Goal: Information Seeking & Learning: Learn about a topic

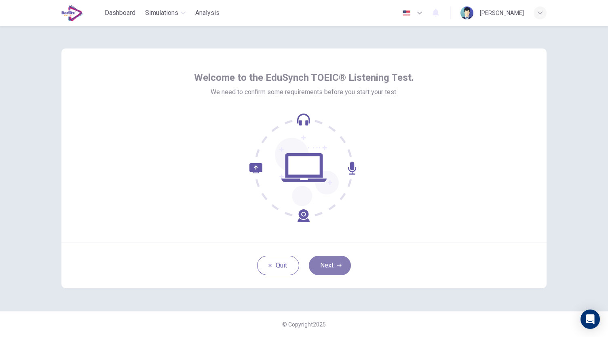
click at [337, 264] on icon "button" at bounding box center [339, 265] width 5 height 5
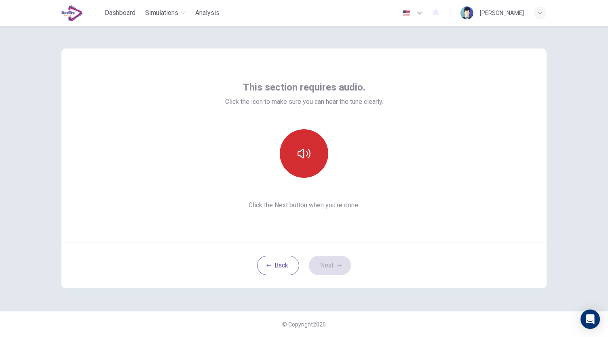
click at [315, 157] on button "button" at bounding box center [304, 153] width 49 height 49
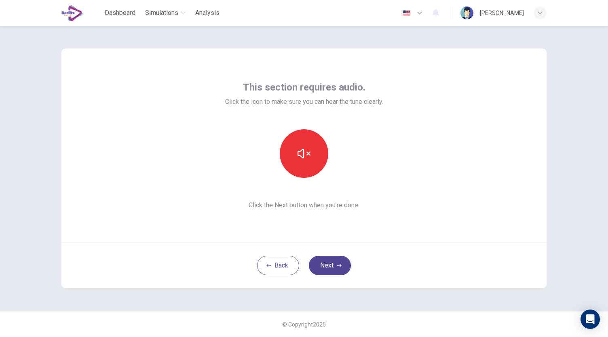
click at [340, 262] on button "Next" at bounding box center [330, 265] width 42 height 19
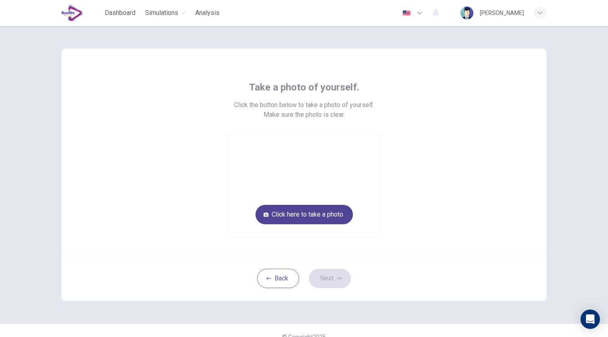
click at [330, 217] on button "Click here to take a photo" at bounding box center [304, 214] width 97 height 19
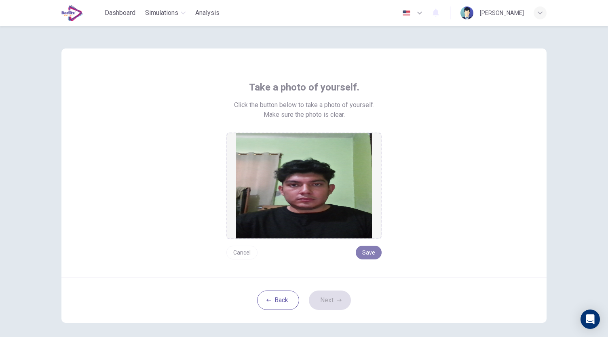
click at [370, 257] on button "Save" at bounding box center [369, 253] width 26 height 14
click at [367, 257] on button "Save" at bounding box center [369, 253] width 26 height 14
click at [337, 303] on button "Next" at bounding box center [330, 300] width 42 height 19
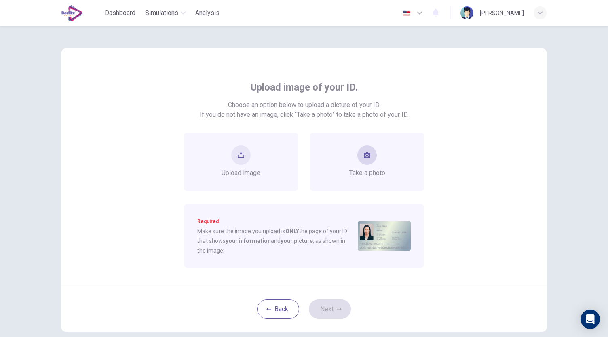
click at [364, 161] on button "take photo" at bounding box center [367, 155] width 19 height 19
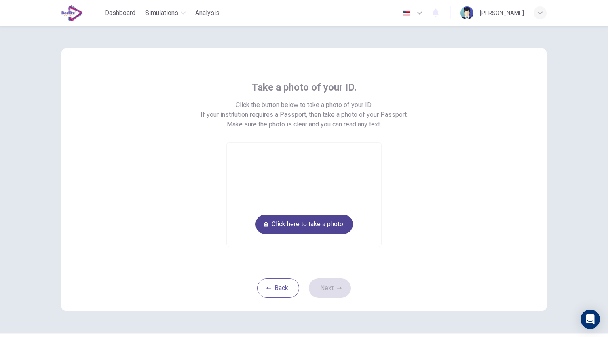
click at [327, 224] on button "Click here to take a photo" at bounding box center [304, 224] width 97 height 19
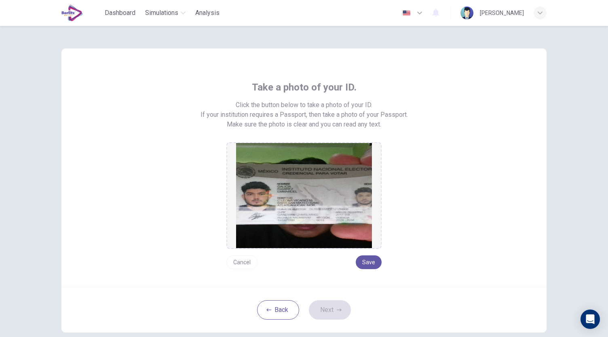
click at [245, 262] on button "Cancel" at bounding box center [241, 263] width 31 height 14
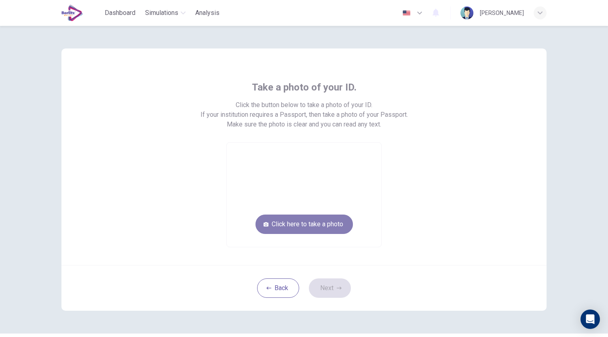
click at [311, 231] on button "Click here to take a photo" at bounding box center [304, 224] width 97 height 19
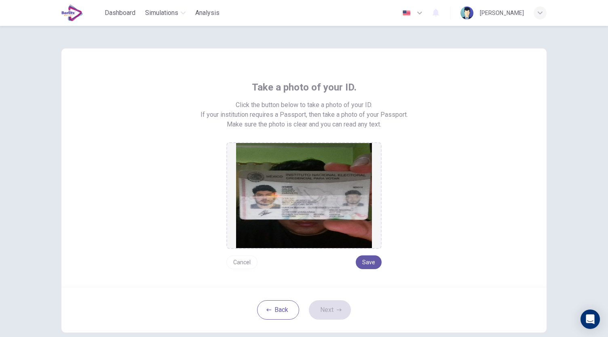
click at [244, 262] on button "Cancel" at bounding box center [241, 263] width 31 height 14
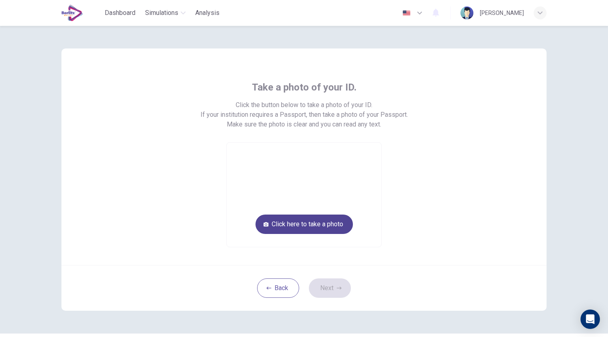
click at [319, 224] on button "Click here to take a photo" at bounding box center [304, 224] width 97 height 19
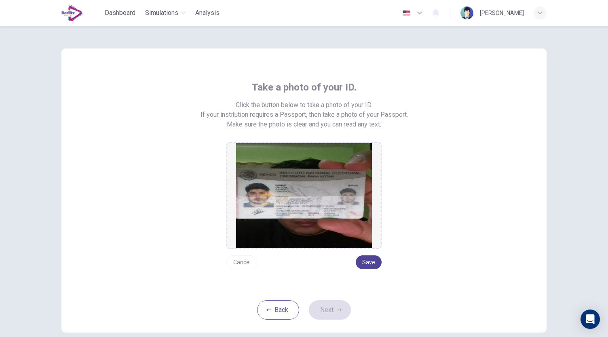
click at [366, 260] on button "Save" at bounding box center [369, 263] width 26 height 14
click at [339, 304] on button "Next" at bounding box center [330, 309] width 42 height 19
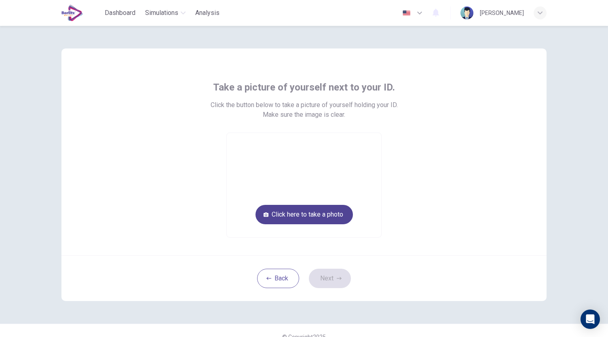
click at [341, 215] on button "Click here to take a photo" at bounding box center [304, 214] width 97 height 19
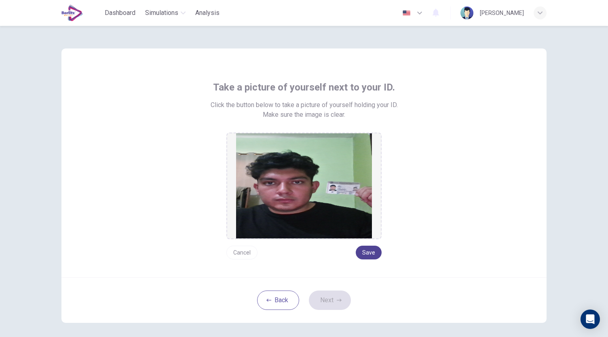
click at [367, 250] on button "Save" at bounding box center [369, 253] width 26 height 14
click at [337, 298] on icon "button" at bounding box center [339, 300] width 5 height 5
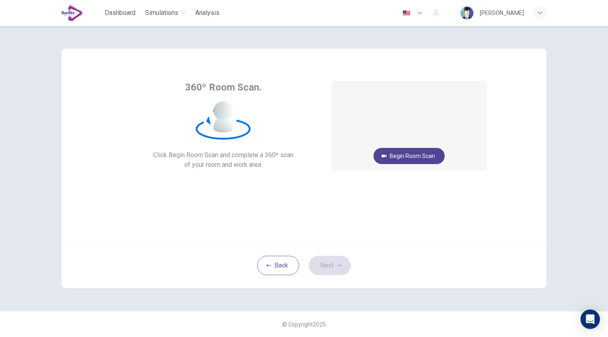
click at [418, 154] on button "Begin Room Scan" at bounding box center [409, 156] width 71 height 16
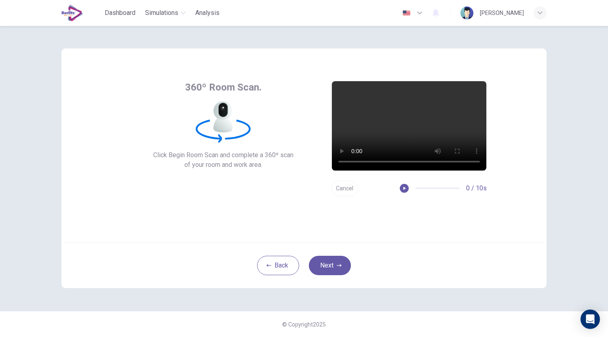
click at [351, 187] on button "Cancel" at bounding box center [345, 189] width 26 height 16
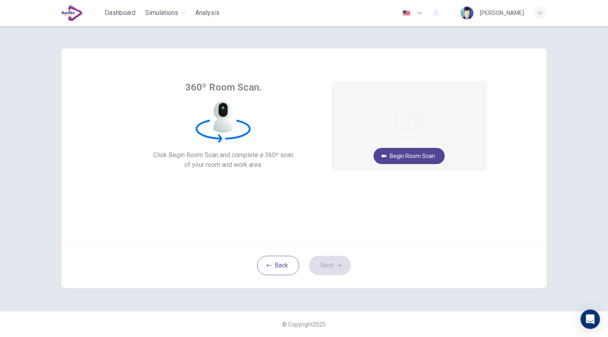
click at [417, 157] on button "Begin Room Scan" at bounding box center [409, 156] width 71 height 16
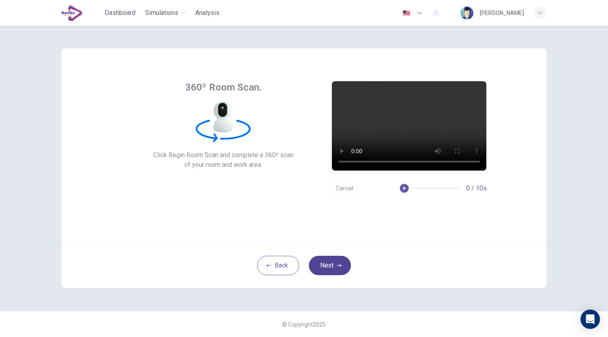
click at [334, 264] on button "Next" at bounding box center [330, 265] width 42 height 19
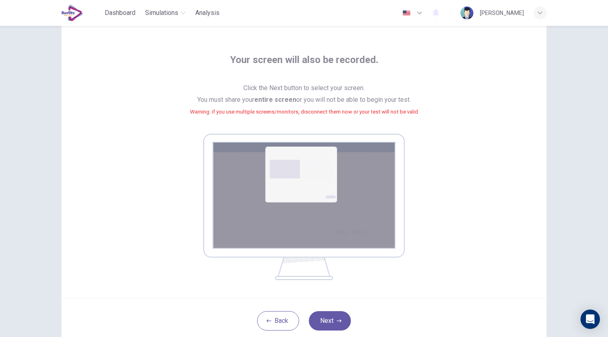
scroll to position [40, 0]
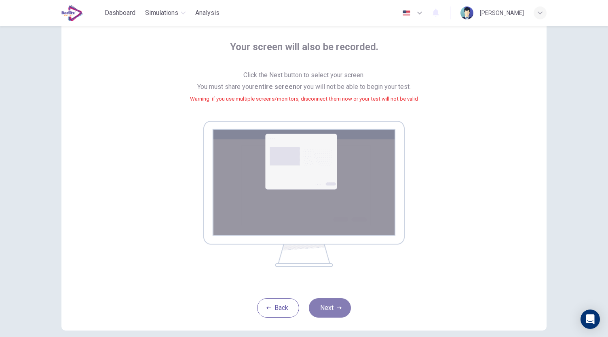
click at [333, 304] on button "Next" at bounding box center [330, 307] width 42 height 19
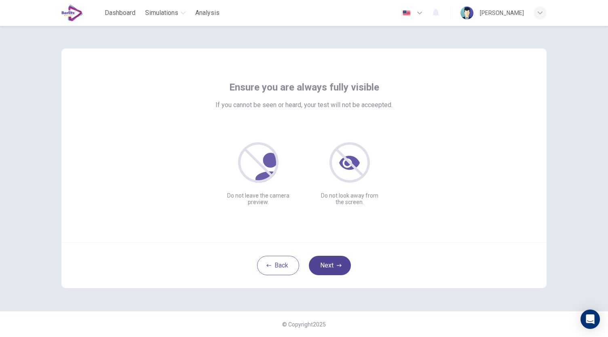
click at [337, 264] on icon "button" at bounding box center [339, 265] width 5 height 5
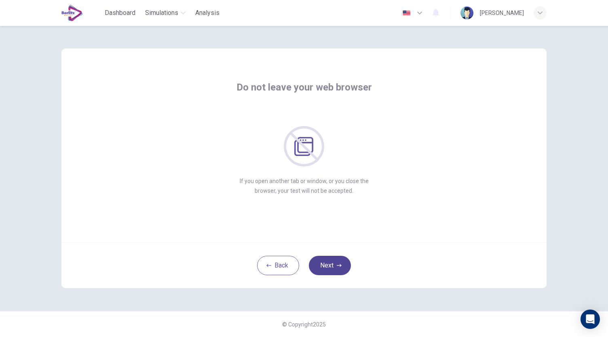
click at [337, 264] on icon "button" at bounding box center [339, 265] width 5 height 5
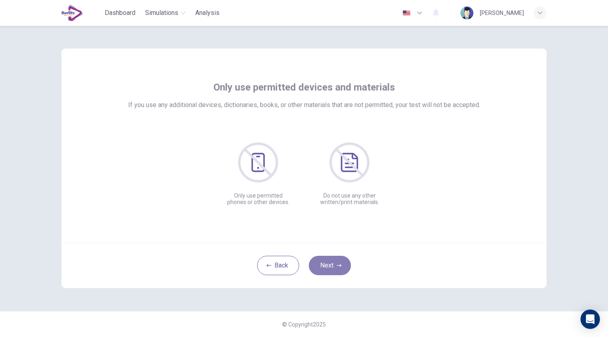
click at [338, 262] on button "Next" at bounding box center [330, 265] width 42 height 19
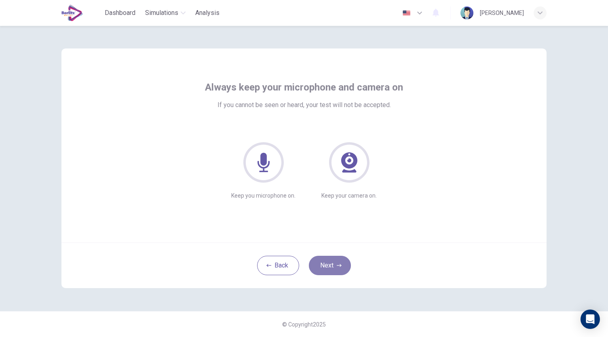
click at [329, 269] on button "Next" at bounding box center [330, 265] width 42 height 19
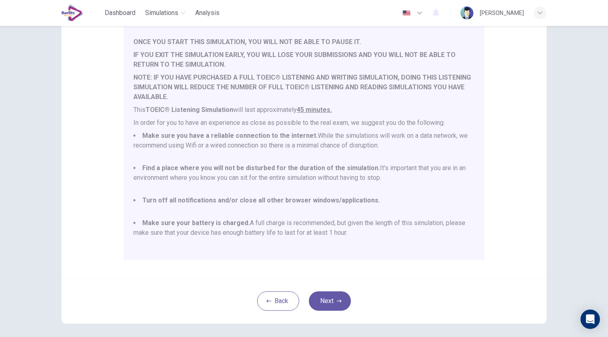
scroll to position [112, 0]
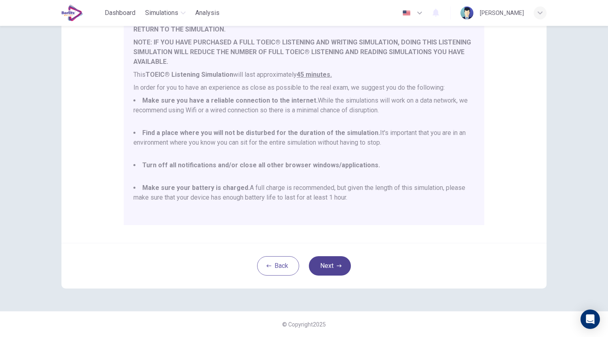
click at [341, 262] on button "Next" at bounding box center [330, 265] width 42 height 19
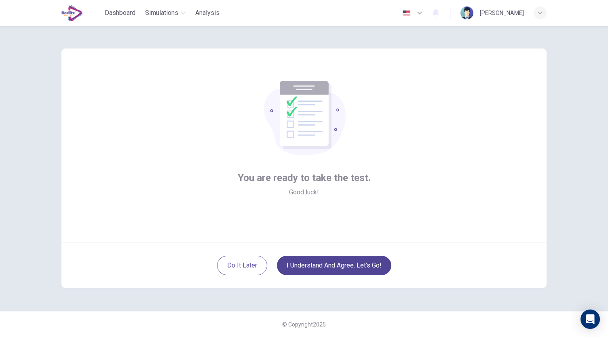
click at [360, 265] on button "I understand and agree. Let’s go!" at bounding box center [334, 265] width 114 height 19
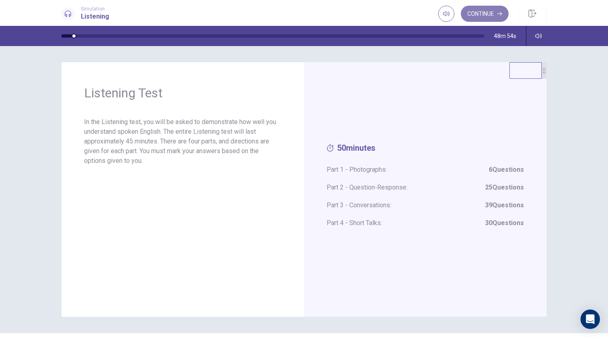
click at [470, 16] on button "Continue" at bounding box center [485, 14] width 48 height 16
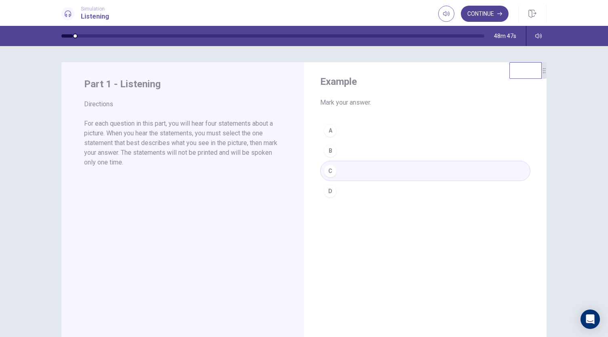
click at [484, 13] on button "Continue" at bounding box center [485, 14] width 48 height 16
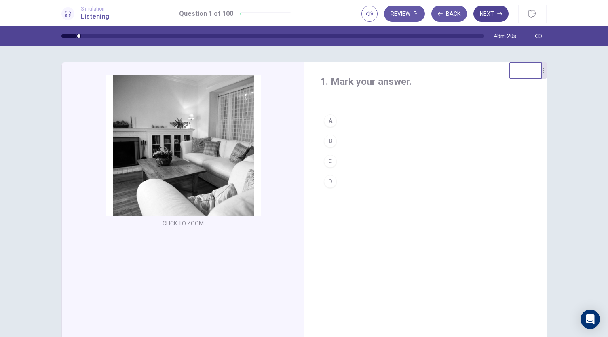
click at [490, 14] on button "Next" at bounding box center [491, 14] width 35 height 16
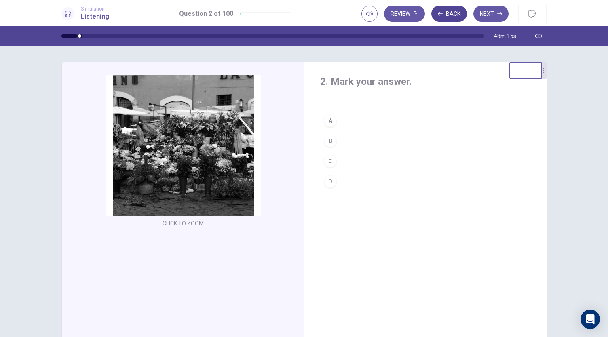
click at [449, 18] on button "Back" at bounding box center [450, 14] width 36 height 16
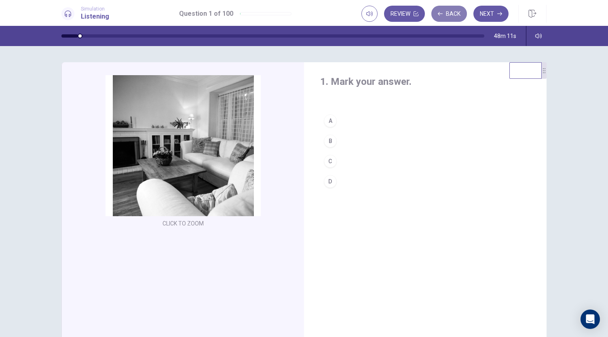
click at [449, 18] on button "Back" at bounding box center [450, 14] width 36 height 16
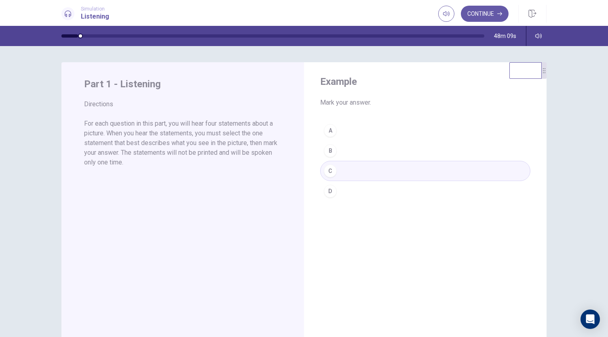
click at [329, 170] on div "A B C D" at bounding box center [425, 161] width 210 height 81
click at [472, 16] on button "Continue" at bounding box center [485, 14] width 48 height 16
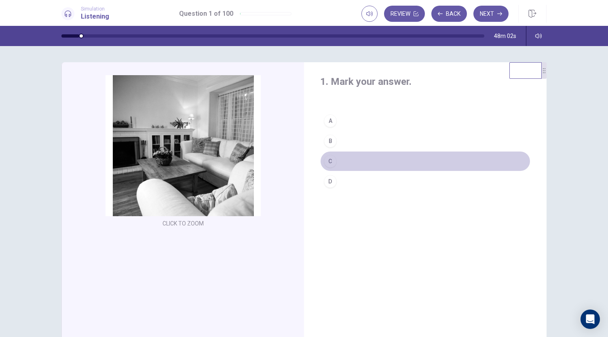
click at [328, 160] on div "C" at bounding box center [330, 161] width 13 height 13
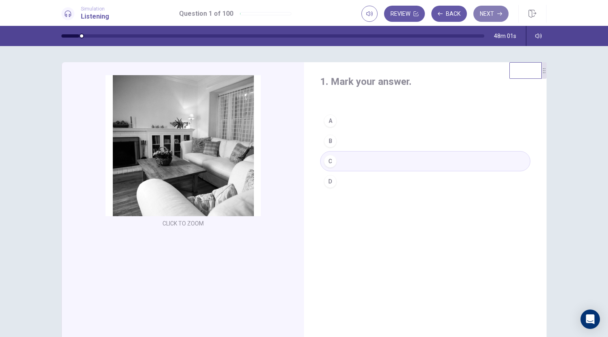
click at [484, 14] on button "Next" at bounding box center [491, 14] width 35 height 16
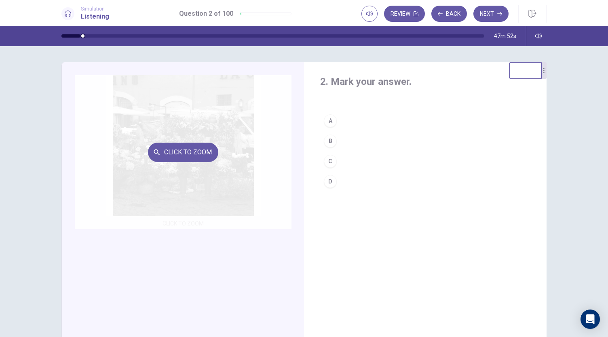
click at [184, 163] on div "Click to Zoom" at bounding box center [183, 152] width 217 height 154
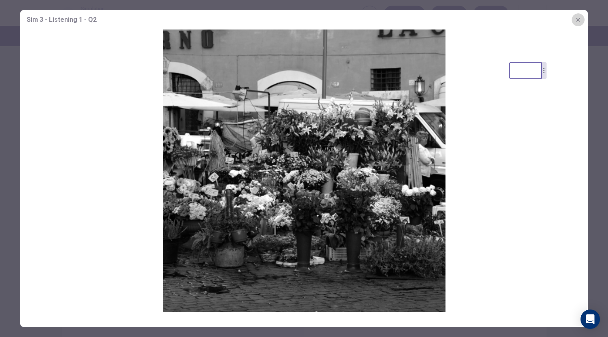
click at [576, 21] on icon "button" at bounding box center [578, 20] width 6 height 6
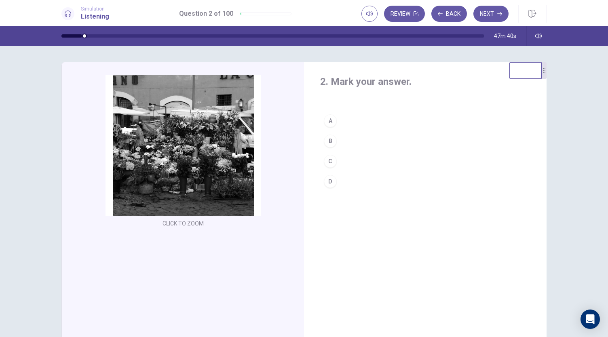
click at [330, 144] on div "B" at bounding box center [330, 141] width 13 height 13
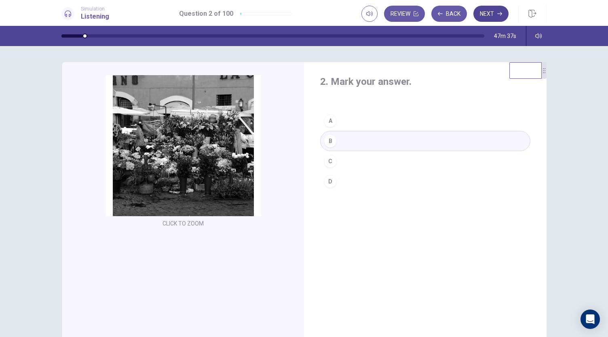
click at [488, 11] on button "Next" at bounding box center [491, 14] width 35 height 16
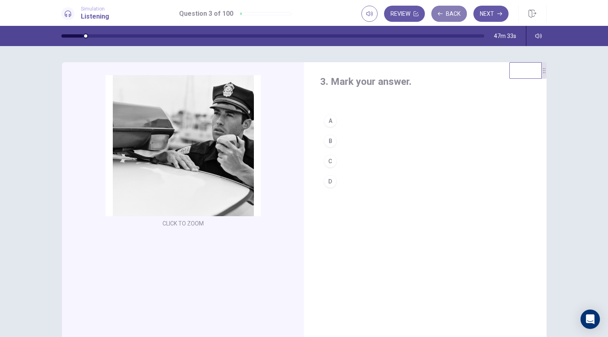
click at [453, 13] on button "Back" at bounding box center [450, 14] width 36 height 16
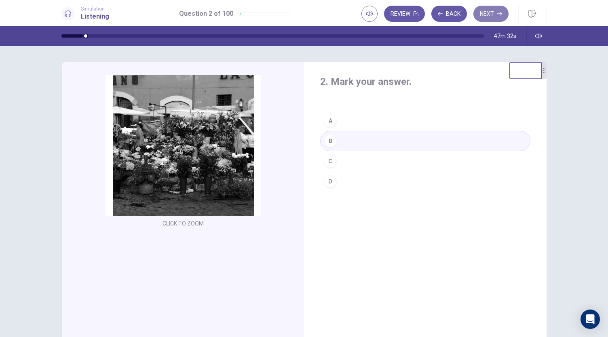
click at [501, 14] on icon "button" at bounding box center [499, 13] width 5 height 5
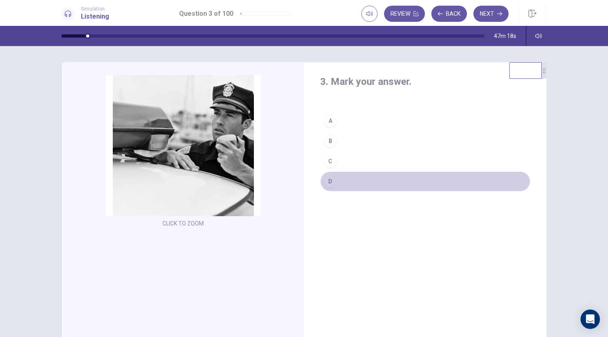
click at [320, 181] on button "D" at bounding box center [425, 181] width 210 height 20
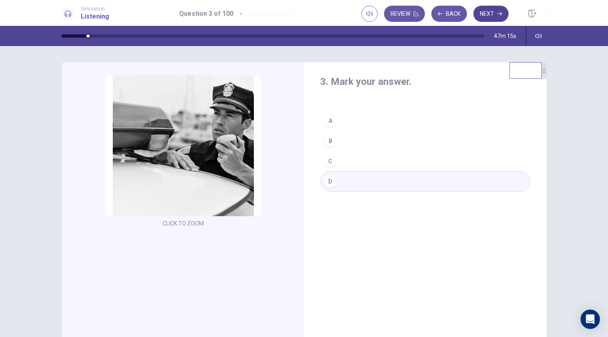
click at [491, 19] on button "Next" at bounding box center [491, 14] width 35 height 16
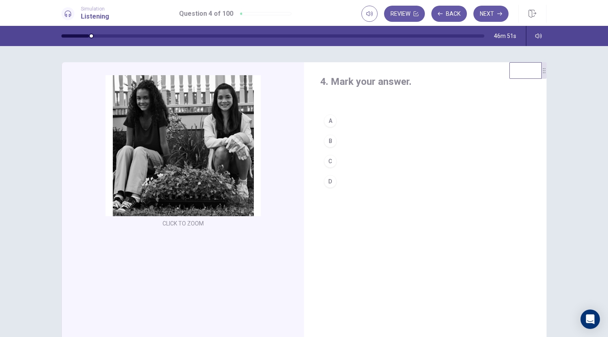
click at [332, 140] on div "B" at bounding box center [330, 141] width 13 height 13
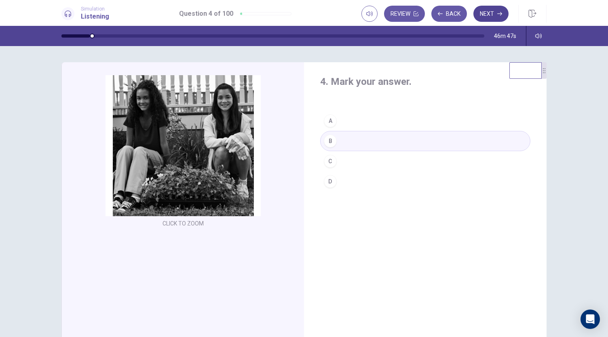
click at [491, 13] on button "Next" at bounding box center [491, 14] width 35 height 16
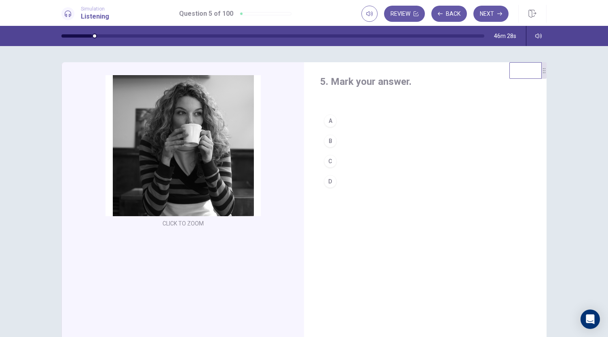
click at [327, 123] on div "A" at bounding box center [330, 120] width 13 height 13
click at [487, 17] on button "Next" at bounding box center [491, 14] width 35 height 16
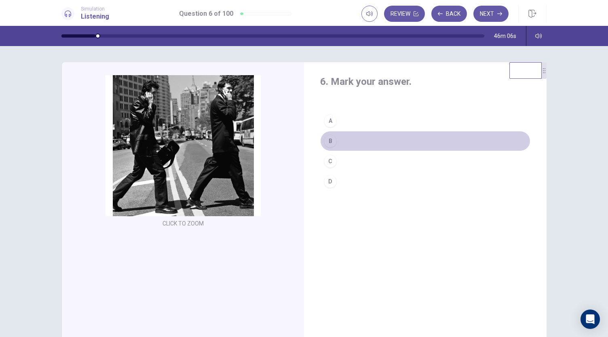
click at [334, 144] on button "B" at bounding box center [425, 141] width 210 height 20
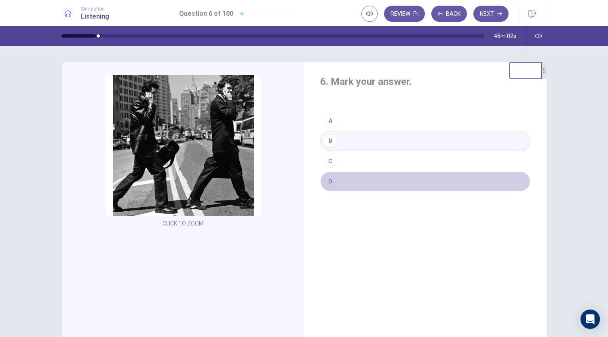
click at [331, 177] on div "D" at bounding box center [330, 181] width 13 height 13
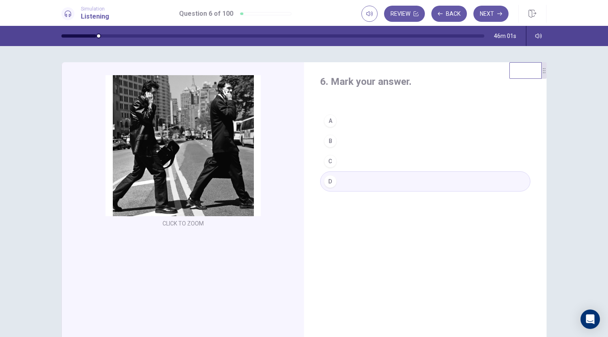
click at [350, 136] on button "B" at bounding box center [425, 141] width 210 height 20
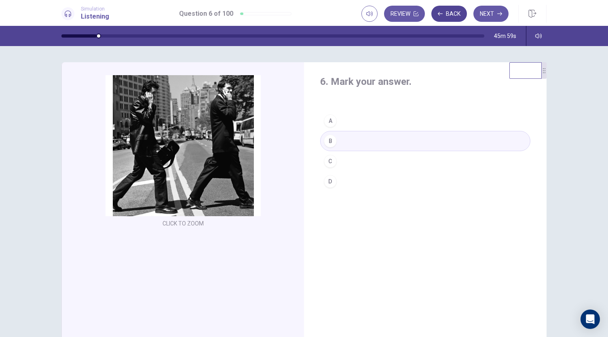
click at [451, 9] on button "Back" at bounding box center [450, 14] width 36 height 16
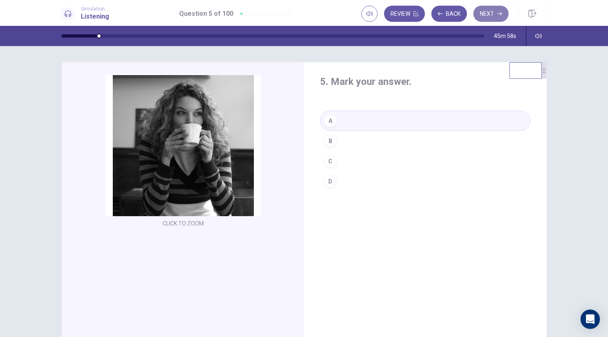
click at [489, 13] on button "Next" at bounding box center [491, 14] width 35 height 16
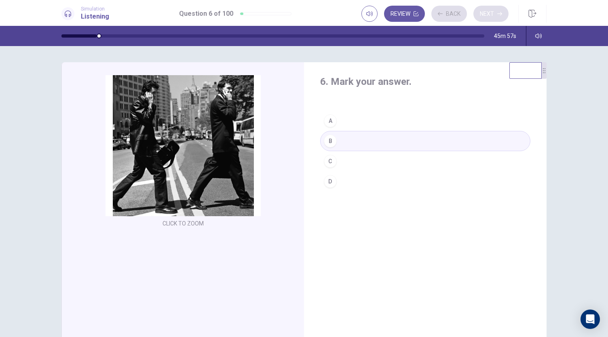
click at [489, 13] on div "Review Back Next" at bounding box center [435, 14] width 147 height 16
click at [486, 12] on button "Next" at bounding box center [491, 14] width 35 height 16
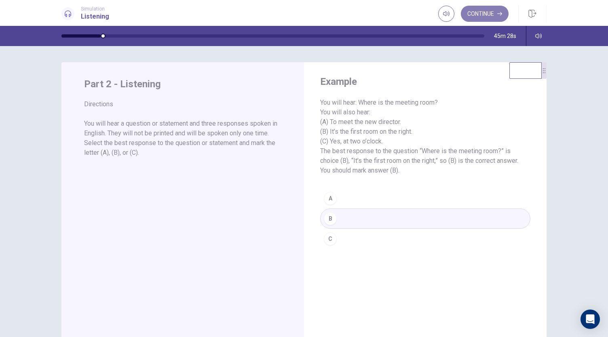
click at [477, 15] on button "Continue" at bounding box center [485, 14] width 48 height 16
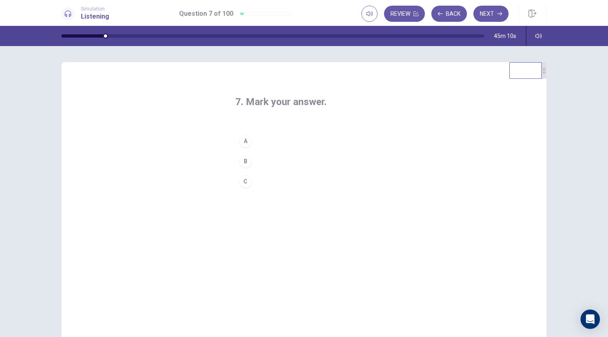
click at [240, 143] on div "A" at bounding box center [245, 141] width 13 height 13
click at [493, 15] on button "Next" at bounding box center [491, 14] width 35 height 16
click at [246, 183] on div "C" at bounding box center [245, 181] width 13 height 13
click at [495, 16] on button "Next" at bounding box center [491, 14] width 35 height 16
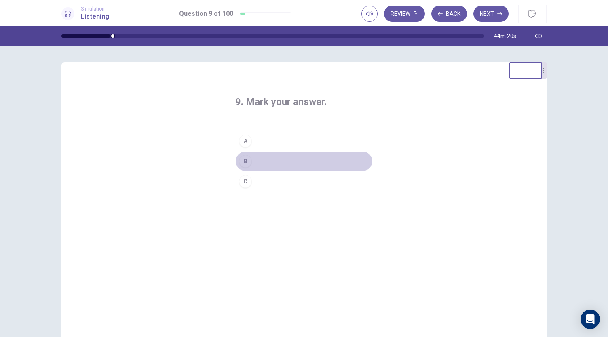
click at [251, 157] on button "B" at bounding box center [304, 161] width 138 height 20
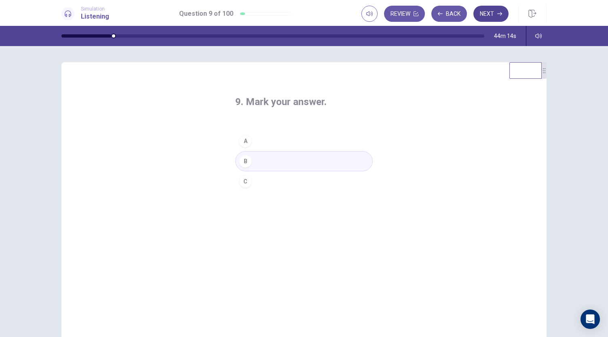
click at [496, 21] on button "Next" at bounding box center [491, 14] width 35 height 16
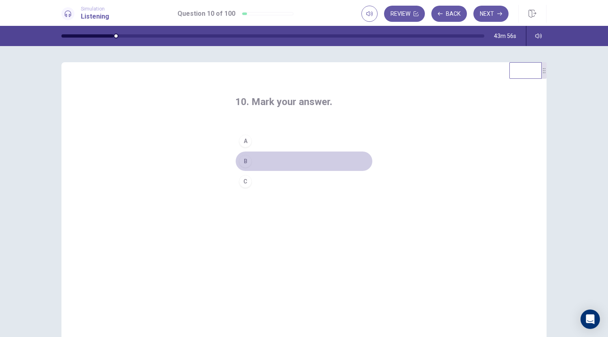
click at [250, 162] on div "B" at bounding box center [245, 161] width 13 height 13
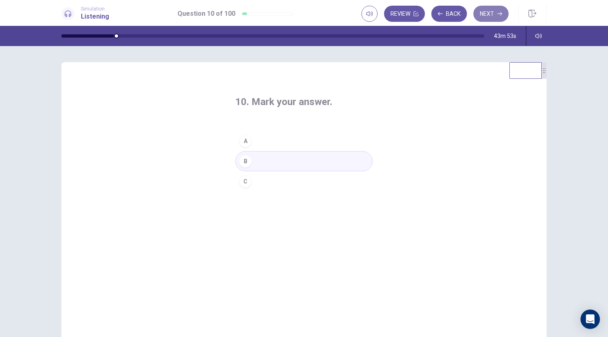
click at [491, 17] on button "Next" at bounding box center [491, 14] width 35 height 16
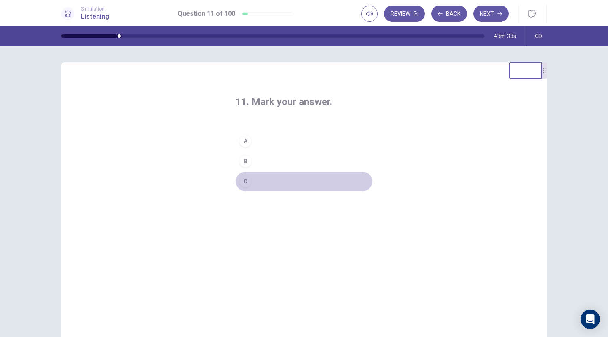
click at [246, 183] on div "C" at bounding box center [245, 181] width 13 height 13
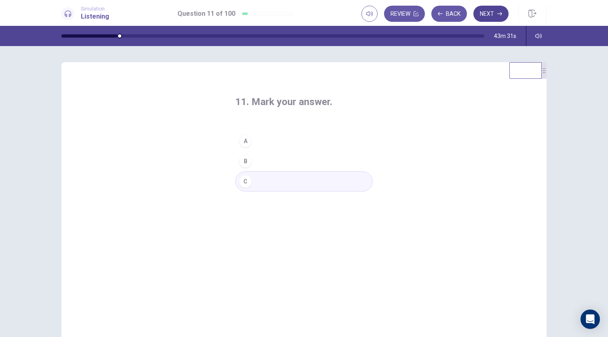
click at [485, 11] on button "Next" at bounding box center [491, 14] width 35 height 16
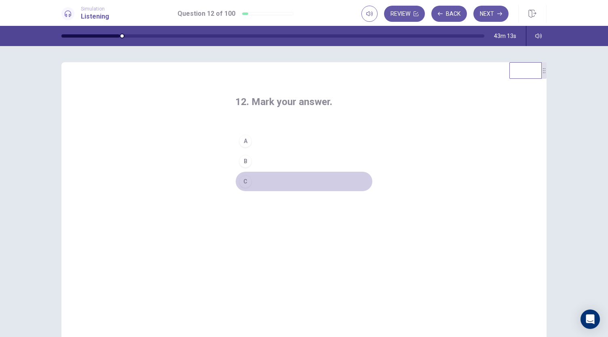
click at [247, 186] on button "C" at bounding box center [304, 181] width 138 height 20
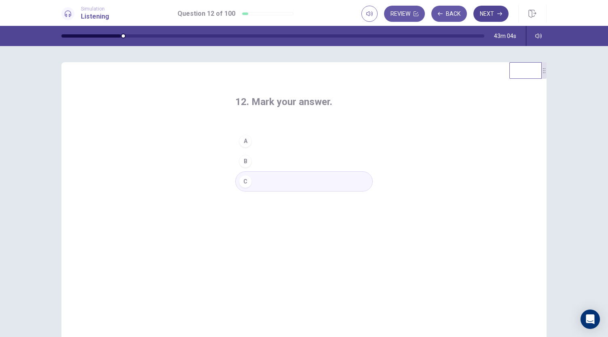
click at [492, 16] on button "Next" at bounding box center [491, 14] width 35 height 16
click at [268, 140] on button "A" at bounding box center [304, 141] width 138 height 20
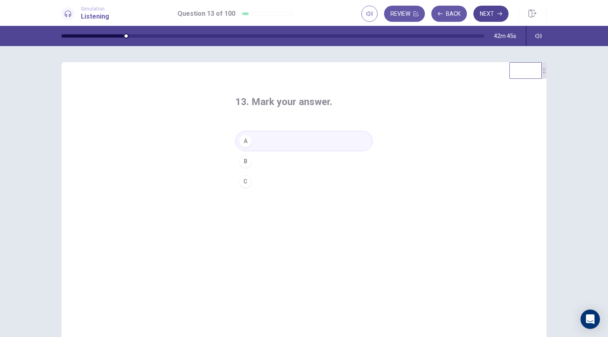
click at [493, 10] on button "Next" at bounding box center [491, 14] width 35 height 16
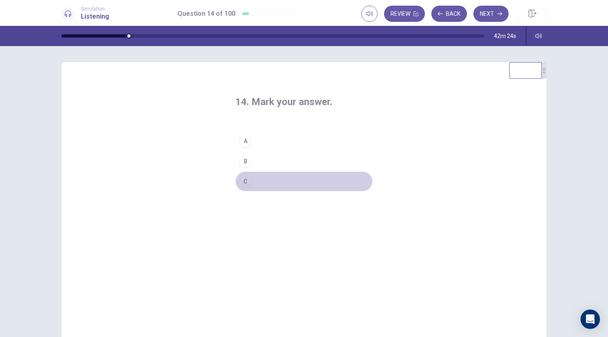
click at [252, 182] on button "C" at bounding box center [304, 181] width 138 height 20
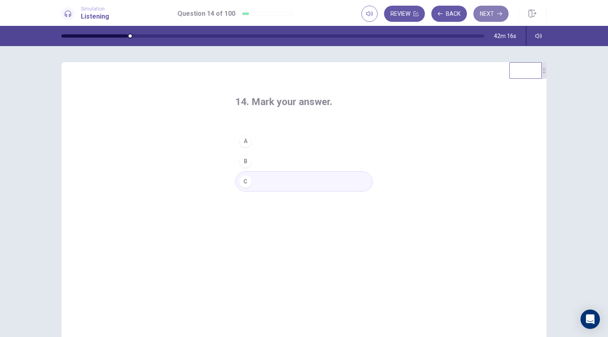
click at [486, 15] on button "Next" at bounding box center [491, 14] width 35 height 16
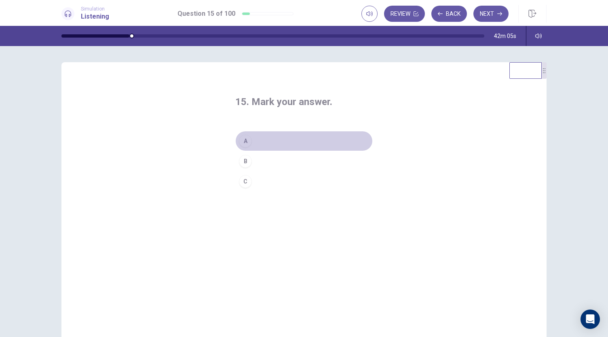
click at [247, 142] on div "A" at bounding box center [245, 141] width 13 height 13
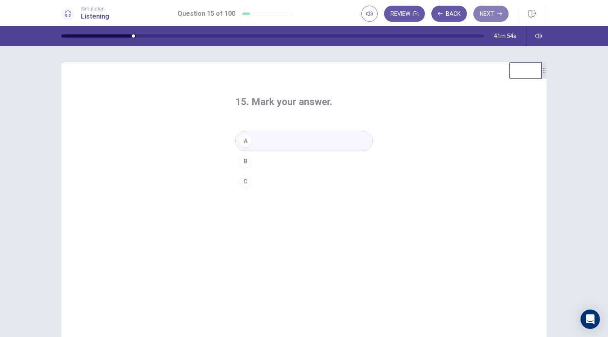
click at [481, 15] on button "Next" at bounding box center [491, 14] width 35 height 16
click at [244, 160] on div "B" at bounding box center [245, 161] width 13 height 13
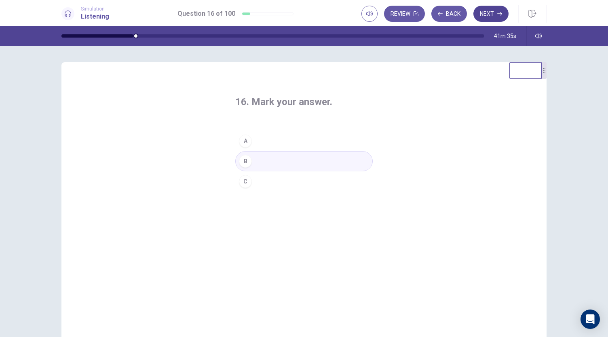
click at [480, 13] on button "Next" at bounding box center [491, 14] width 35 height 16
click at [250, 140] on div "A" at bounding box center [245, 141] width 13 height 13
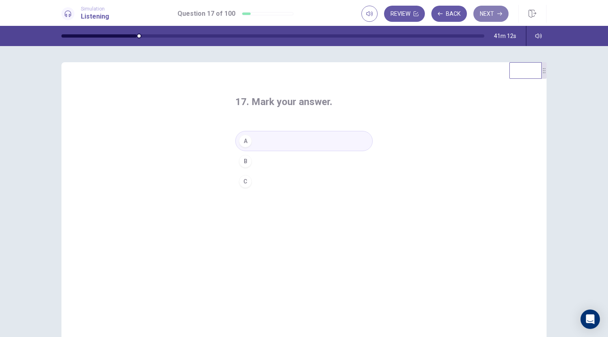
click at [483, 15] on button "Next" at bounding box center [491, 14] width 35 height 16
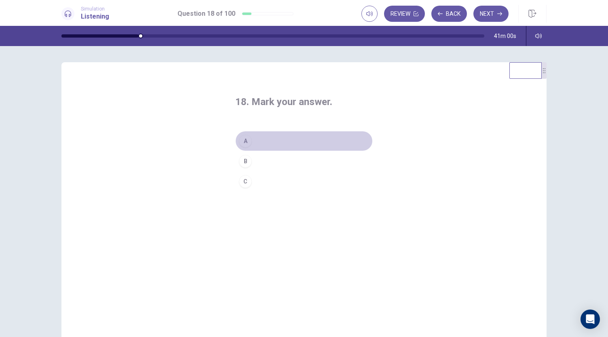
click at [252, 138] on button "A" at bounding box center [304, 141] width 138 height 20
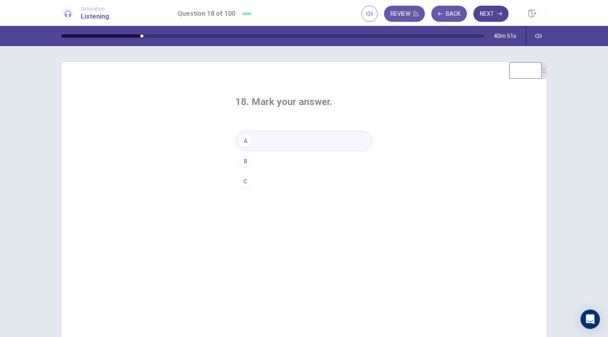
click at [488, 11] on button "Next" at bounding box center [491, 14] width 35 height 16
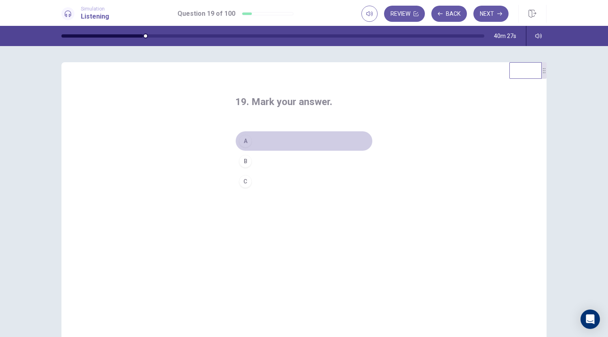
click at [246, 138] on div "A" at bounding box center [245, 141] width 13 height 13
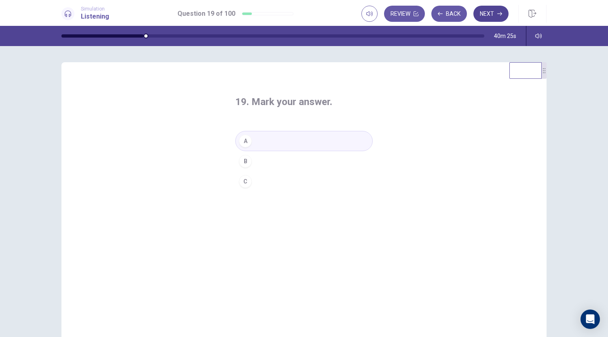
click at [485, 15] on button "Next" at bounding box center [491, 14] width 35 height 16
click at [246, 180] on div "C" at bounding box center [245, 181] width 13 height 13
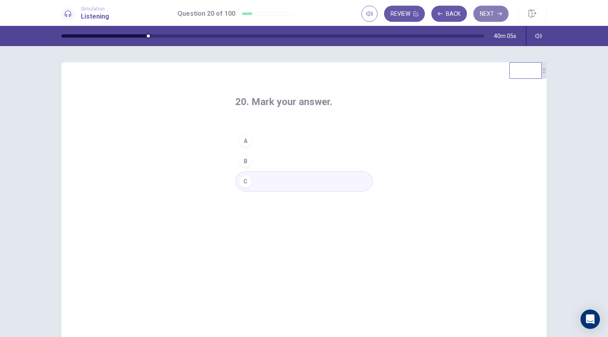
click at [482, 16] on button "Next" at bounding box center [491, 14] width 35 height 16
click at [243, 160] on div "B" at bounding box center [245, 161] width 13 height 13
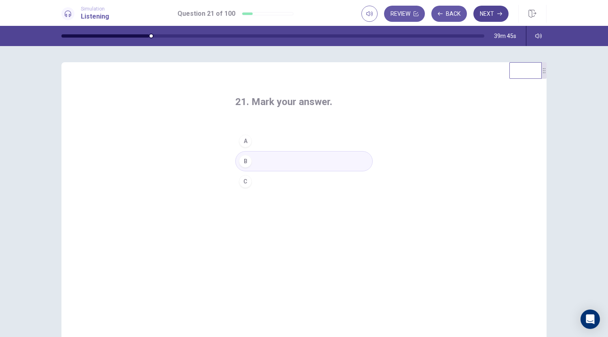
click at [489, 15] on button "Next" at bounding box center [491, 14] width 35 height 16
click at [243, 160] on div "B" at bounding box center [245, 161] width 13 height 13
click at [482, 12] on button "Next" at bounding box center [491, 14] width 35 height 16
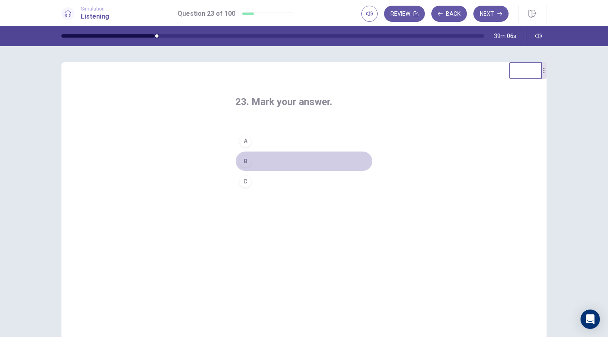
click at [256, 158] on button "B" at bounding box center [304, 161] width 138 height 20
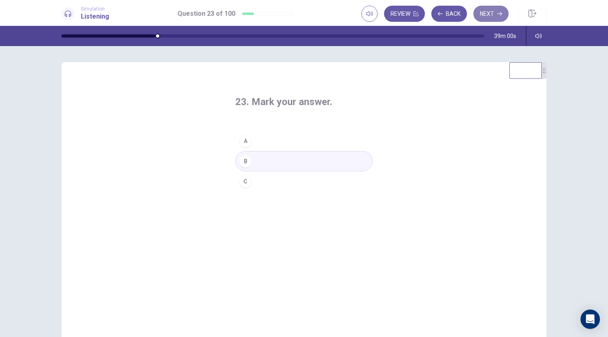
click at [486, 19] on button "Next" at bounding box center [491, 14] width 35 height 16
click at [258, 164] on button "B" at bounding box center [304, 161] width 138 height 20
click at [486, 19] on button "Next" at bounding box center [491, 14] width 35 height 16
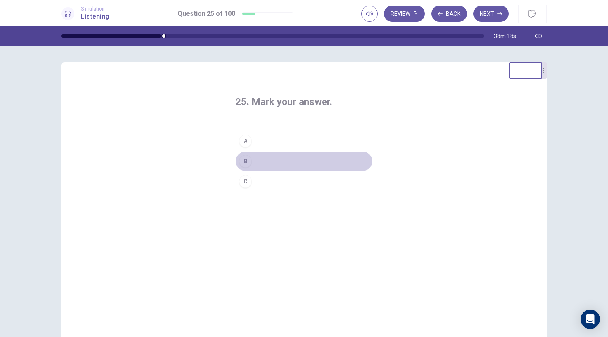
click at [241, 164] on div "B" at bounding box center [245, 161] width 13 height 13
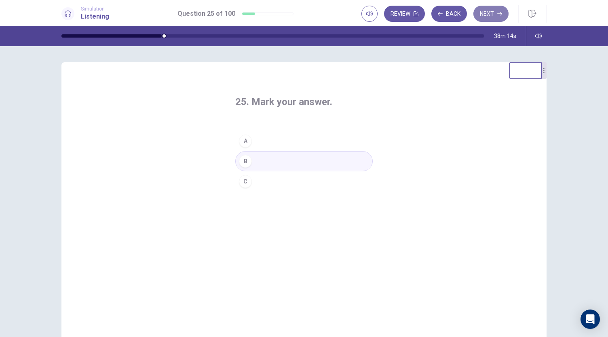
click at [487, 14] on button "Next" at bounding box center [491, 14] width 35 height 16
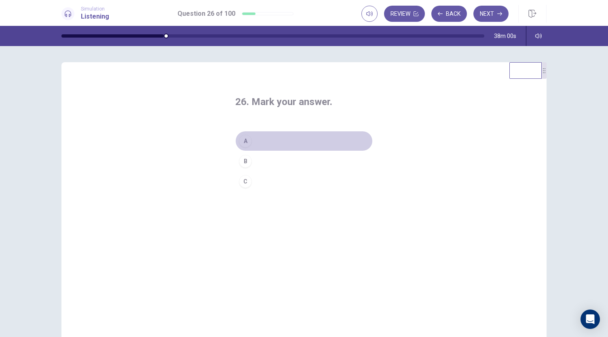
click at [239, 144] on div "A" at bounding box center [245, 141] width 13 height 13
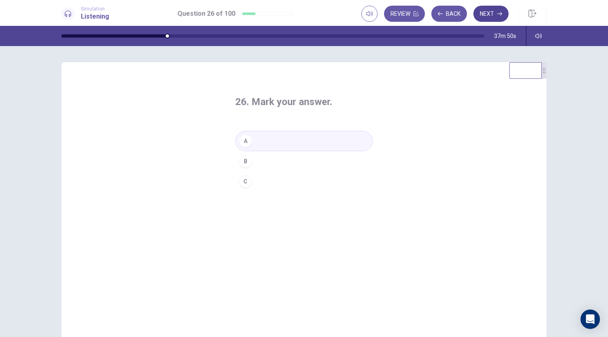
click at [489, 13] on button "Next" at bounding box center [491, 14] width 35 height 16
click at [244, 143] on div "A" at bounding box center [245, 141] width 13 height 13
click at [493, 14] on button "Next" at bounding box center [491, 14] width 35 height 16
click at [250, 159] on button "B" at bounding box center [304, 161] width 138 height 20
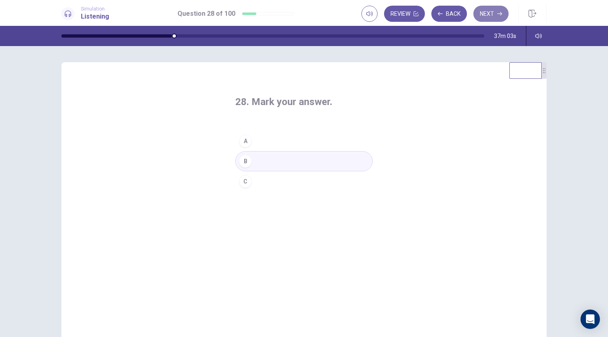
click at [486, 17] on button "Next" at bounding box center [491, 14] width 35 height 16
click at [242, 183] on div "C" at bounding box center [245, 181] width 13 height 13
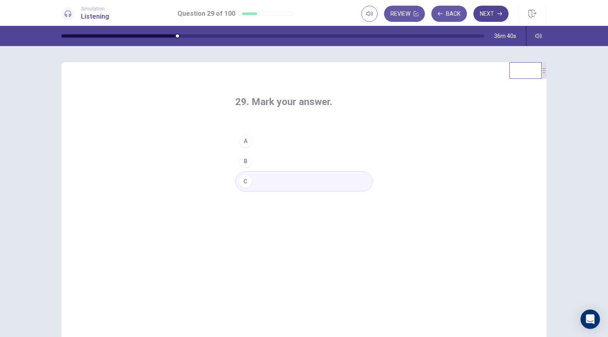
click at [484, 13] on button "Next" at bounding box center [491, 14] width 35 height 16
click at [254, 137] on button "A" at bounding box center [304, 141] width 138 height 20
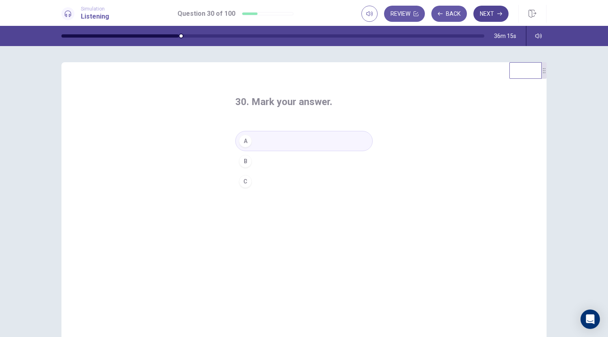
click at [490, 13] on button "Next" at bounding box center [491, 14] width 35 height 16
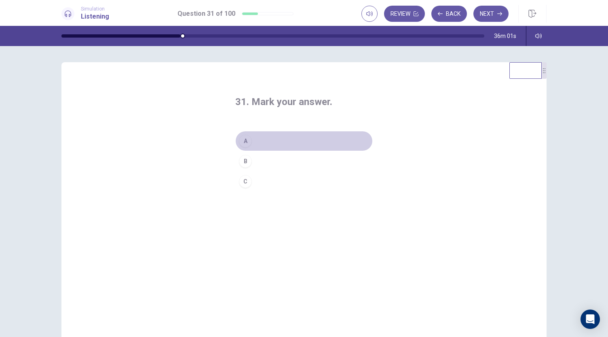
click at [248, 141] on div "A" at bounding box center [245, 141] width 13 height 13
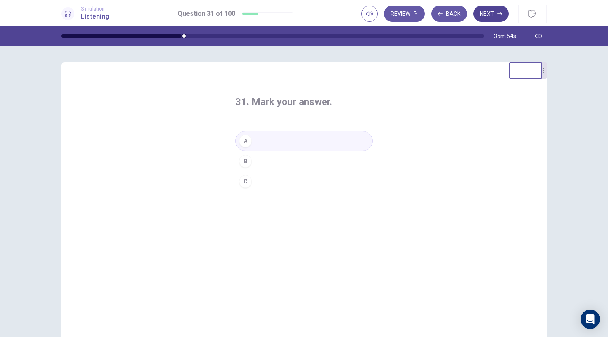
click at [486, 14] on button "Next" at bounding box center [491, 14] width 35 height 16
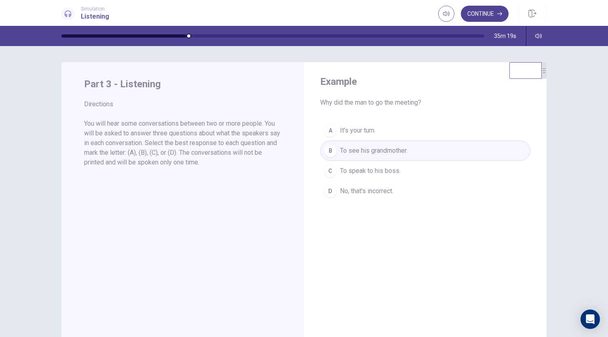
click at [481, 14] on button "Continue" at bounding box center [485, 14] width 48 height 16
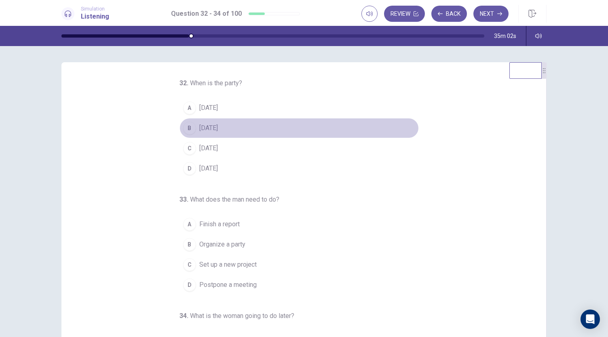
click at [188, 130] on div "B" at bounding box center [189, 128] width 13 height 13
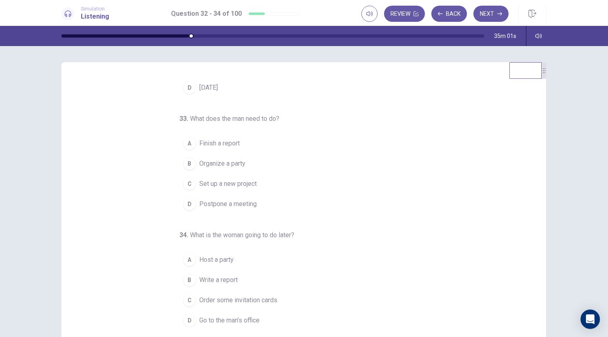
scroll to position [81, 0]
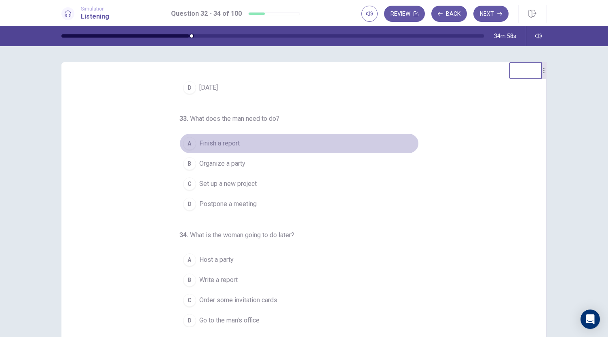
click at [212, 143] on span "Finish a report" at bounding box center [219, 144] width 40 height 10
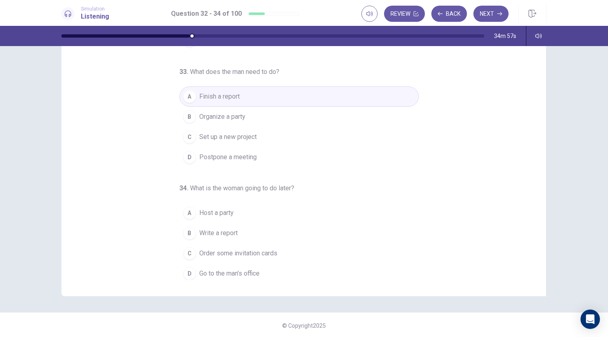
scroll to position [48, 0]
click at [221, 269] on span "Go to the man’s office" at bounding box center [229, 273] width 60 height 10
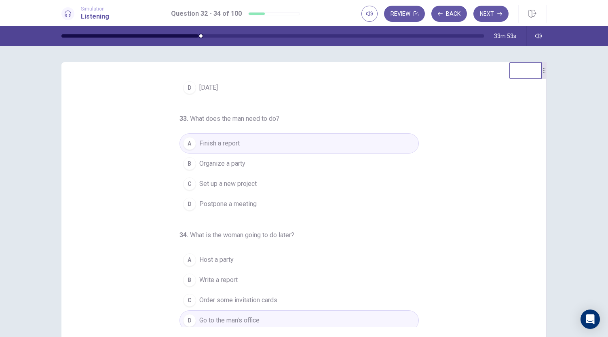
scroll to position [0, 0]
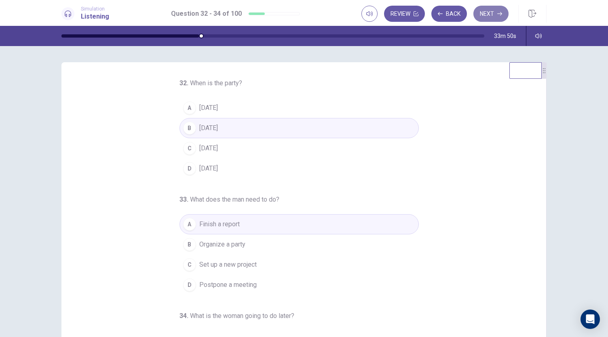
click at [489, 17] on button "Next" at bounding box center [491, 14] width 35 height 16
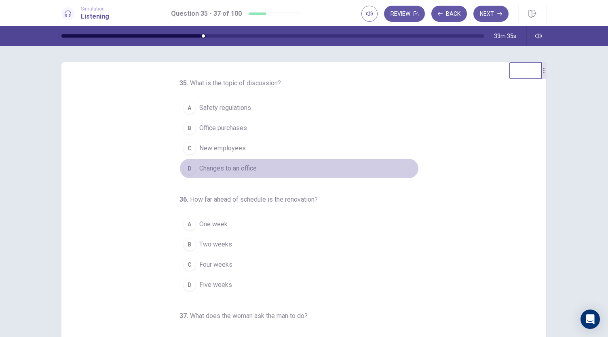
click at [186, 169] on div "D" at bounding box center [189, 168] width 13 height 13
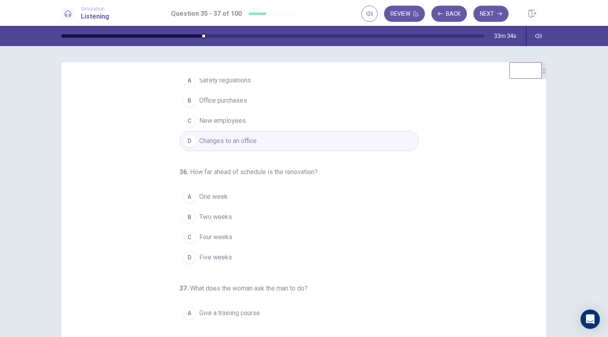
scroll to position [40, 0]
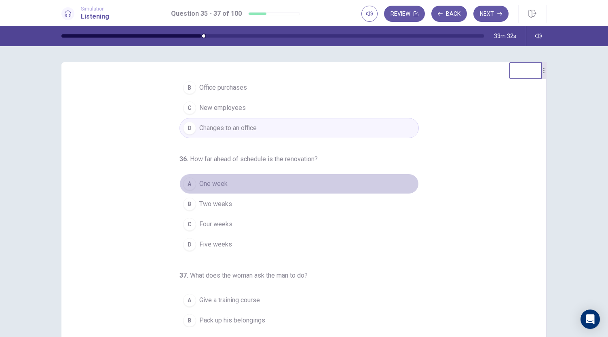
click at [210, 184] on span "One week" at bounding box center [213, 184] width 28 height 10
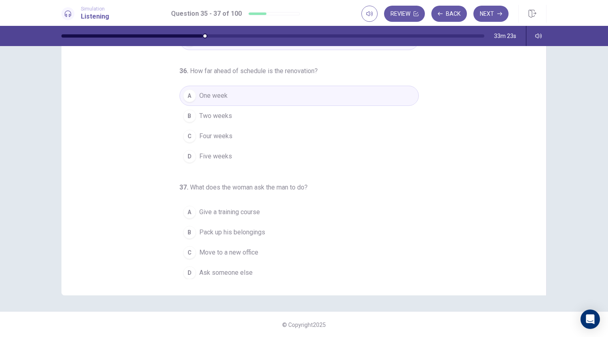
scroll to position [48, 0]
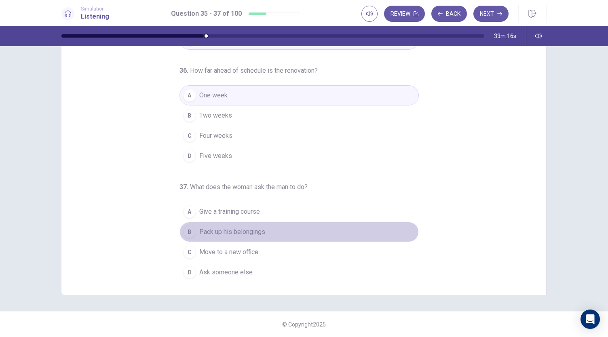
click at [242, 228] on span "Pack up his belongings" at bounding box center [232, 232] width 66 height 10
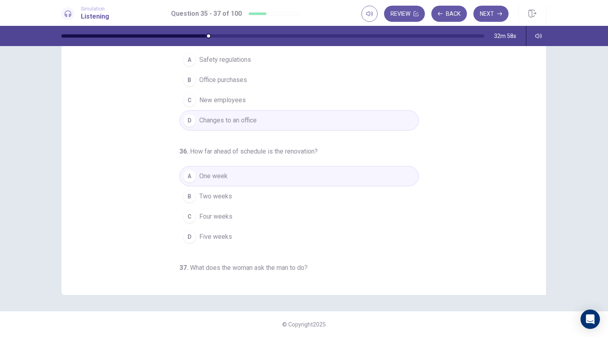
scroll to position [81, 0]
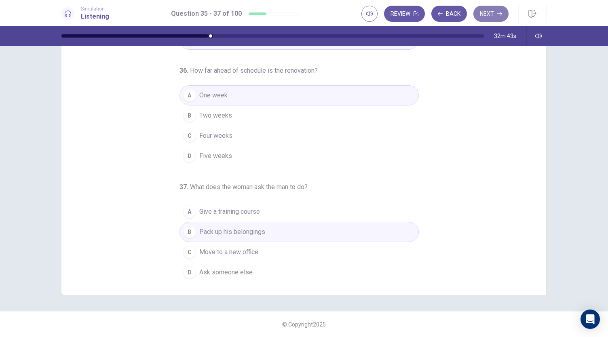
click at [486, 11] on button "Next" at bounding box center [491, 14] width 35 height 16
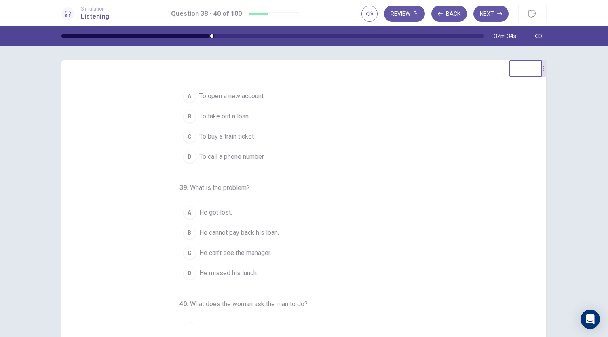
scroll to position [0, 0]
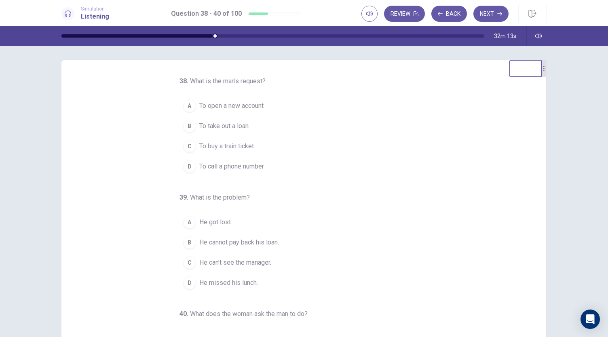
click at [219, 126] on span "To take out a loan" at bounding box center [223, 126] width 49 height 10
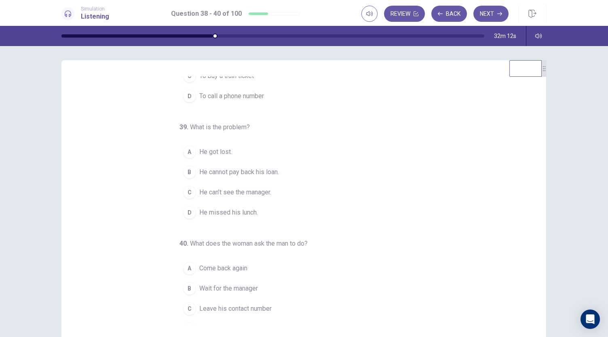
scroll to position [81, 0]
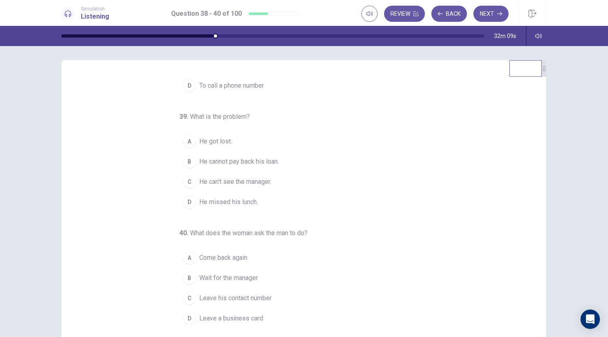
click at [243, 180] on span "He can’t see the manager." at bounding box center [235, 182] width 72 height 10
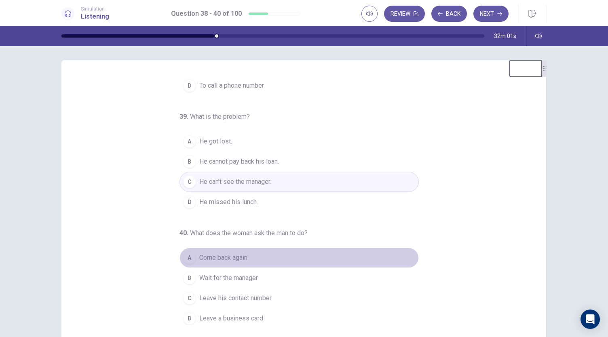
click at [237, 253] on span "Come back again" at bounding box center [223, 258] width 48 height 10
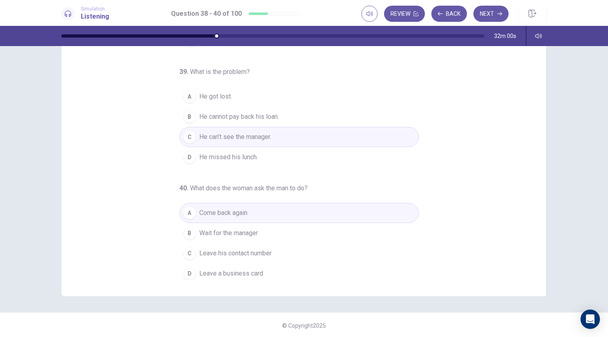
scroll to position [48, 0]
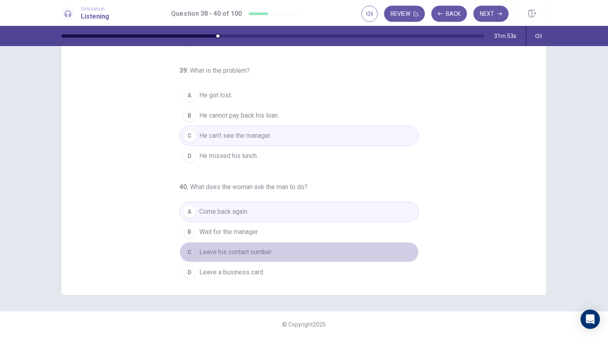
click at [243, 252] on span "Leave his contact number" at bounding box center [235, 253] width 72 height 10
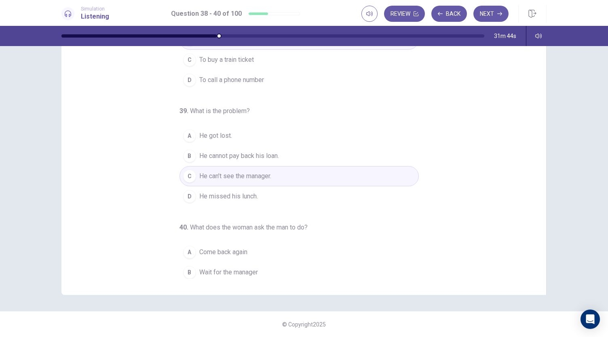
scroll to position [0, 0]
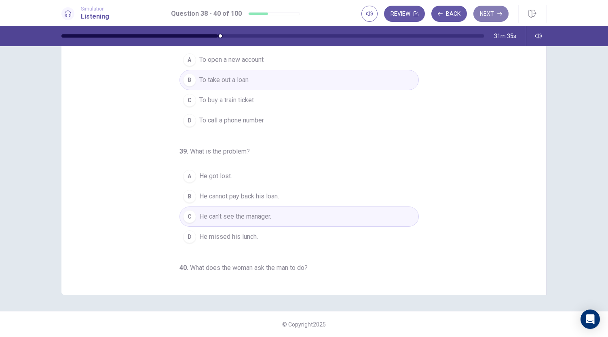
click at [489, 17] on button "Next" at bounding box center [491, 14] width 35 height 16
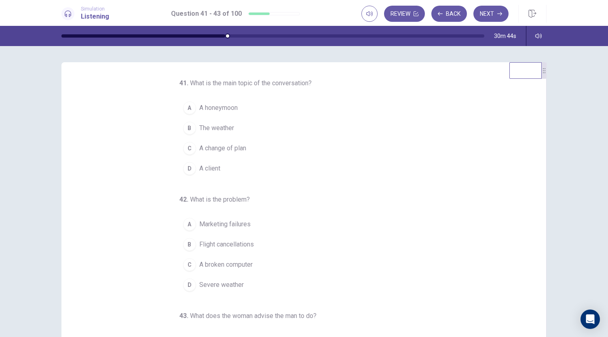
click at [234, 148] on span "A change of plan" at bounding box center [222, 149] width 47 height 10
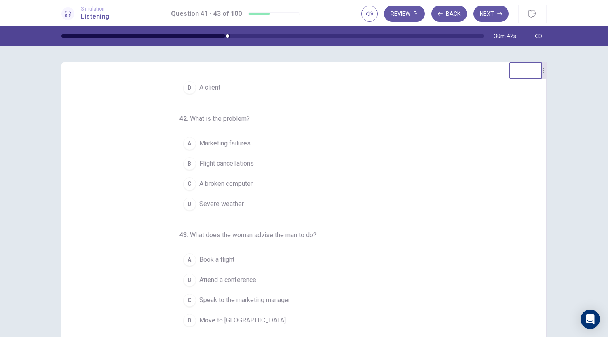
scroll to position [40, 0]
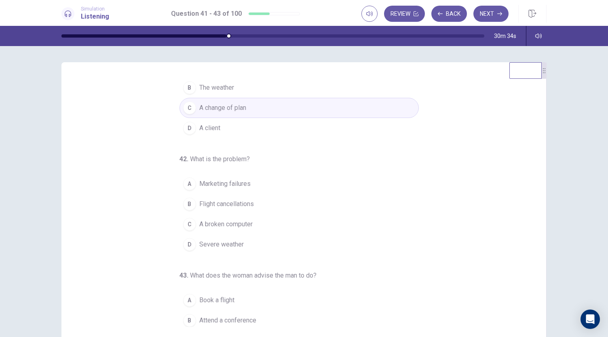
click at [242, 202] on span "Flight cancellations" at bounding box center [226, 204] width 55 height 10
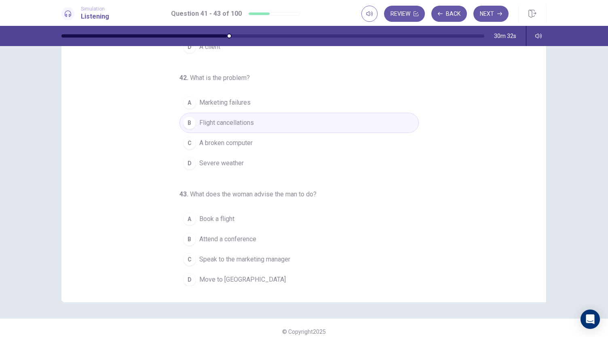
scroll to position [48, 0]
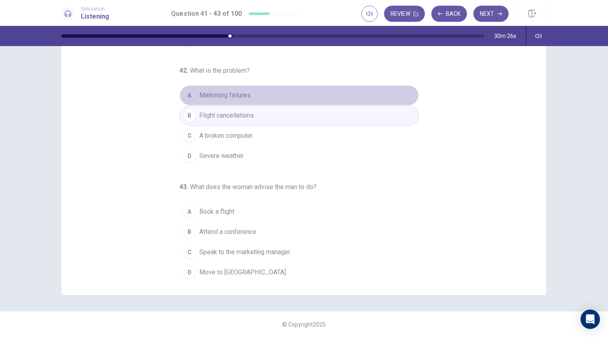
click at [236, 92] on span "Marketing failures" at bounding box center [224, 96] width 51 height 10
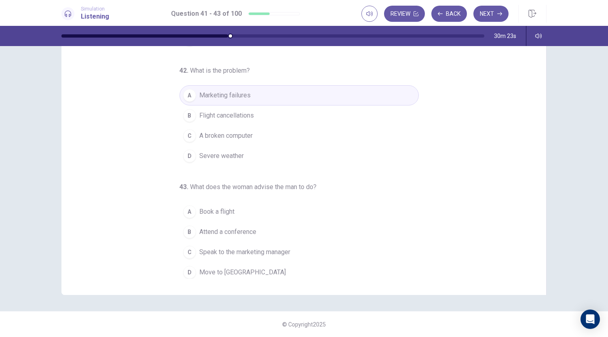
click at [263, 252] on span "Speak to the marketing manager" at bounding box center [244, 253] width 91 height 10
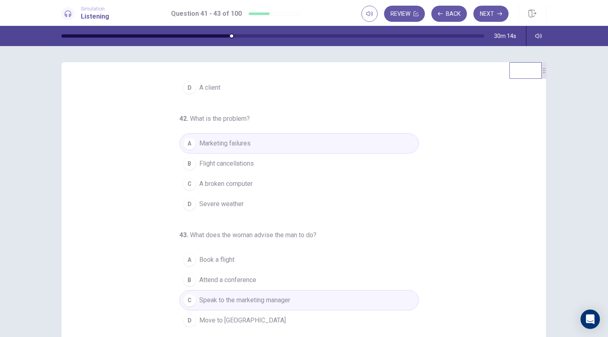
scroll to position [81, 0]
click at [487, 18] on button "Next" at bounding box center [491, 14] width 35 height 16
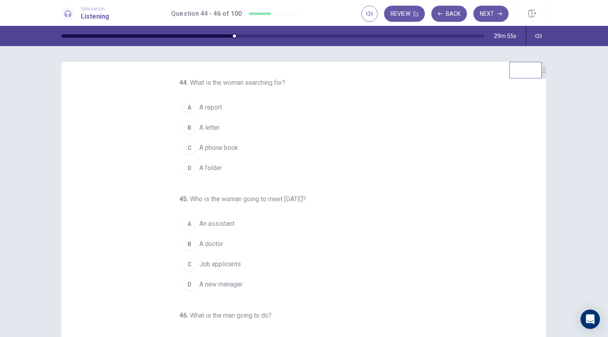
scroll to position [0, 0]
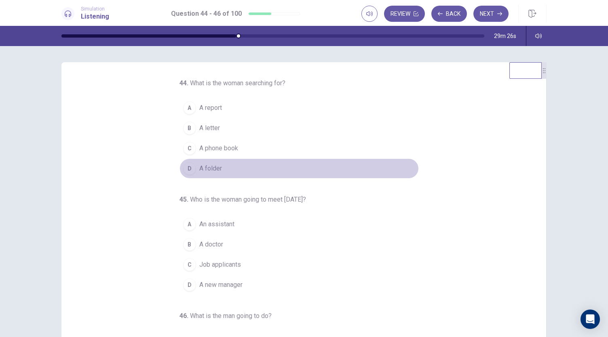
click at [200, 173] on button "D A folder" at bounding box center [299, 169] width 239 height 20
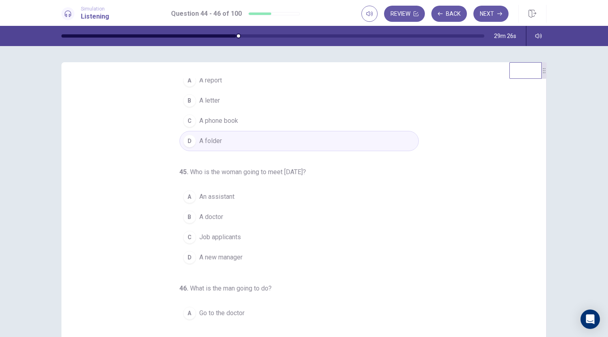
scroll to position [40, 0]
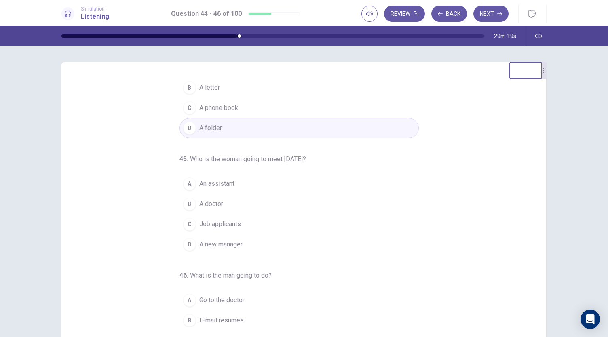
click at [228, 228] on button "C Job applicants" at bounding box center [299, 224] width 239 height 20
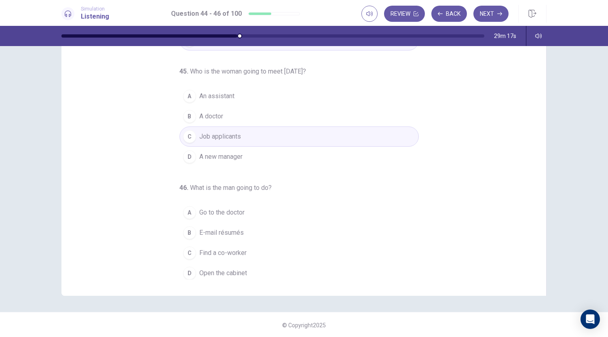
scroll to position [48, 0]
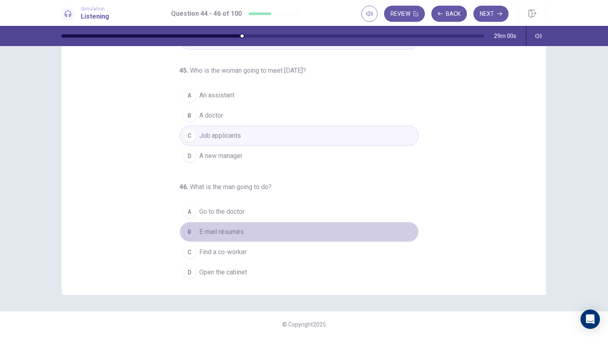
click at [222, 230] on span "E-mail résumés" at bounding box center [221, 232] width 44 height 10
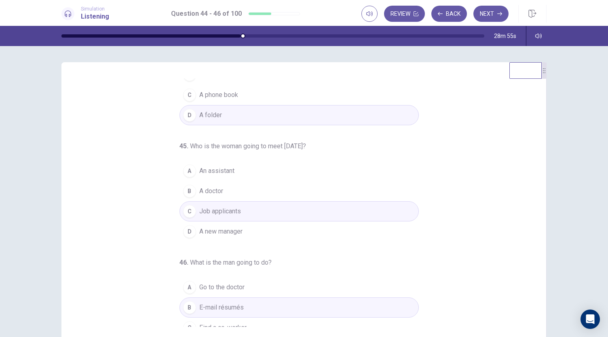
scroll to position [40, 0]
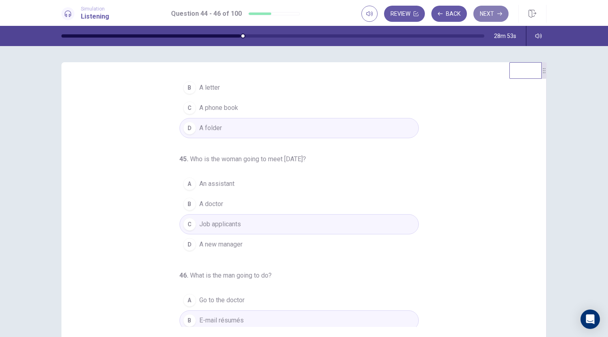
click at [492, 18] on button "Next" at bounding box center [491, 14] width 35 height 16
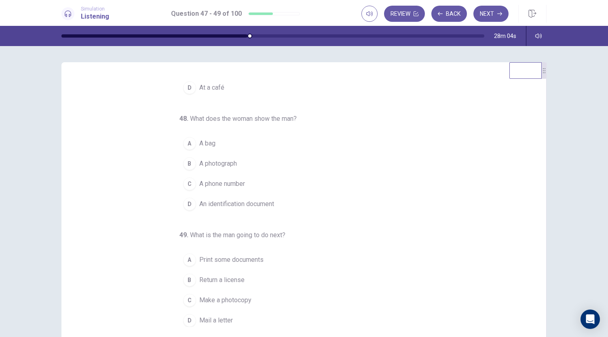
scroll to position [0, 0]
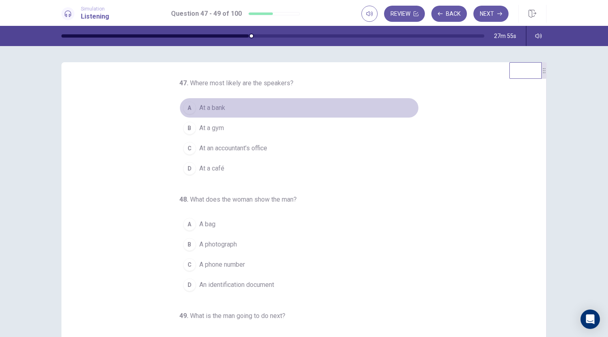
click at [212, 108] on span "At a bank" at bounding box center [212, 108] width 26 height 10
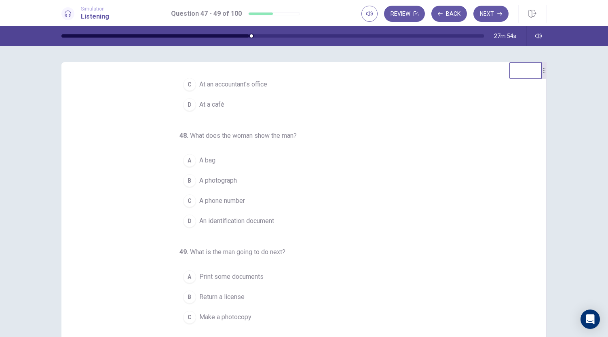
scroll to position [81, 0]
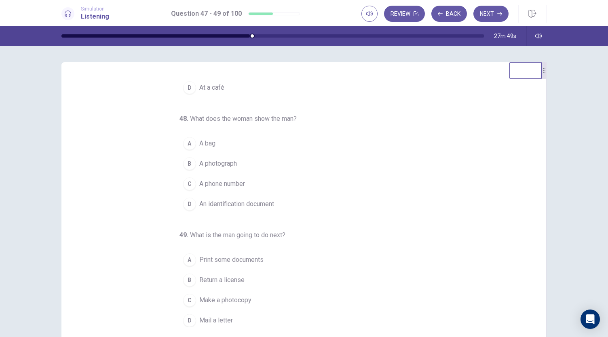
click at [235, 199] on span "An identification document" at bounding box center [236, 204] width 75 height 10
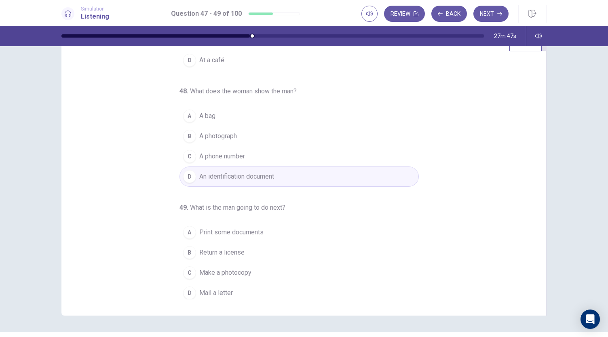
scroll to position [48, 0]
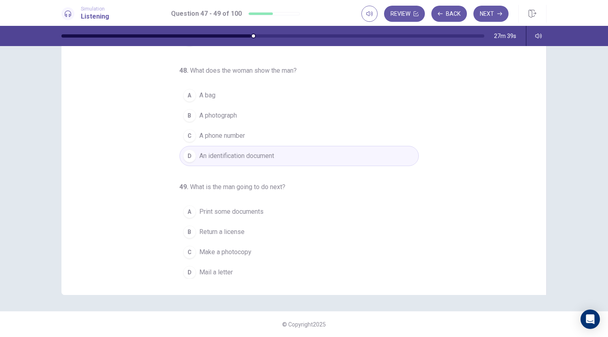
click at [248, 207] on span "Print some documents" at bounding box center [231, 212] width 64 height 10
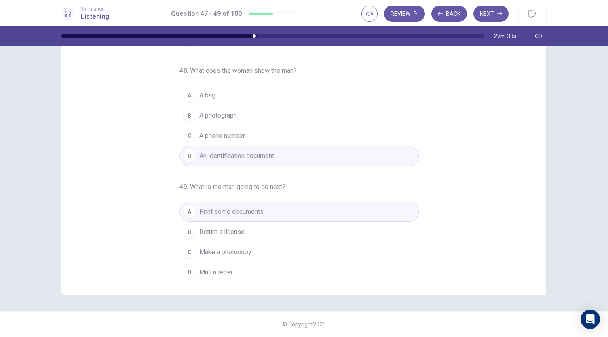
click at [245, 248] on span "Make a photocopy" at bounding box center [225, 253] width 52 height 10
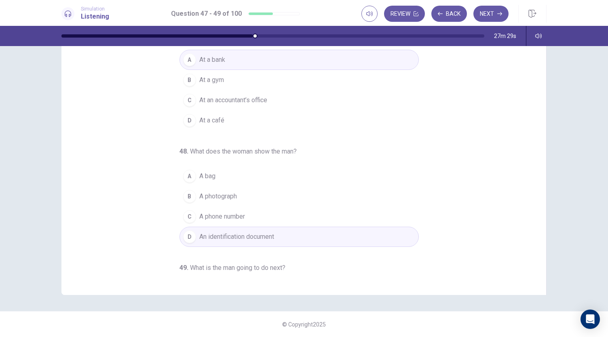
scroll to position [0, 0]
click at [487, 13] on button "Next" at bounding box center [491, 14] width 35 height 16
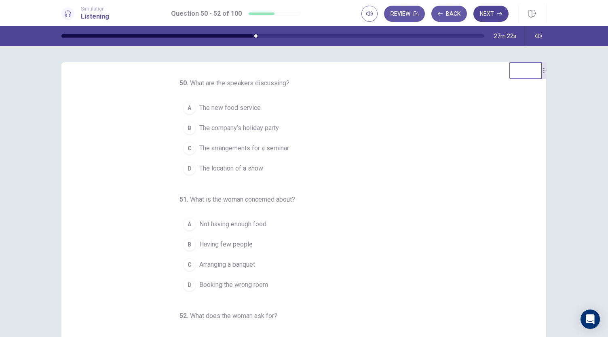
click at [486, 15] on button "Next" at bounding box center [491, 14] width 35 height 16
click at [452, 14] on button "Back" at bounding box center [450, 14] width 36 height 16
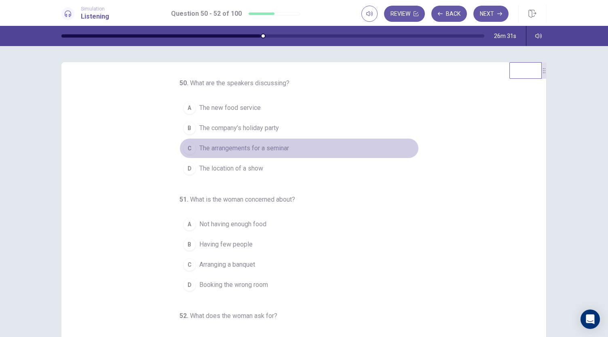
click at [266, 144] on span "The arrangements for a seminar" at bounding box center [244, 149] width 90 height 10
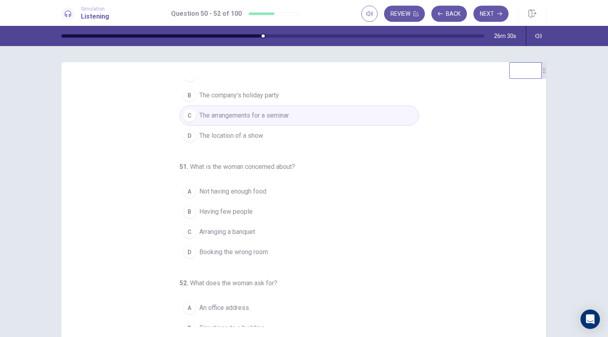
scroll to position [40, 0]
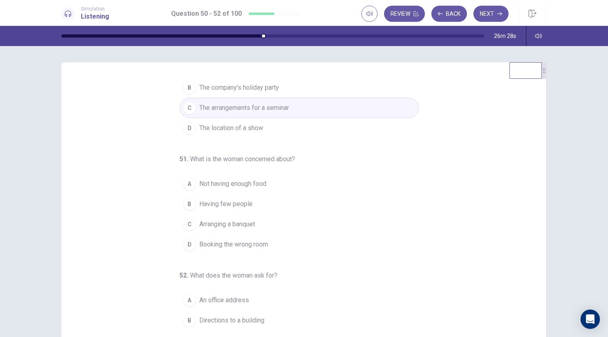
click at [256, 183] on span "Not having enough food" at bounding box center [232, 184] width 67 height 10
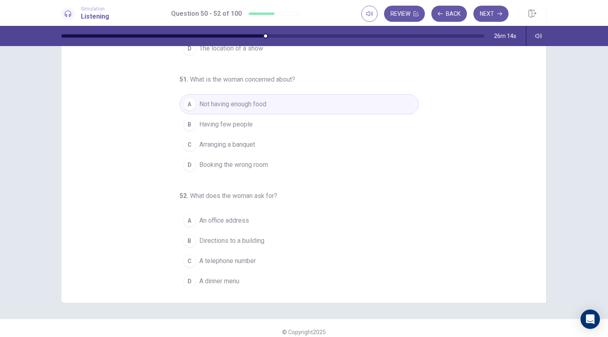
scroll to position [81, 0]
click at [247, 260] on span "A telephone number" at bounding box center [227, 260] width 57 height 10
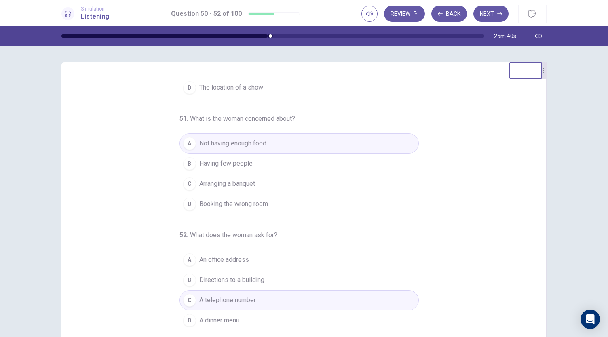
click at [496, 12] on button "Next" at bounding box center [491, 14] width 35 height 16
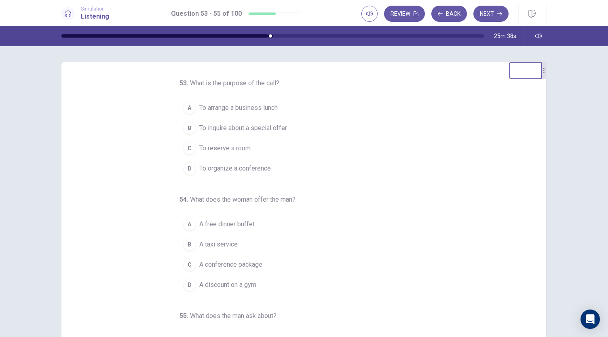
scroll to position [0, 0]
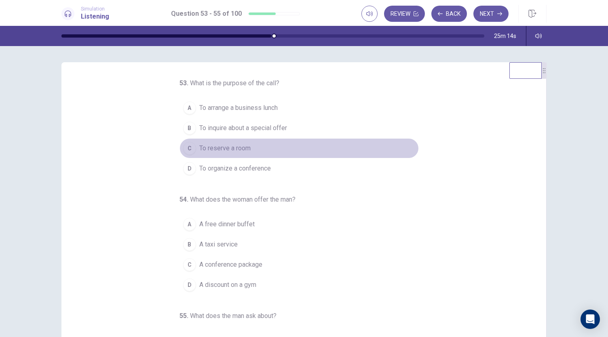
click at [236, 148] on span "To reserve a room" at bounding box center [224, 149] width 51 height 10
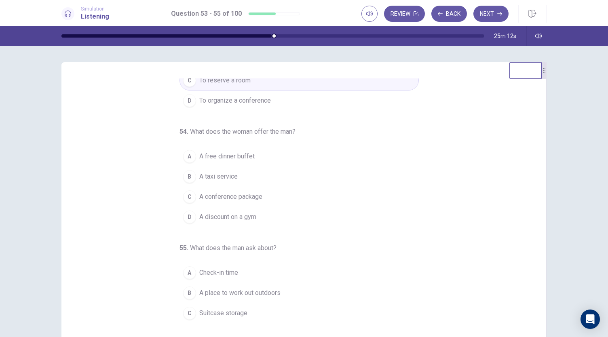
scroll to position [81, 0]
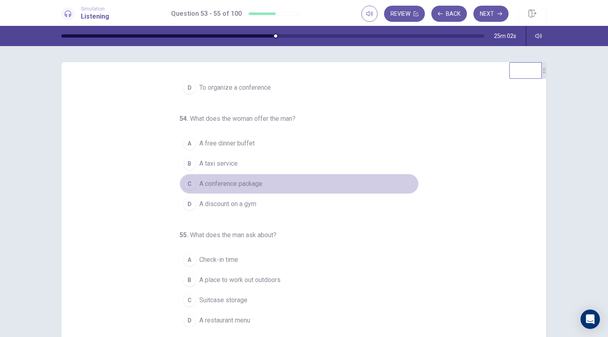
click at [249, 184] on span "A conference package" at bounding box center [230, 184] width 63 height 10
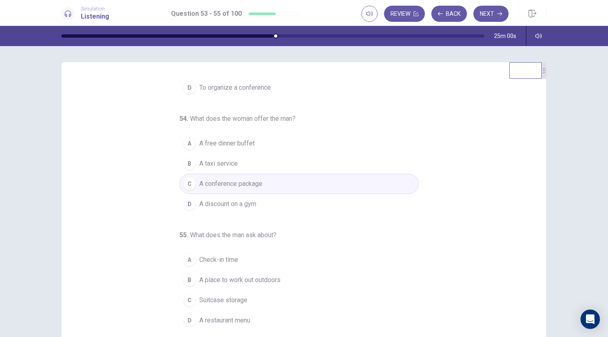
scroll to position [48, 0]
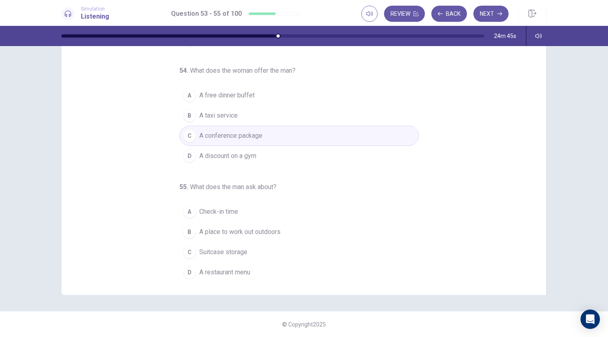
click at [257, 228] on span "A place to work out outdoors" at bounding box center [239, 232] width 81 height 10
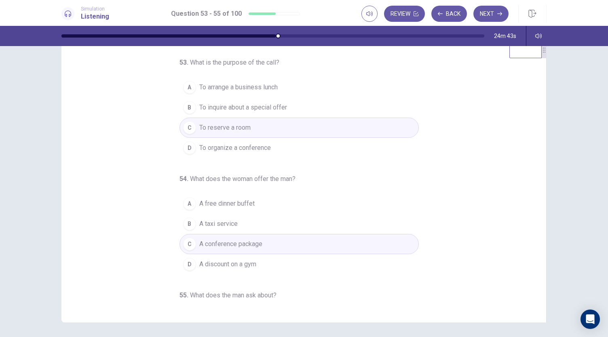
scroll to position [0, 0]
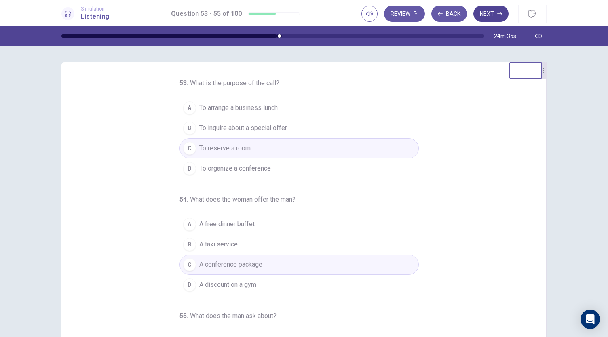
click at [495, 14] on button "Next" at bounding box center [491, 14] width 35 height 16
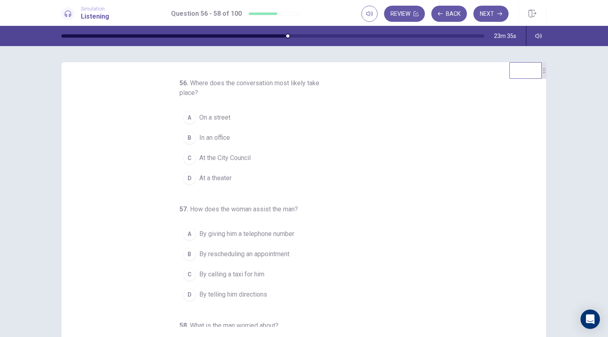
click at [216, 115] on span "On a street" at bounding box center [214, 118] width 31 height 10
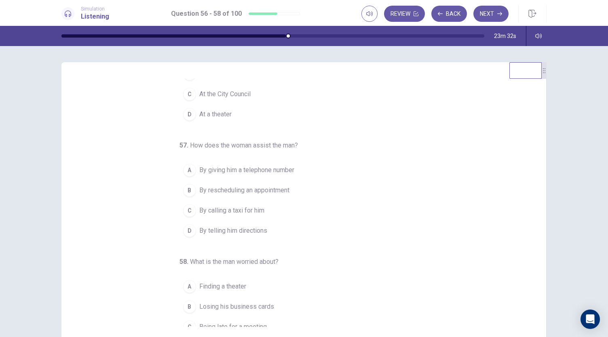
scroll to position [81, 0]
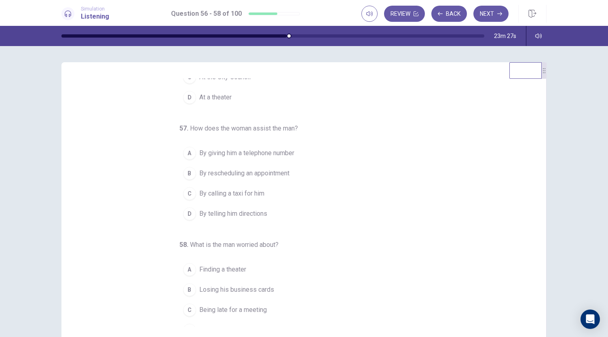
click at [261, 211] on span "By telling him directions" at bounding box center [233, 214] width 68 height 10
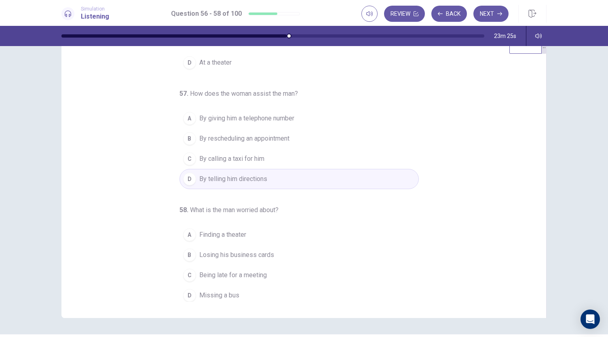
scroll to position [48, 0]
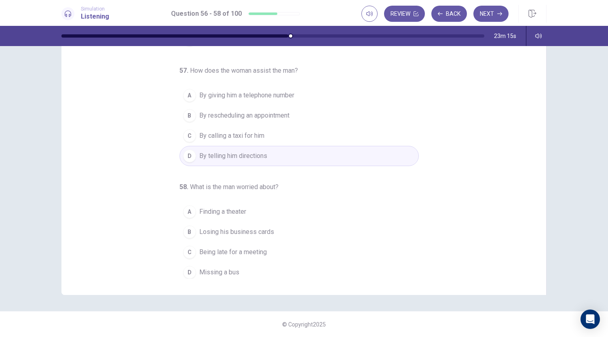
click at [261, 249] on span "Being late for a meeting" at bounding box center [233, 253] width 68 height 10
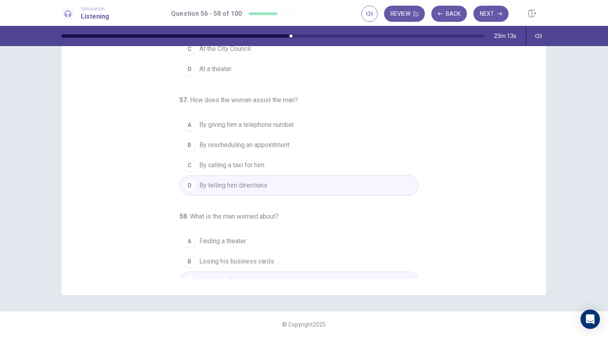
scroll to position [0, 0]
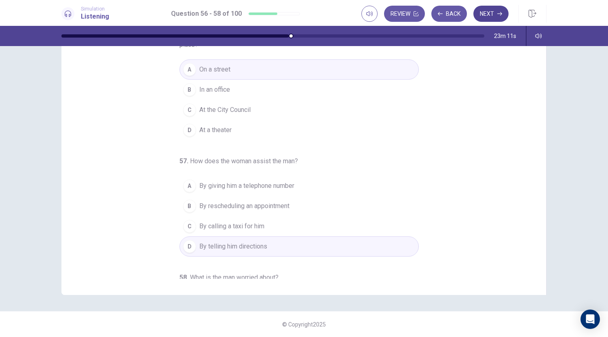
click at [488, 16] on button "Next" at bounding box center [491, 14] width 35 height 16
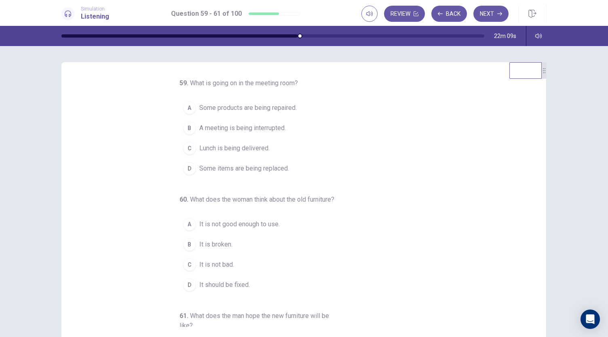
click at [274, 169] on span "Some items are being replaced." at bounding box center [244, 169] width 90 height 10
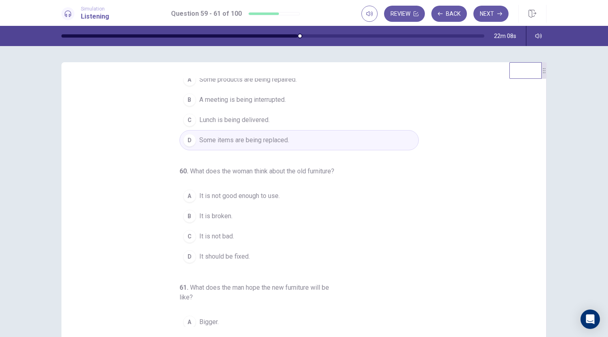
scroll to position [81, 0]
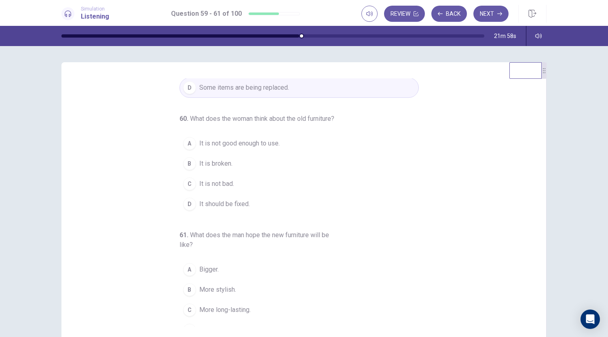
click at [232, 194] on button "C It is not bad." at bounding box center [299, 184] width 239 height 20
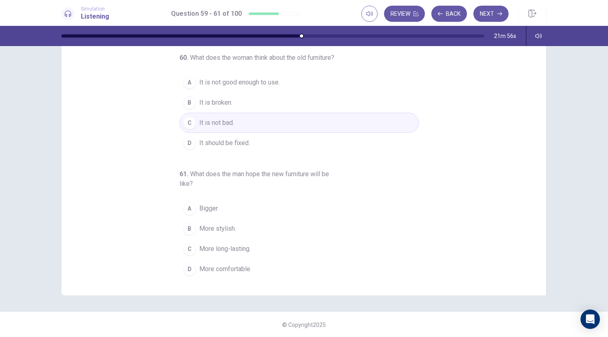
scroll to position [48, 0]
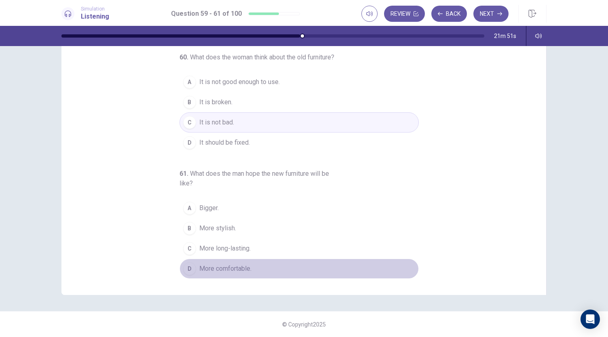
click at [215, 271] on span "More comfortable." at bounding box center [225, 269] width 52 height 10
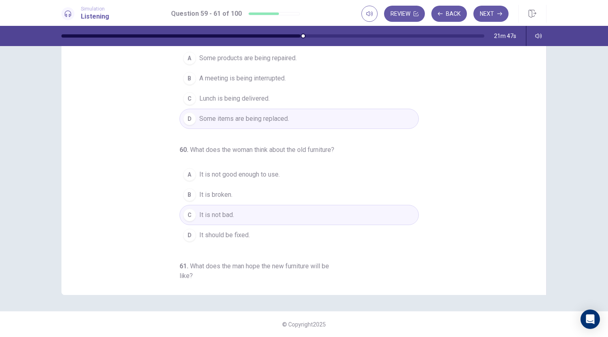
scroll to position [0, 0]
click at [494, 19] on button "Next" at bounding box center [491, 14] width 35 height 16
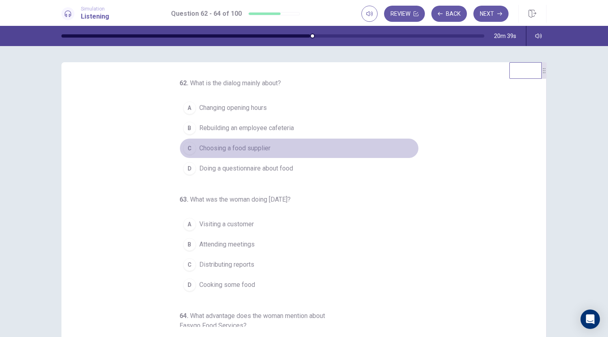
click at [258, 149] on span "Choosing a food supplier" at bounding box center [234, 149] width 71 height 10
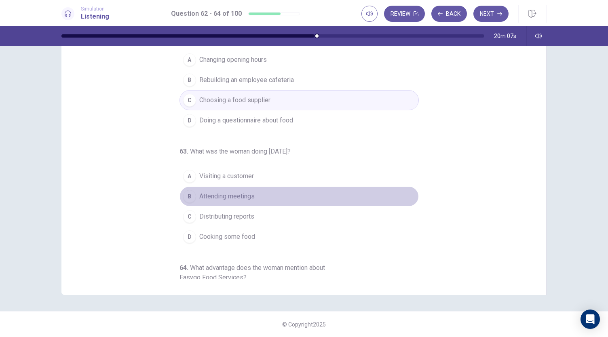
click at [230, 201] on button "B Attending meetings" at bounding box center [299, 196] width 239 height 20
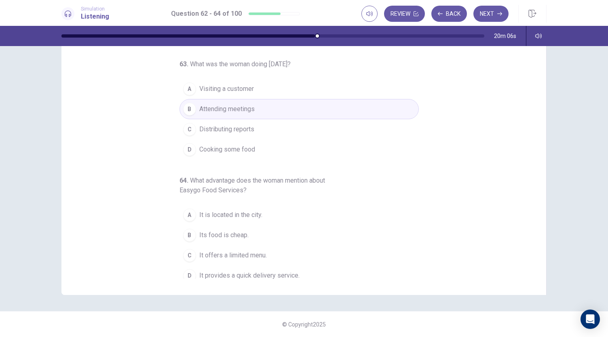
scroll to position [91, 0]
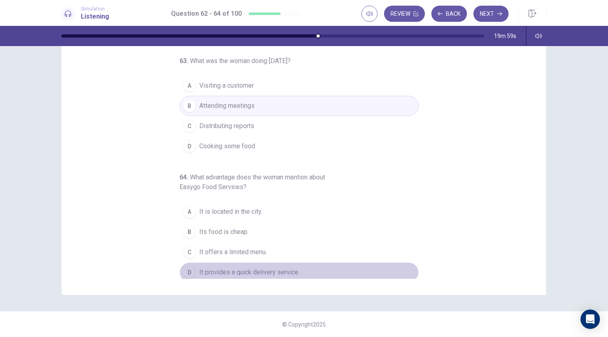
click at [249, 270] on span "It provides a quick delivery service." at bounding box center [249, 273] width 100 height 10
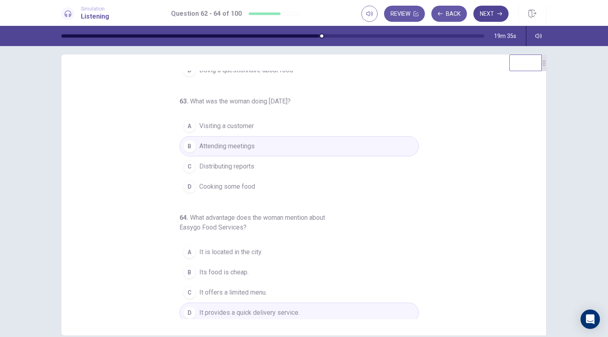
click at [491, 12] on button "Next" at bounding box center [491, 14] width 35 height 16
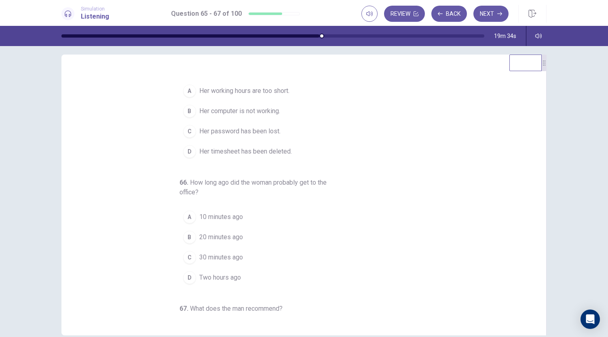
scroll to position [0, 0]
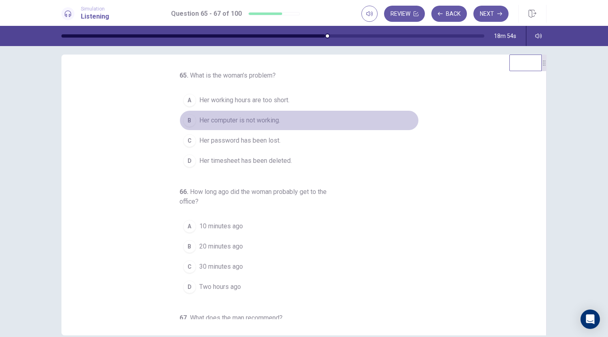
click at [222, 119] on span "Her computer is not working." at bounding box center [239, 121] width 81 height 10
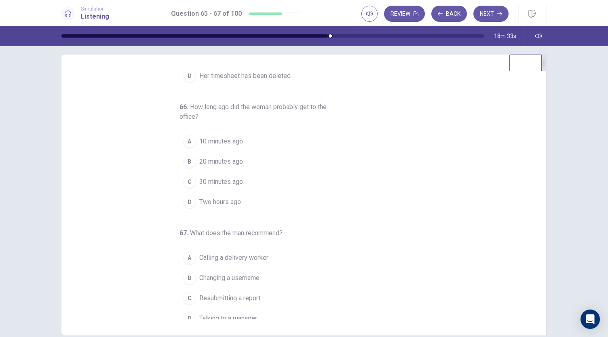
scroll to position [91, 0]
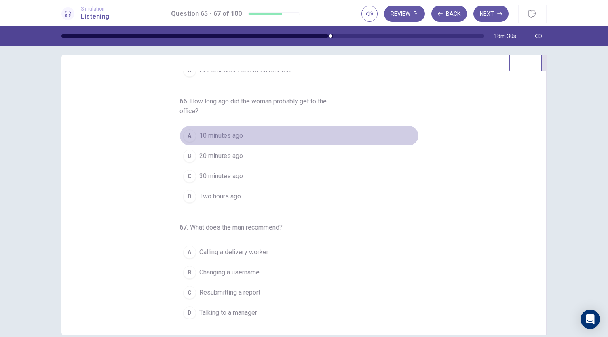
click at [220, 137] on span "10 minutes ago" at bounding box center [221, 136] width 44 height 10
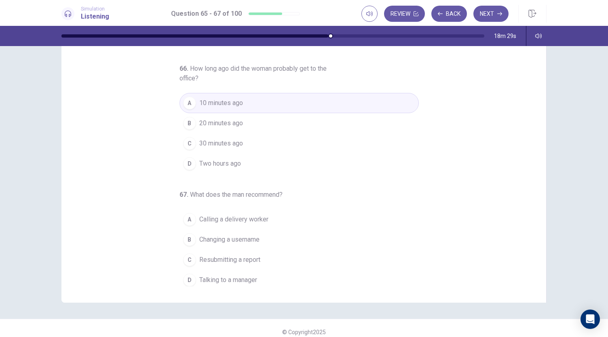
scroll to position [48, 0]
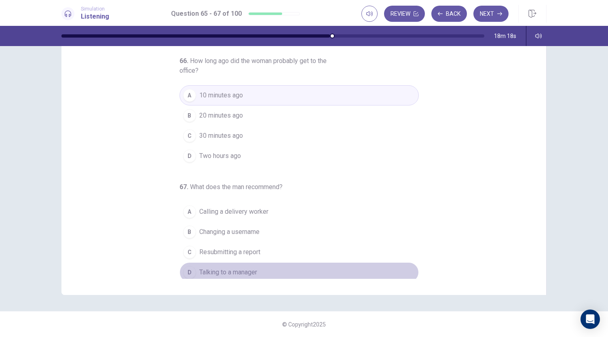
click at [229, 269] on span "Talking to a manager" at bounding box center [228, 273] width 58 height 10
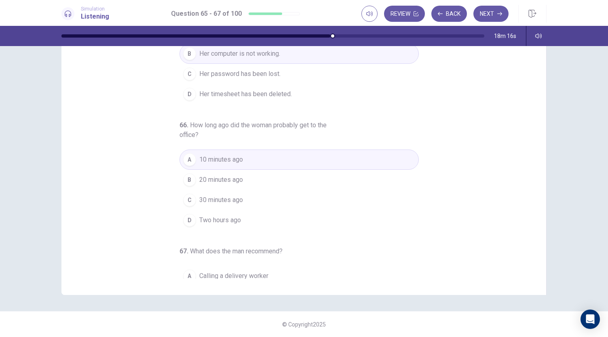
scroll to position [0, 0]
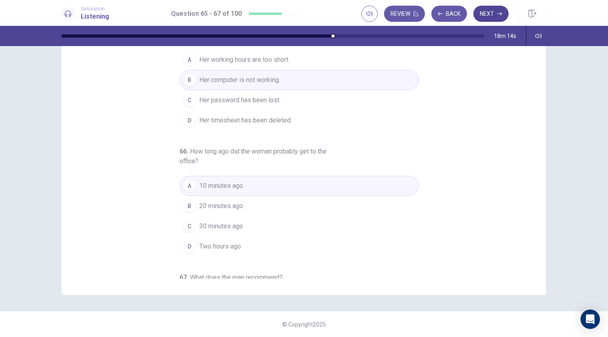
click at [489, 13] on button "Next" at bounding box center [491, 14] width 35 height 16
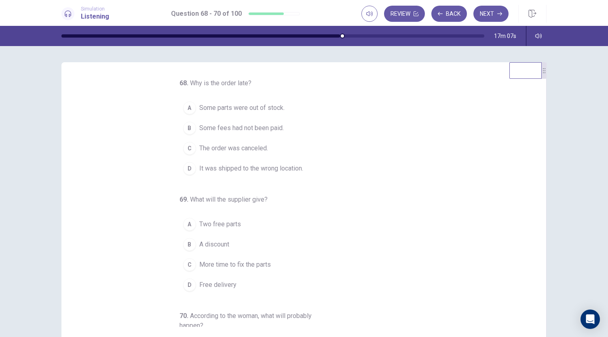
click at [256, 174] on button "D It was shipped to the wrong location." at bounding box center [299, 169] width 239 height 20
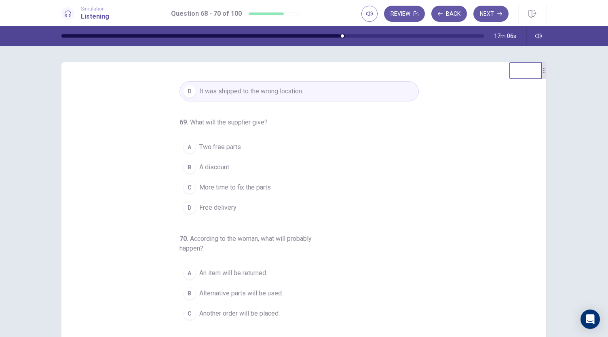
scroll to position [81, 0]
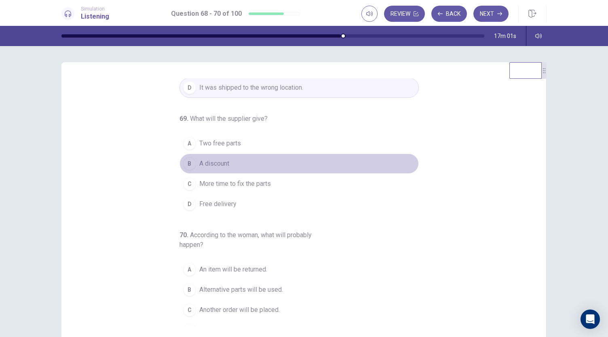
click at [217, 160] on span "A discount" at bounding box center [214, 164] width 30 height 10
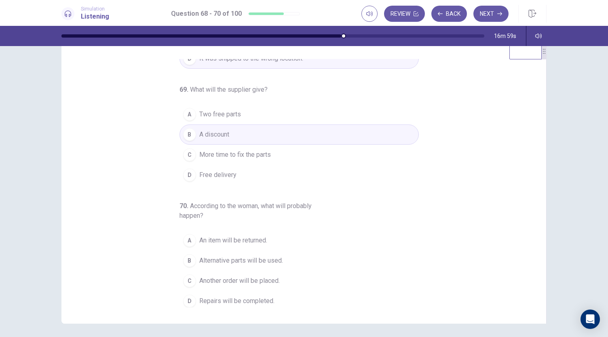
scroll to position [48, 0]
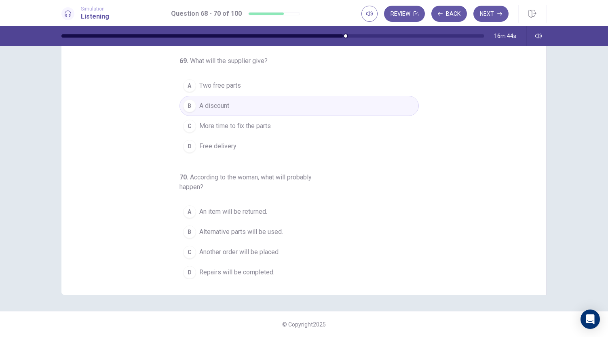
click at [246, 268] on span "Repairs will be completed." at bounding box center [236, 273] width 75 height 10
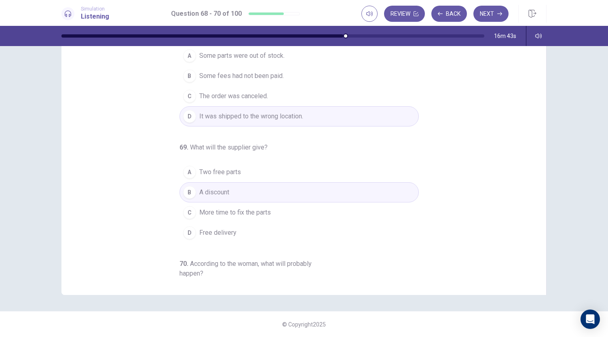
scroll to position [0, 0]
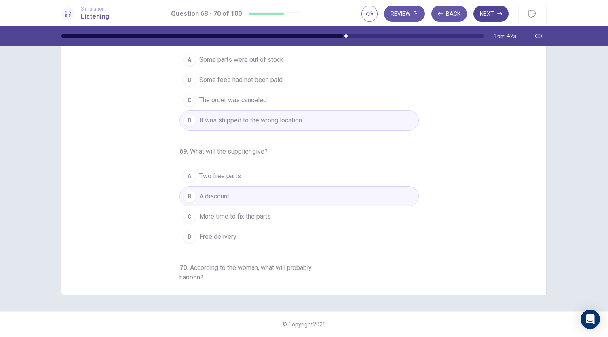
click at [486, 17] on button "Next" at bounding box center [491, 14] width 35 height 16
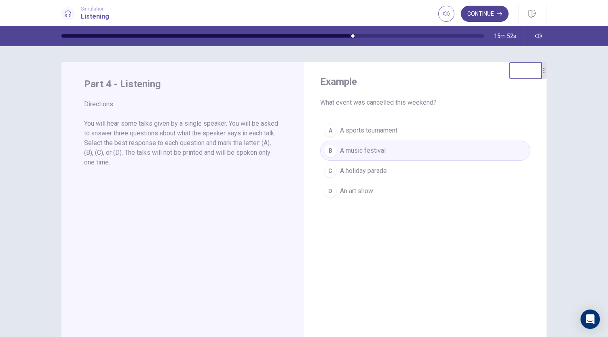
click at [486, 15] on button "Continue" at bounding box center [485, 14] width 48 height 16
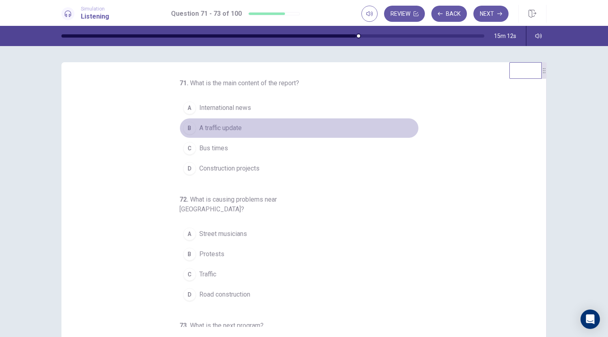
click at [228, 129] on span "A traffic update" at bounding box center [220, 128] width 42 height 10
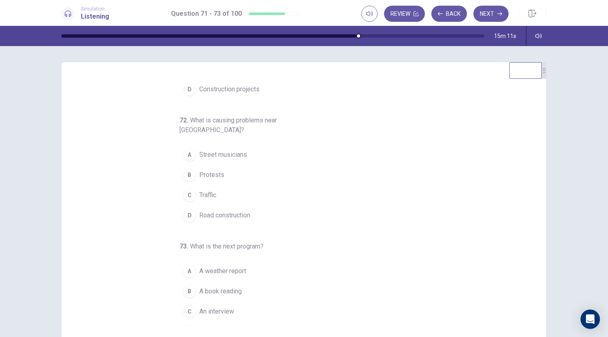
scroll to position [81, 0]
click at [205, 209] on span "Road construction" at bounding box center [224, 214] width 51 height 10
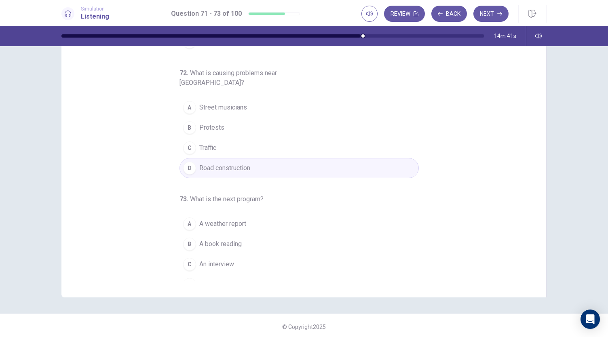
scroll to position [48, 0]
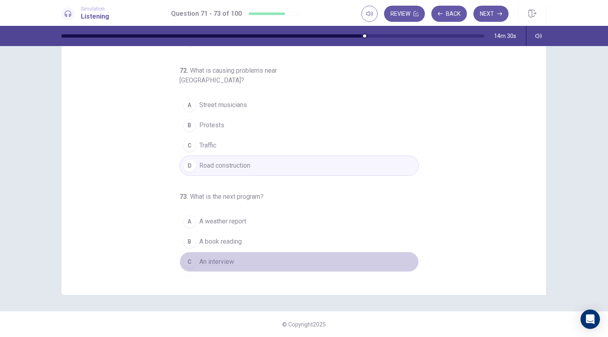
click at [224, 257] on span "An interview" at bounding box center [216, 262] width 35 height 10
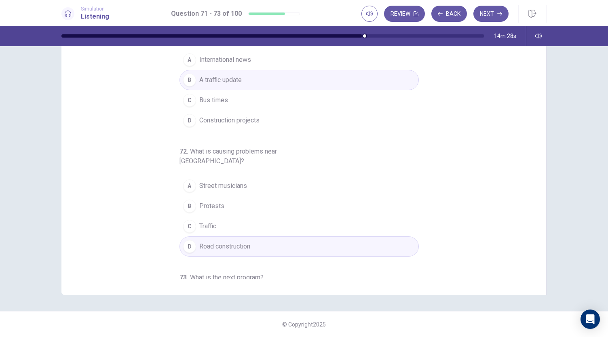
scroll to position [8, 0]
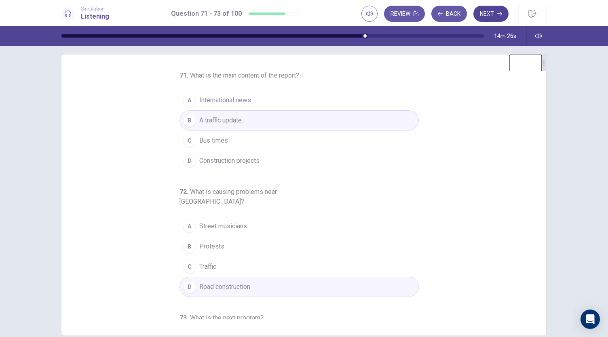
click at [488, 14] on button "Next" at bounding box center [491, 14] width 35 height 16
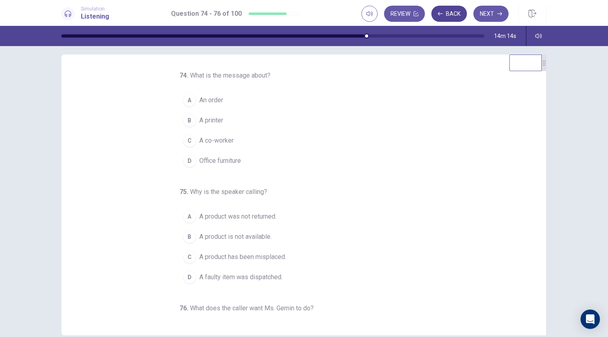
click at [446, 18] on button "Back" at bounding box center [450, 14] width 36 height 16
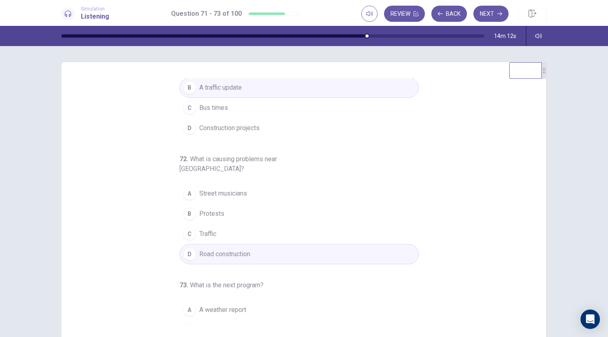
scroll to position [81, 0]
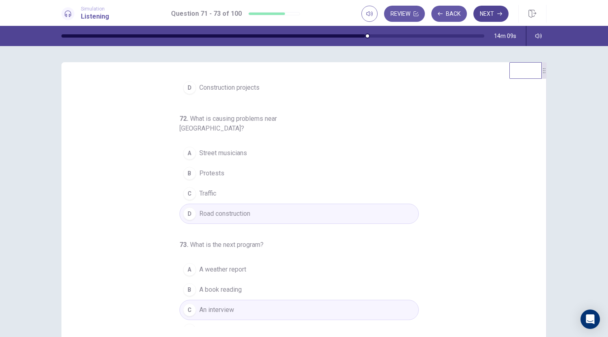
click at [487, 13] on button "Next" at bounding box center [491, 14] width 35 height 16
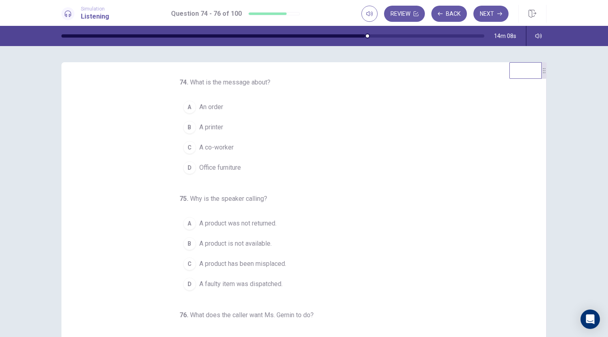
scroll to position [0, 0]
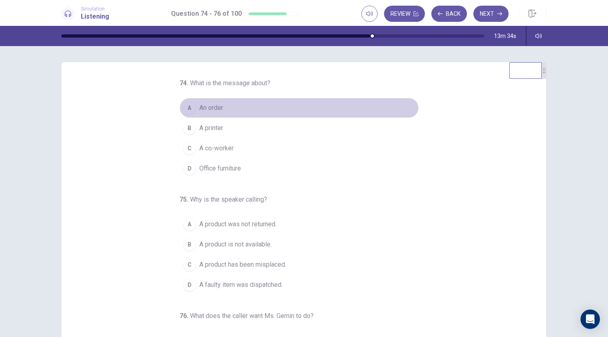
click at [213, 106] on span "An order" at bounding box center [211, 108] width 24 height 10
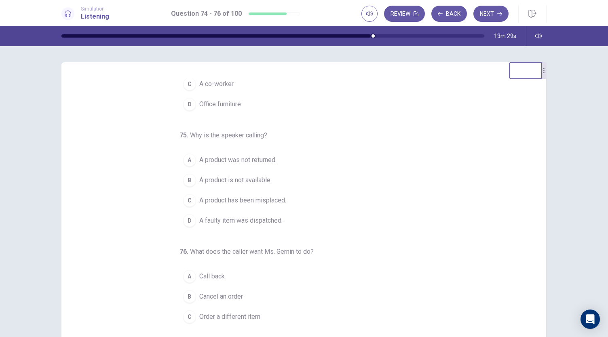
scroll to position [81, 0]
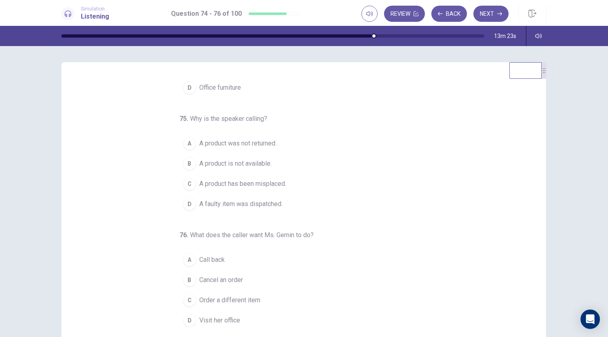
click at [249, 166] on span "A product is not available." at bounding box center [235, 164] width 72 height 10
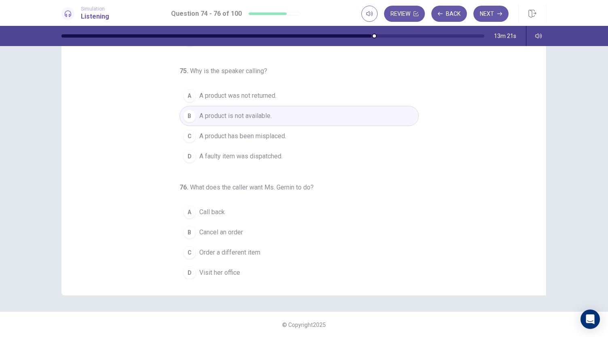
scroll to position [48, 0]
click at [245, 250] on span "Order a different item" at bounding box center [229, 253] width 61 height 10
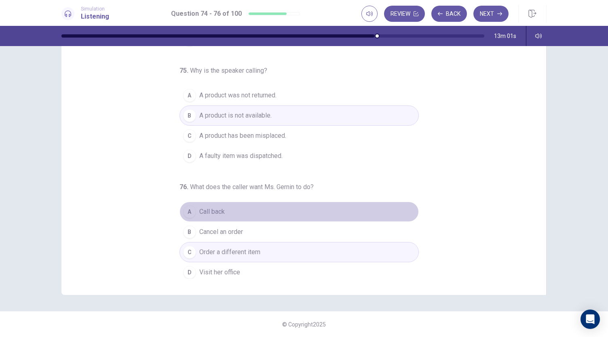
click at [214, 211] on span "Call back" at bounding box center [211, 212] width 25 height 10
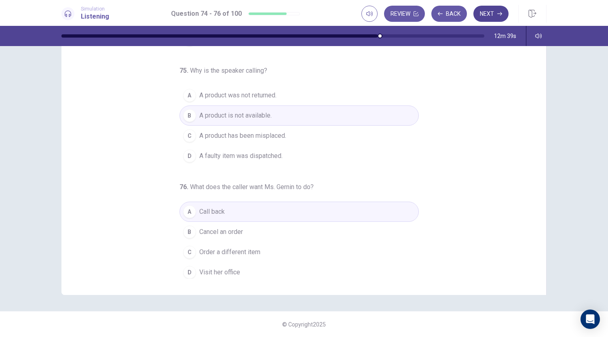
click at [485, 15] on button "Next" at bounding box center [491, 14] width 35 height 16
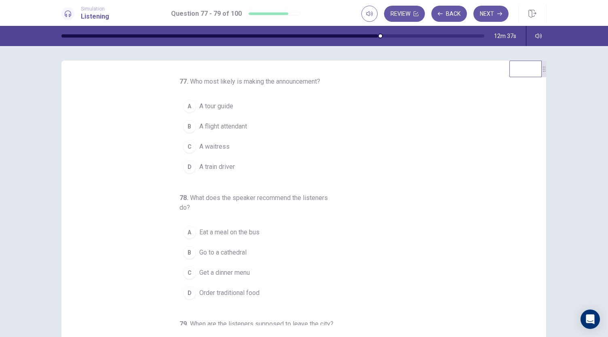
scroll to position [0, 0]
click at [223, 107] on span "A tour guide" at bounding box center [216, 108] width 34 height 10
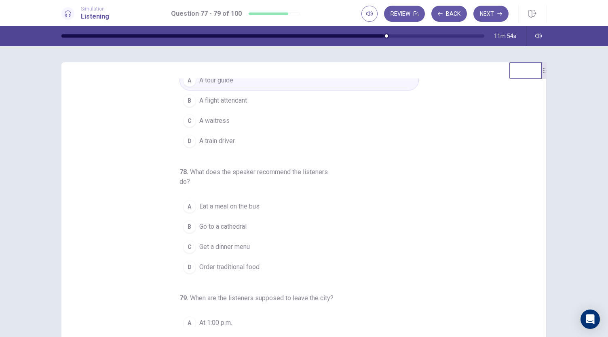
scroll to position [40, 0]
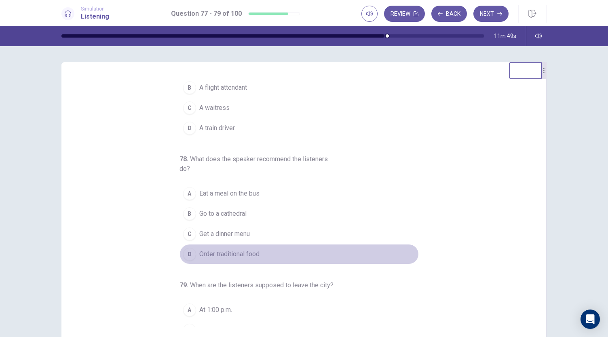
click at [240, 253] on span "Order traditional food" at bounding box center [229, 255] width 60 height 10
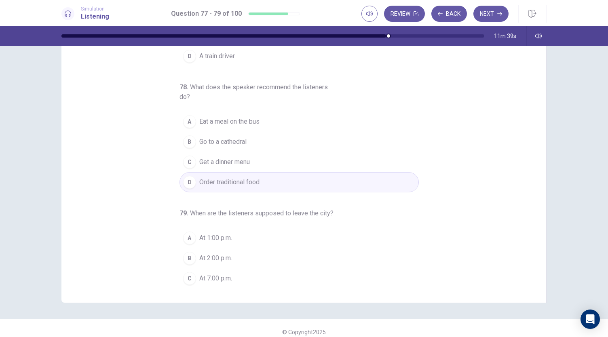
scroll to position [91, 0]
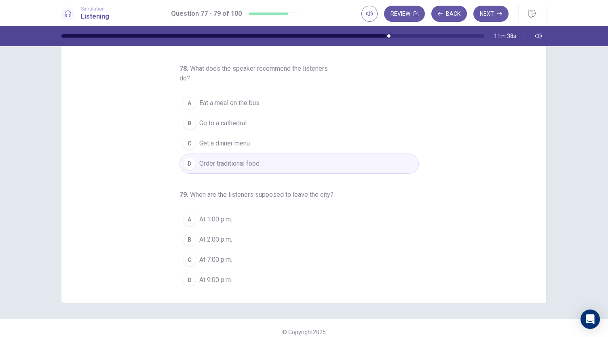
click at [209, 255] on span "At 7:00 p.m." at bounding box center [215, 260] width 33 height 10
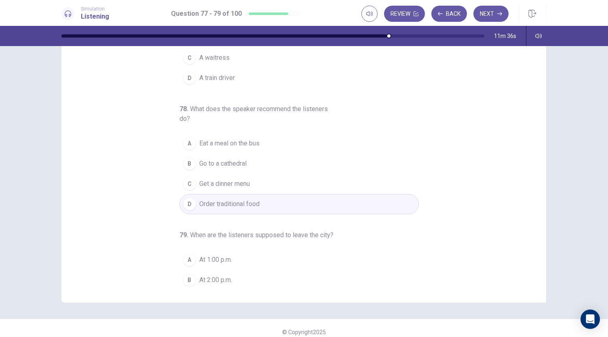
scroll to position [10, 0]
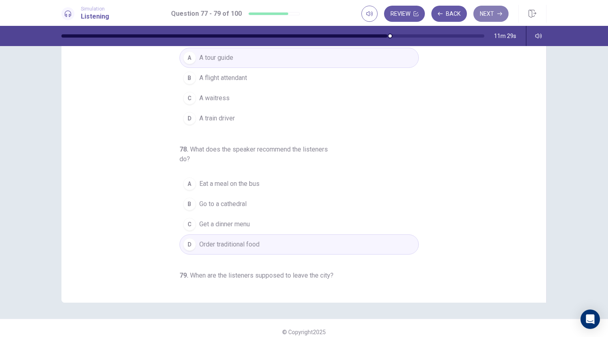
click at [490, 17] on button "Next" at bounding box center [491, 14] width 35 height 16
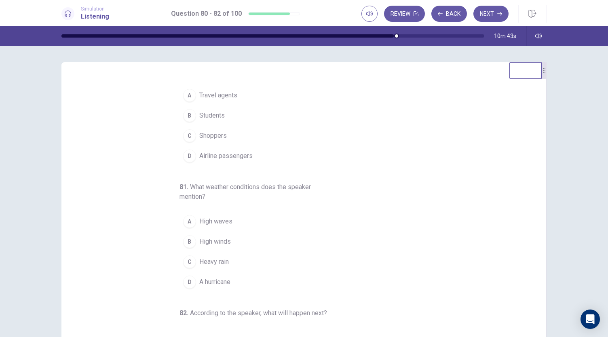
scroll to position [0, 0]
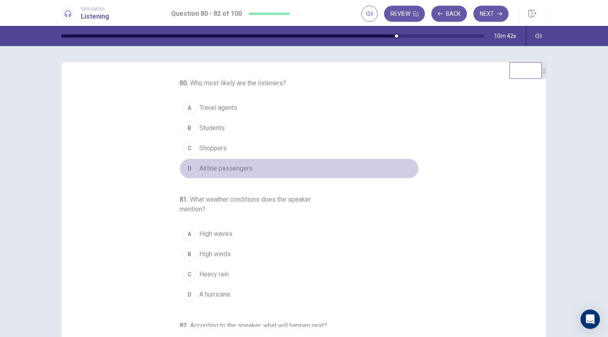
click at [233, 168] on span "Airline passengers" at bounding box center [225, 169] width 53 height 10
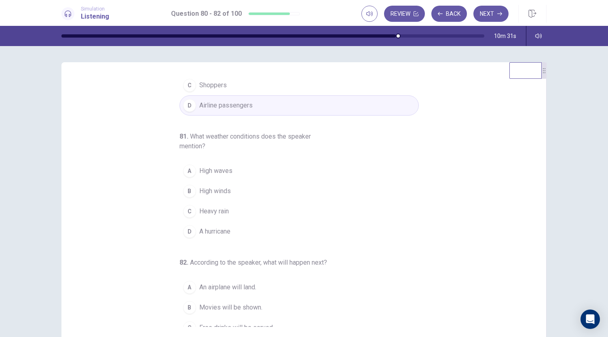
scroll to position [81, 0]
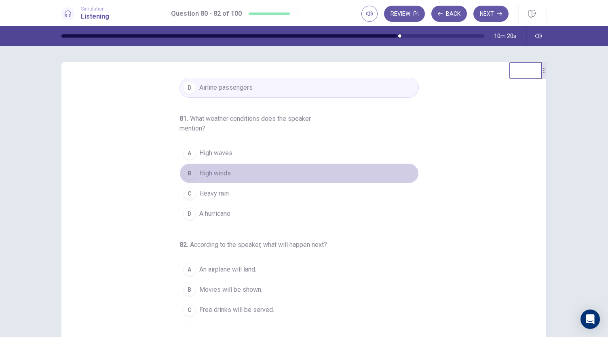
click at [200, 175] on span "High winds" at bounding box center [215, 174] width 32 height 10
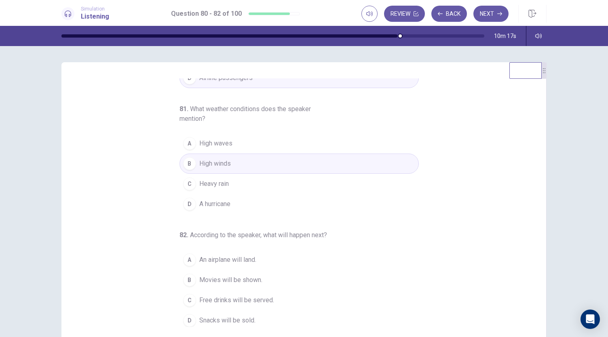
scroll to position [48, 0]
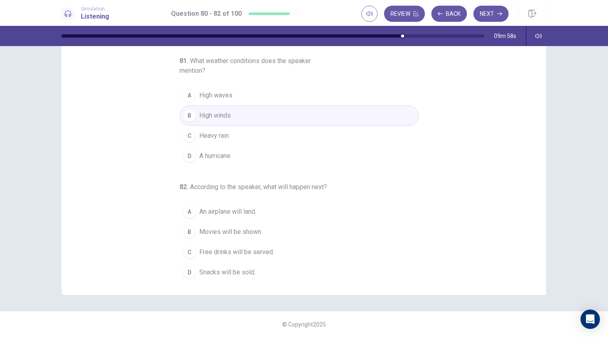
click at [209, 252] on span "Free drinks will be served." at bounding box center [236, 253] width 75 height 10
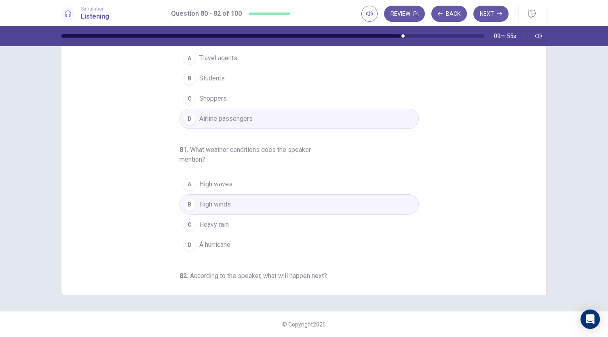
scroll to position [0, 0]
click at [484, 15] on button "Next" at bounding box center [491, 14] width 35 height 16
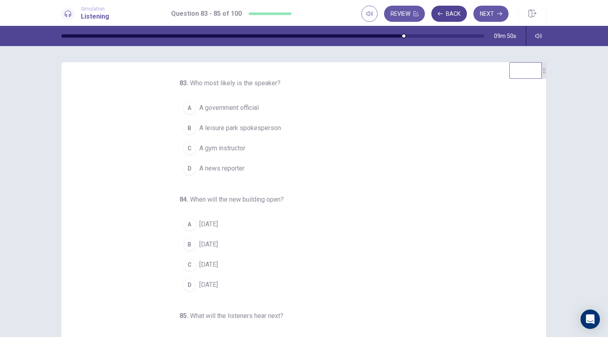
click at [450, 19] on button "Back" at bounding box center [450, 14] width 36 height 16
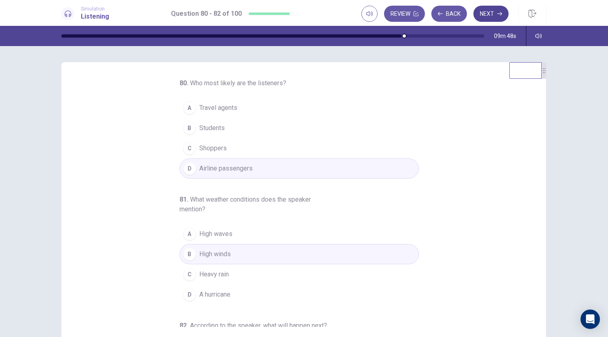
click at [487, 14] on button "Next" at bounding box center [491, 14] width 35 height 16
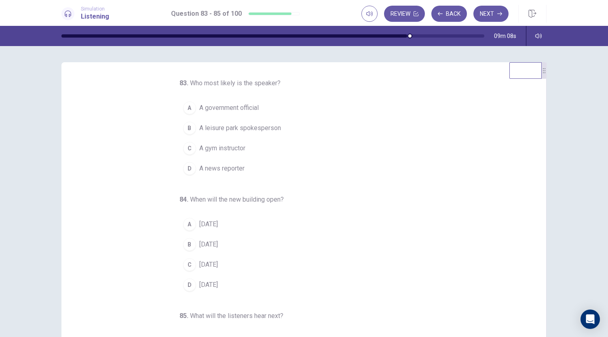
click at [227, 169] on span "A news reporter" at bounding box center [221, 169] width 45 height 10
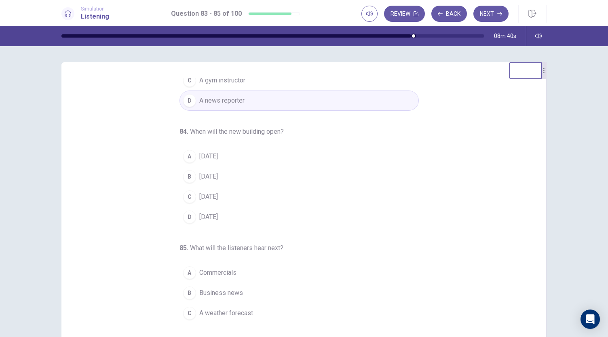
scroll to position [81, 0]
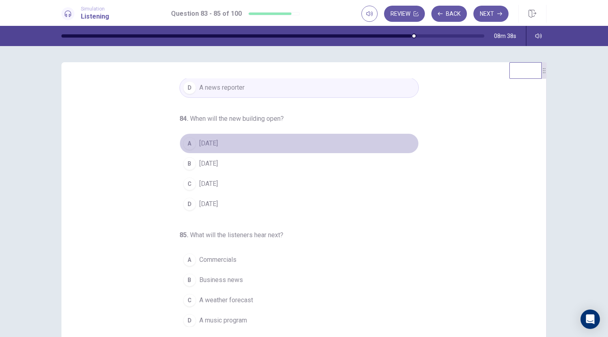
click at [214, 140] on span "[DATE]" at bounding box center [208, 144] width 19 height 10
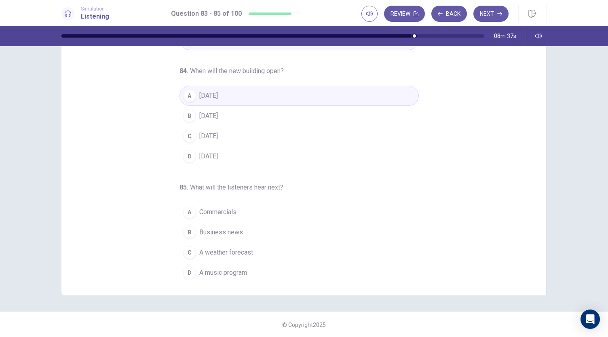
scroll to position [48, 0]
click at [244, 253] on span "A weather forecast" at bounding box center [226, 253] width 54 height 10
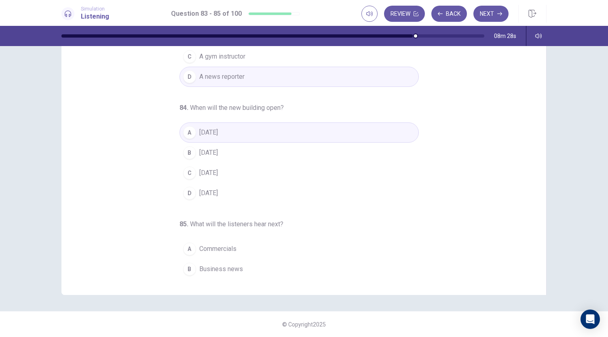
scroll to position [0, 0]
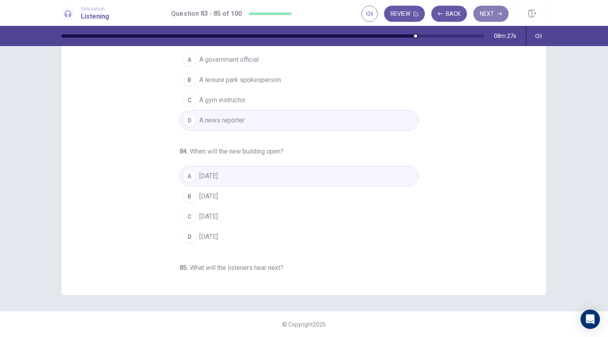
click at [491, 18] on button "Next" at bounding box center [491, 14] width 35 height 16
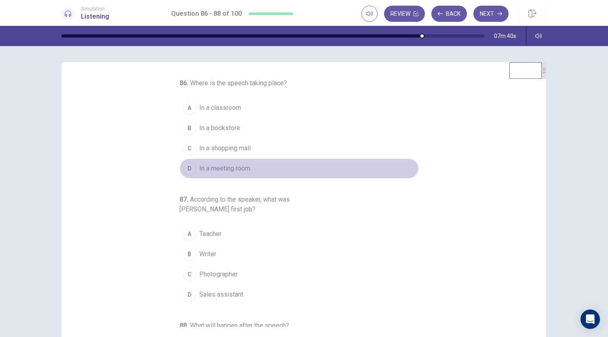
click at [236, 165] on span "In a meeting room" at bounding box center [224, 169] width 51 height 10
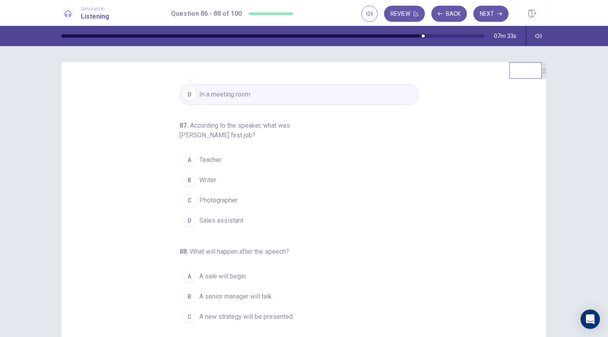
scroll to position [81, 0]
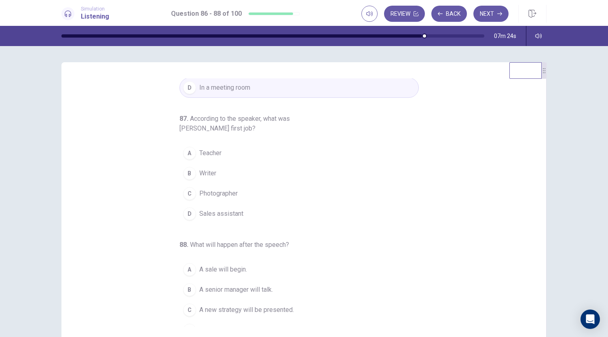
click at [211, 152] on span "Teacher" at bounding box center [210, 153] width 22 height 10
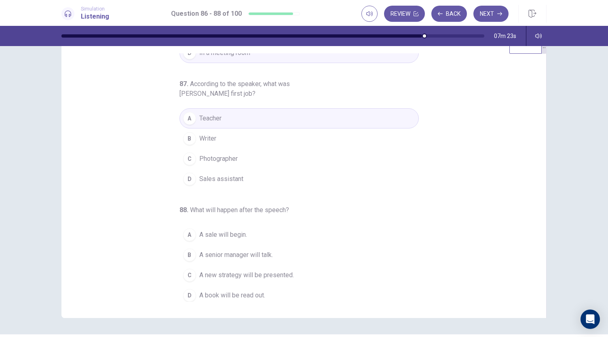
scroll to position [48, 0]
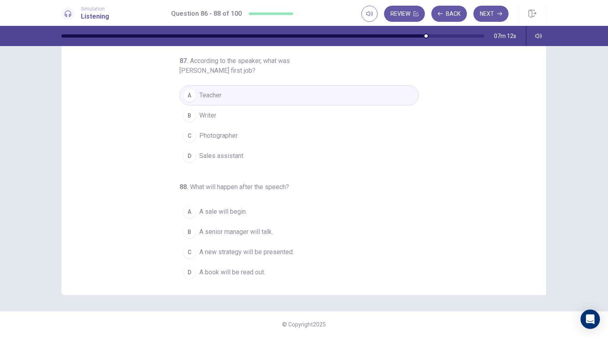
click at [257, 250] on span "A new strategy will be presented." at bounding box center [246, 253] width 95 height 10
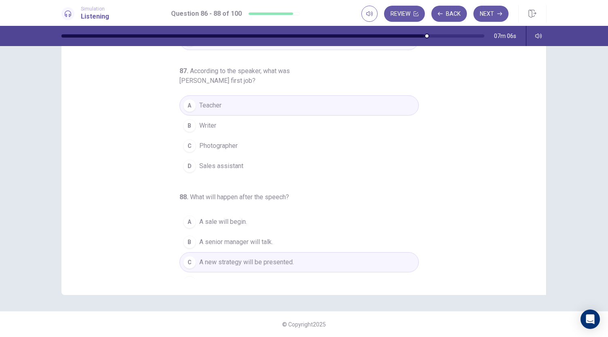
scroll to position [91, 0]
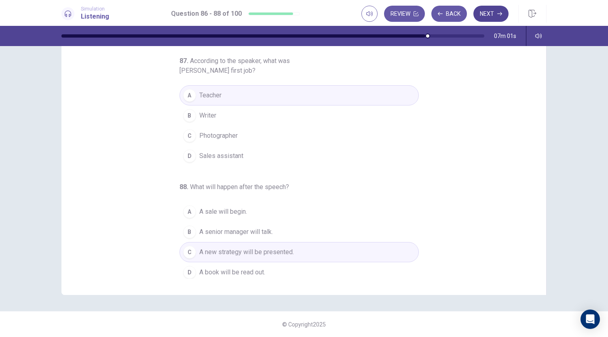
click at [491, 16] on button "Next" at bounding box center [491, 14] width 35 height 16
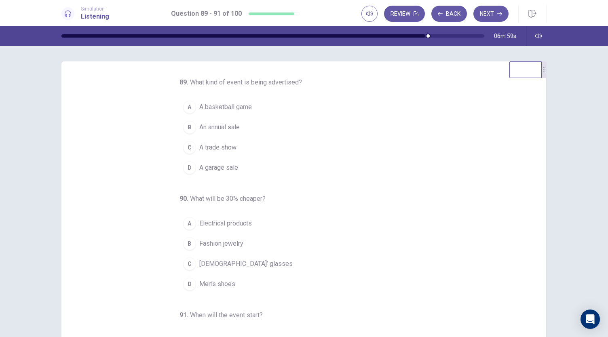
scroll to position [0, 0]
click at [227, 129] on span "An annual sale" at bounding box center [219, 128] width 40 height 10
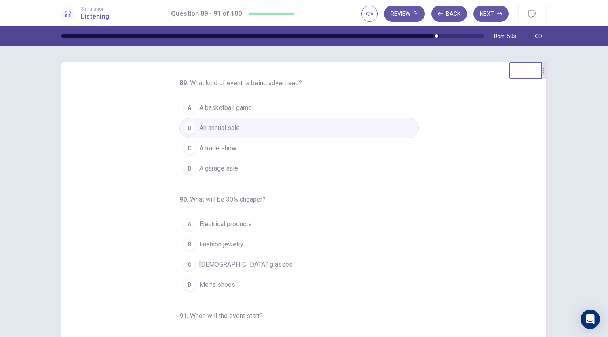
scroll to position [40, 0]
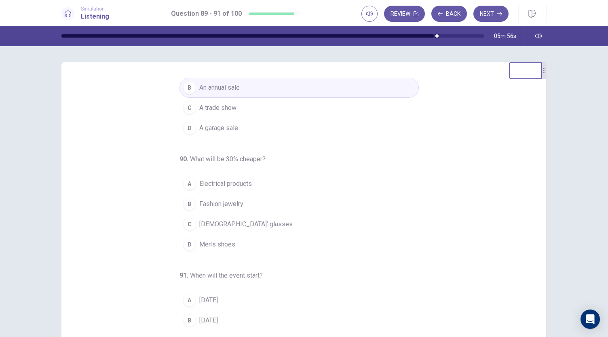
click at [235, 184] on span "Electrical products" at bounding box center [225, 184] width 53 height 10
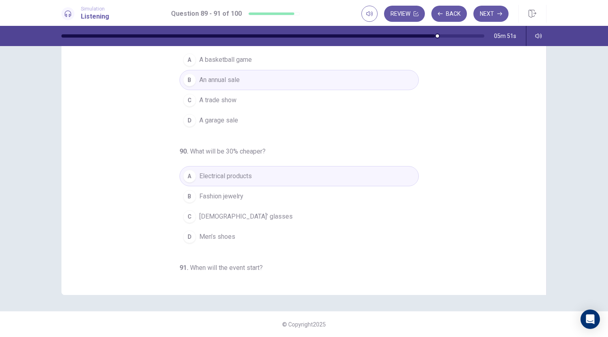
scroll to position [81, 0]
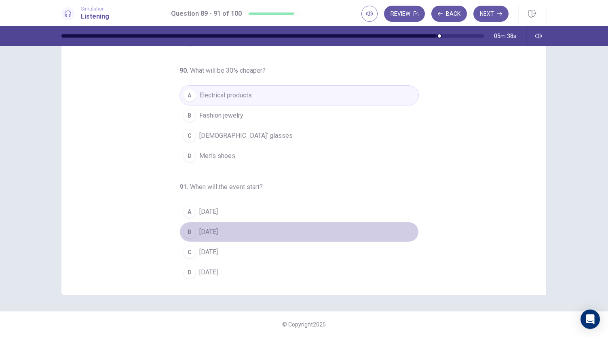
click at [224, 233] on button "B [DATE]" at bounding box center [299, 232] width 239 height 20
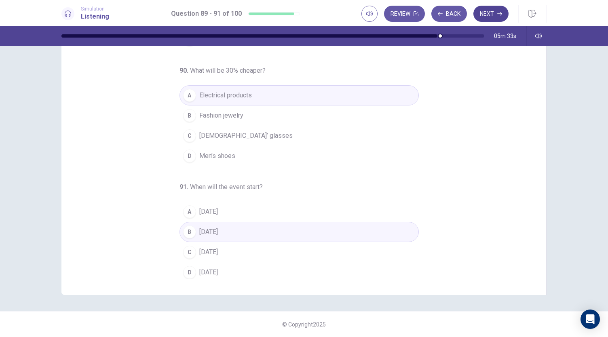
click at [496, 15] on button "Next" at bounding box center [491, 14] width 35 height 16
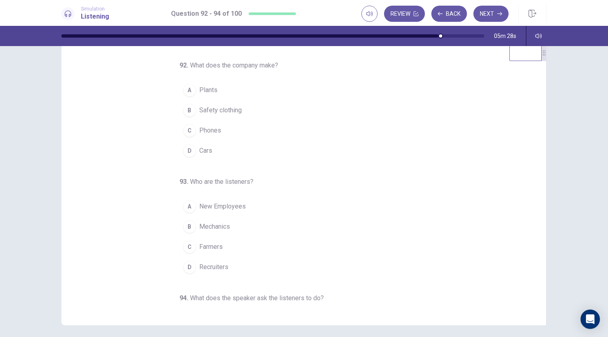
scroll to position [0, 0]
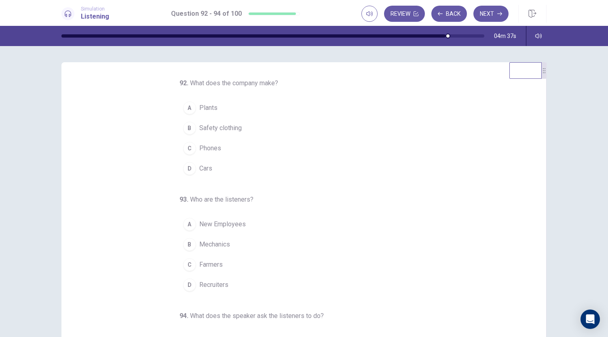
click at [193, 169] on button "D Cars" at bounding box center [299, 169] width 239 height 20
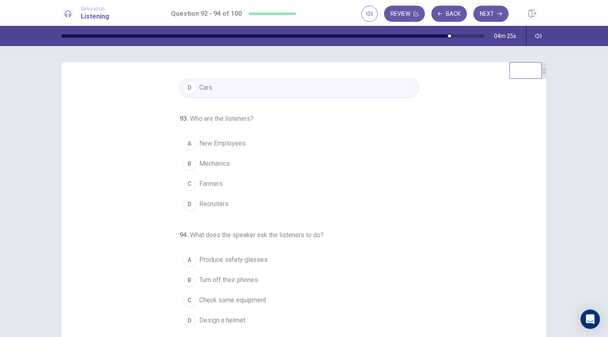
scroll to position [81, 0]
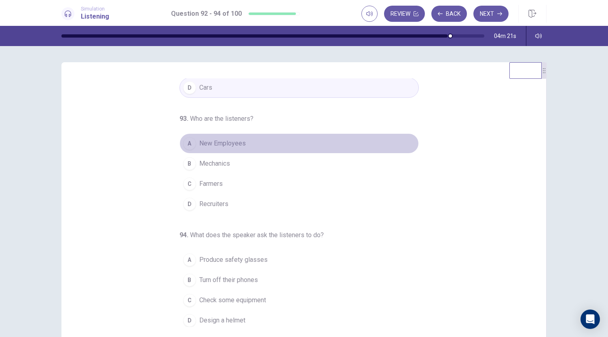
click at [224, 141] on span "New Employees" at bounding box center [222, 144] width 47 height 10
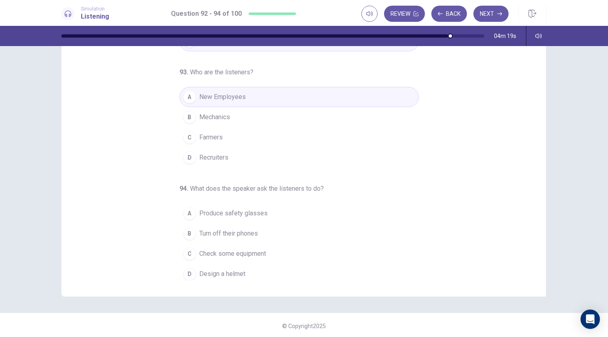
scroll to position [48, 0]
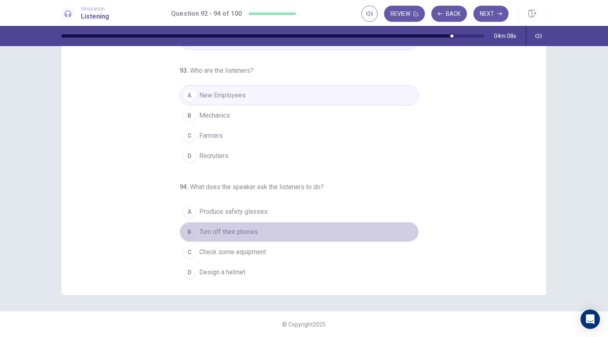
click at [248, 232] on span "Turn off their phones" at bounding box center [228, 232] width 59 height 10
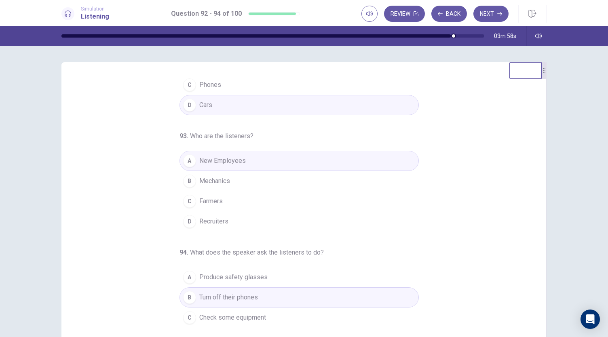
scroll to position [81, 0]
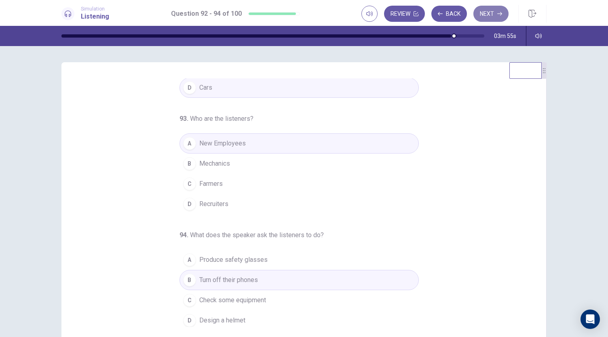
click at [493, 12] on button "Next" at bounding box center [491, 14] width 35 height 16
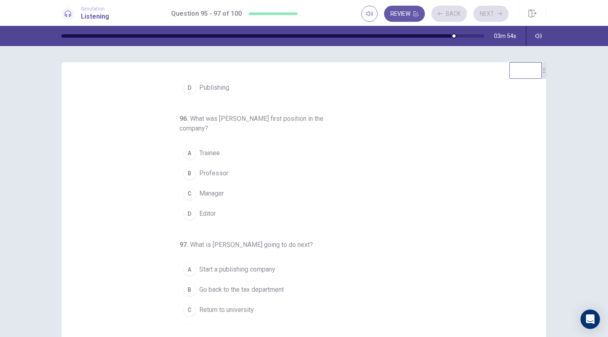
scroll to position [0, 0]
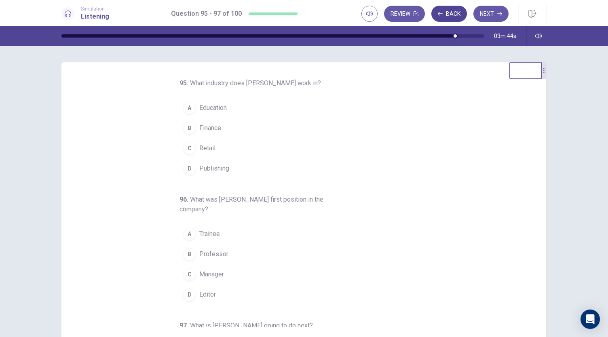
click at [450, 14] on button "Back" at bounding box center [450, 14] width 36 height 16
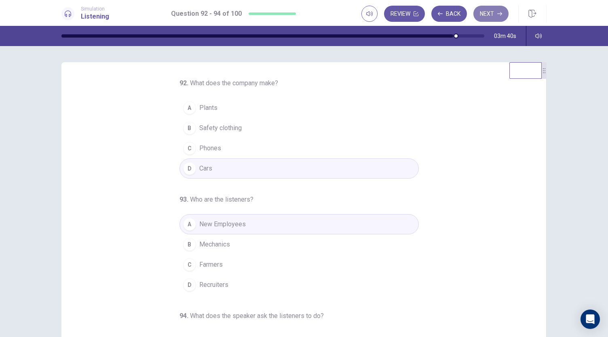
click at [493, 13] on button "Next" at bounding box center [491, 14] width 35 height 16
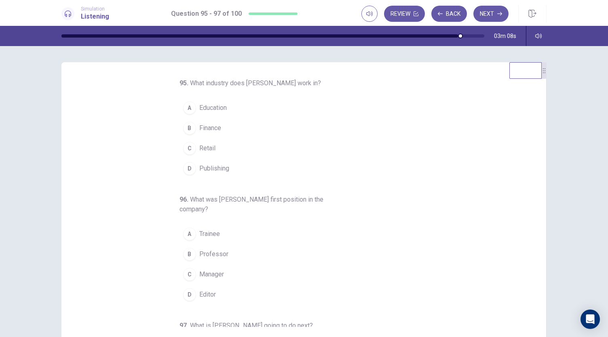
click at [211, 128] on span "Finance" at bounding box center [210, 128] width 22 height 10
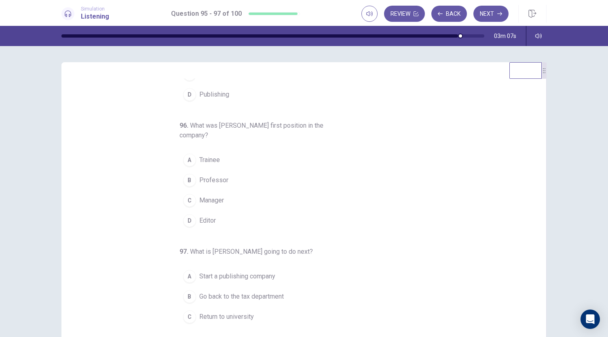
scroll to position [81, 0]
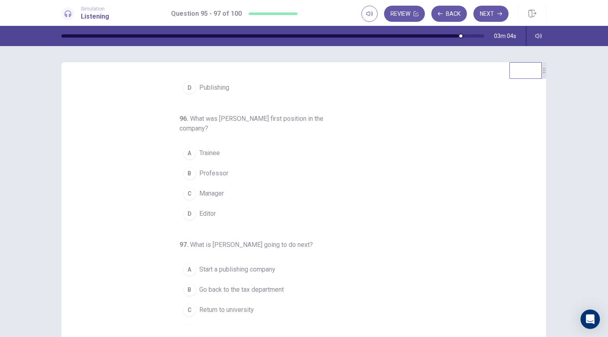
click at [230, 152] on button "A Trainee" at bounding box center [299, 153] width 239 height 20
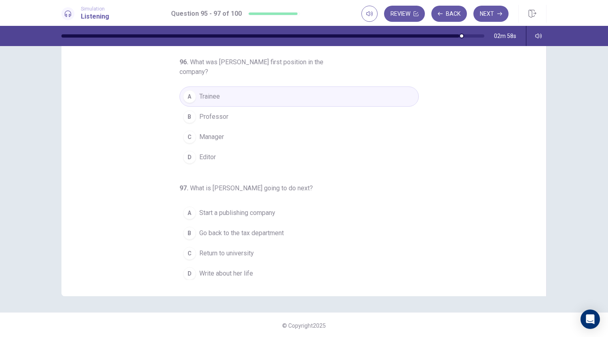
scroll to position [48, 0]
click at [239, 270] on span "Write about her life" at bounding box center [226, 273] width 54 height 10
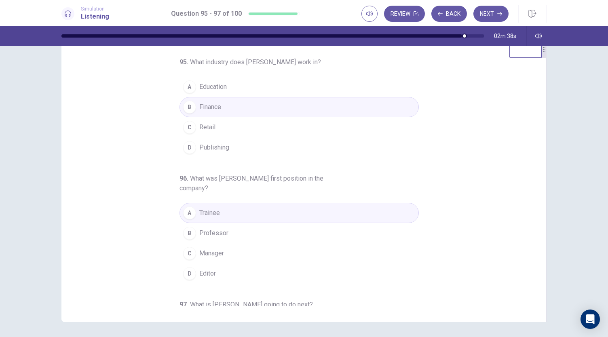
scroll to position [0, 0]
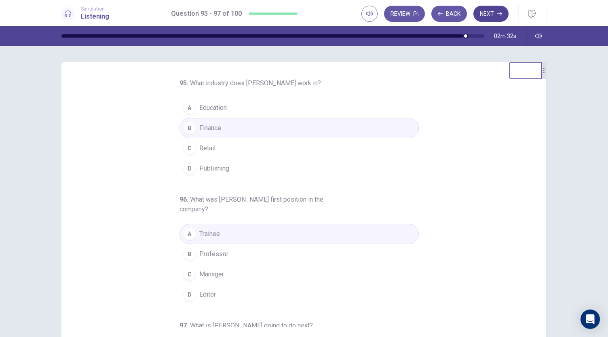
click at [485, 19] on button "Next" at bounding box center [491, 14] width 35 height 16
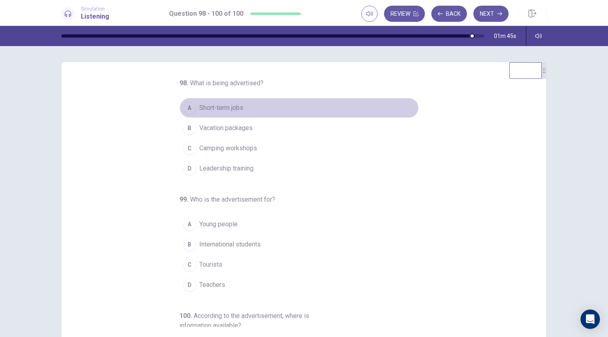
click at [228, 105] on span "Short-term jobs" at bounding box center [221, 108] width 44 height 10
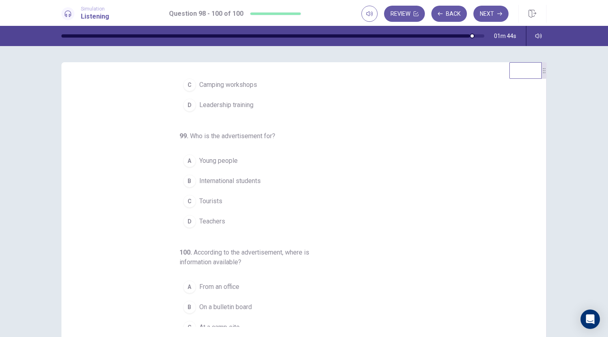
scroll to position [81, 0]
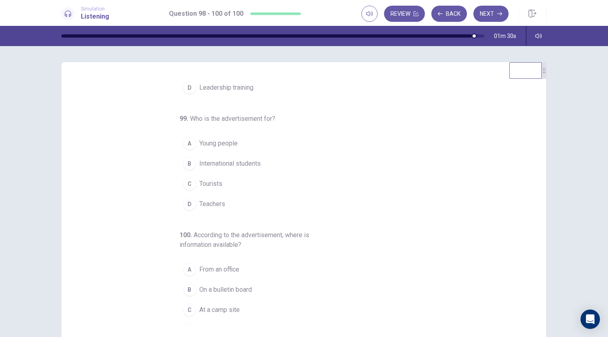
click at [259, 165] on button "B International students" at bounding box center [299, 164] width 239 height 20
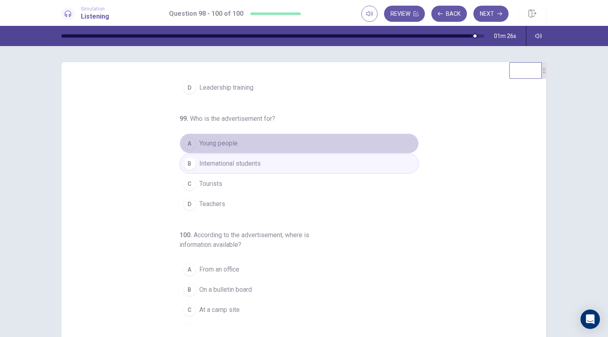
click at [256, 141] on button "A Young people" at bounding box center [299, 143] width 239 height 20
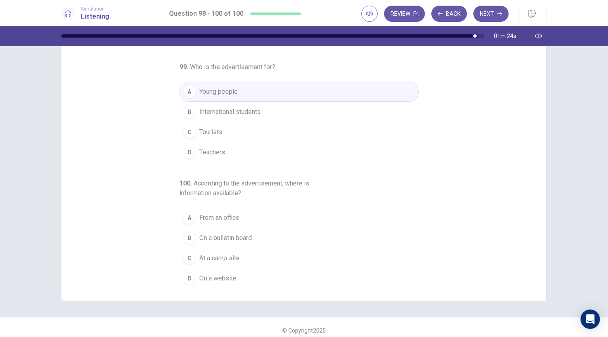
scroll to position [48, 0]
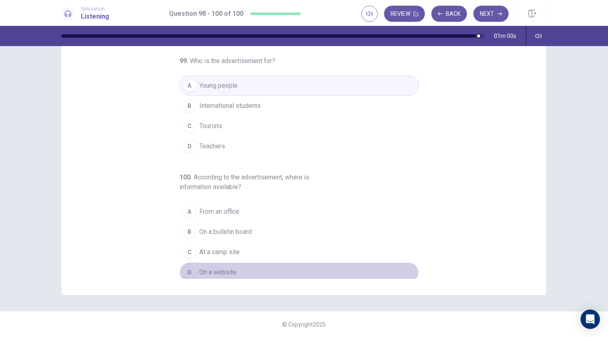
click at [228, 272] on span "On a website" at bounding box center [217, 273] width 37 height 10
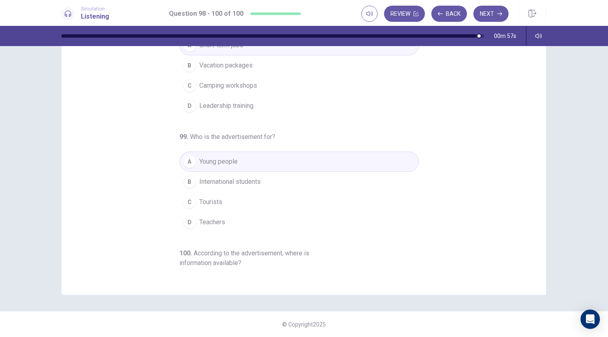
scroll to position [0, 0]
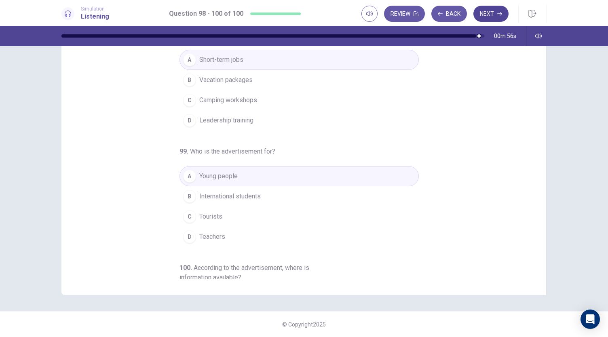
click at [490, 15] on button "Next" at bounding box center [491, 14] width 35 height 16
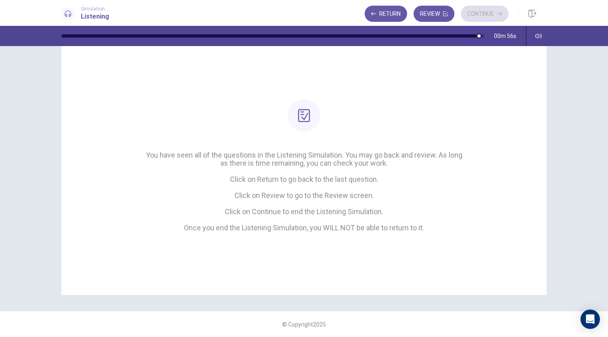
scroll to position [26, 0]
click at [429, 17] on button "Review" at bounding box center [434, 14] width 41 height 16
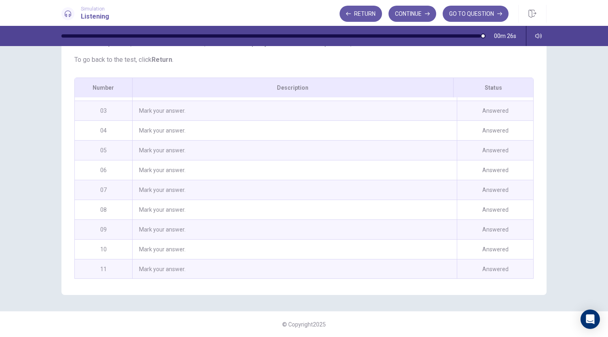
scroll to position [0, 0]
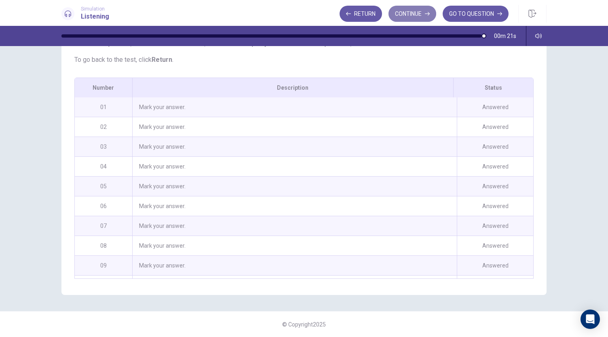
click at [429, 17] on button "Continue" at bounding box center [413, 14] width 48 height 16
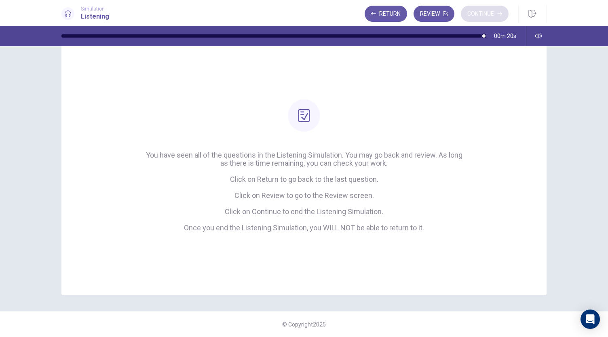
scroll to position [26, 0]
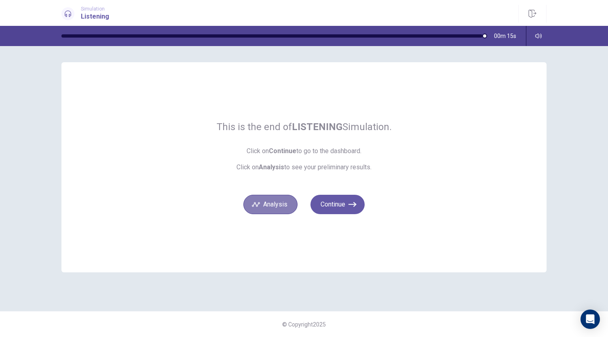
click at [284, 207] on button "Analysis" at bounding box center [270, 204] width 54 height 19
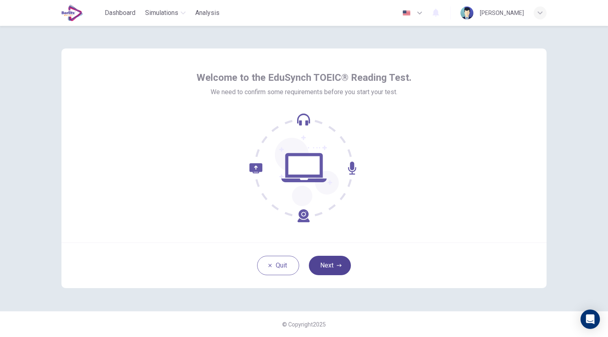
click at [340, 265] on icon "button" at bounding box center [339, 265] width 5 height 3
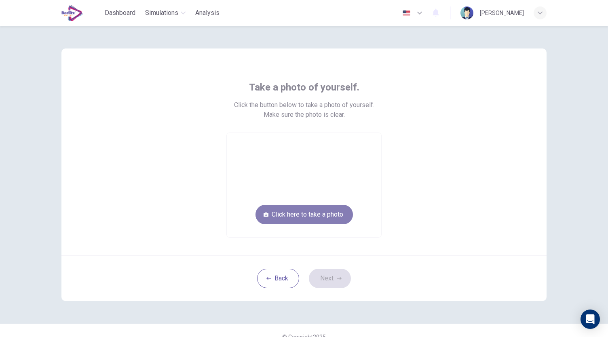
click at [335, 205] on button "Click here to take a photo" at bounding box center [304, 214] width 97 height 19
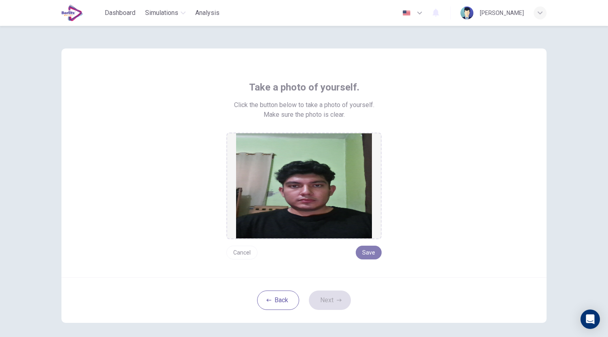
click at [371, 250] on button "Save" at bounding box center [369, 253] width 26 height 14
click at [337, 299] on icon "button" at bounding box center [339, 300] width 5 height 5
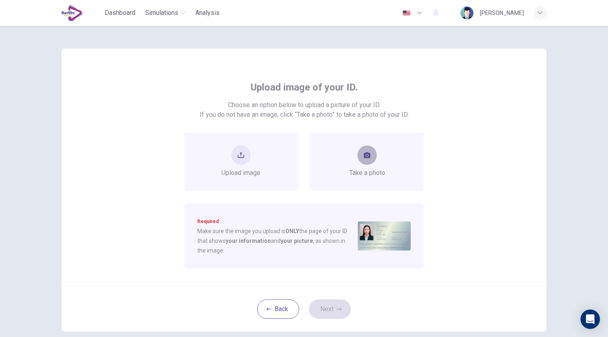
click at [364, 164] on button "take photo" at bounding box center [367, 155] width 19 height 19
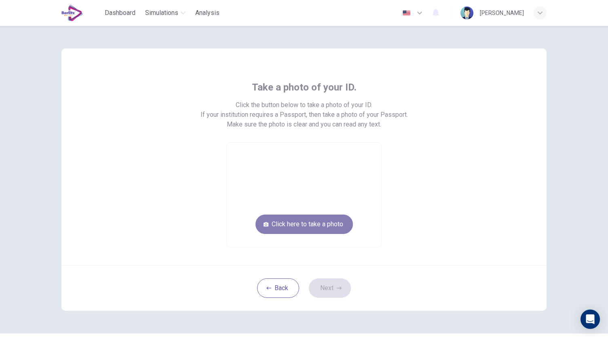
click at [341, 222] on button "Click here to take a photo" at bounding box center [304, 224] width 97 height 19
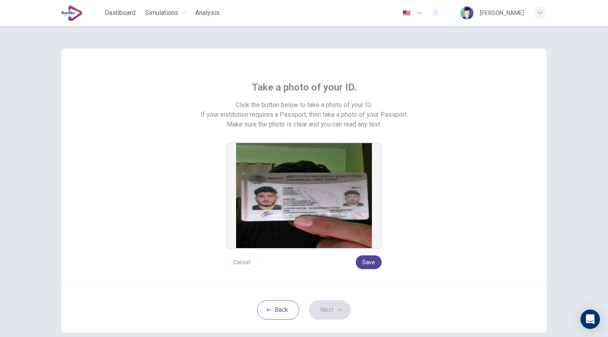
click at [367, 261] on button "Save" at bounding box center [369, 263] width 26 height 14
click at [333, 314] on button "Next" at bounding box center [330, 309] width 42 height 19
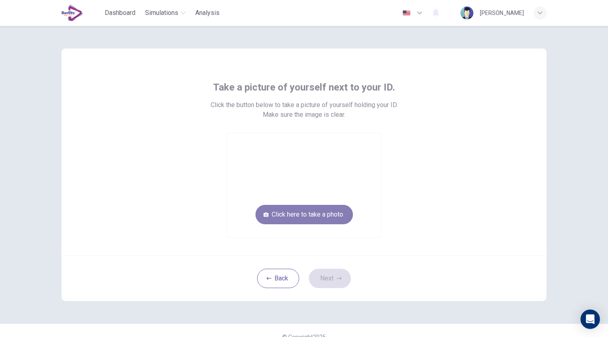
click at [342, 216] on button "Click here to take a photo" at bounding box center [304, 214] width 97 height 19
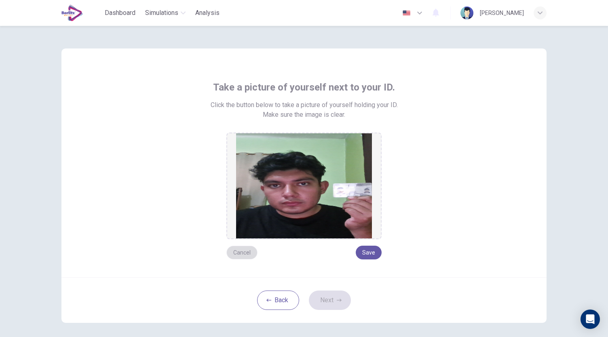
click at [242, 252] on button "Cancel" at bounding box center [241, 253] width 31 height 14
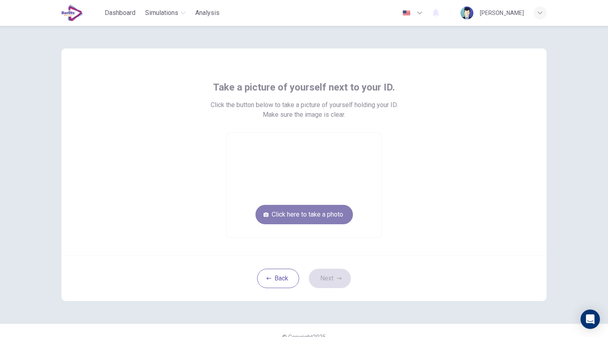
click at [308, 213] on button "Click here to take a photo" at bounding box center [304, 214] width 97 height 19
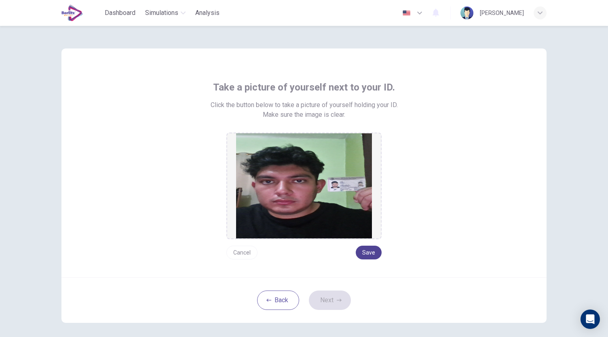
click at [367, 254] on button "Save" at bounding box center [369, 253] width 26 height 14
click at [330, 302] on button "Next" at bounding box center [330, 300] width 42 height 19
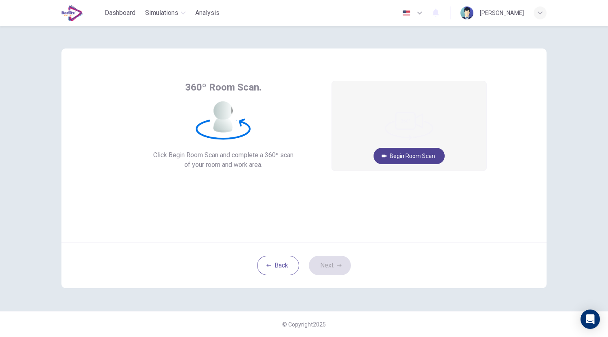
click at [410, 157] on button "Begin Room Scan" at bounding box center [409, 156] width 71 height 16
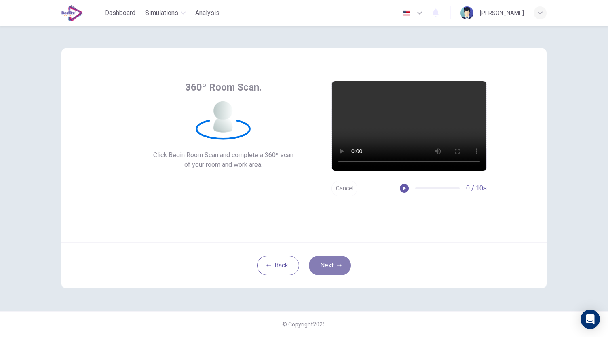
click at [347, 268] on button "Next" at bounding box center [330, 265] width 42 height 19
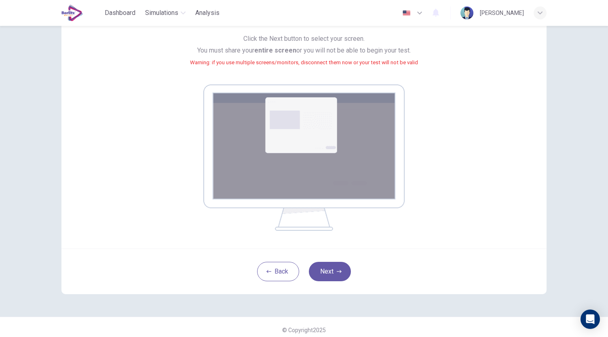
scroll to position [83, 0]
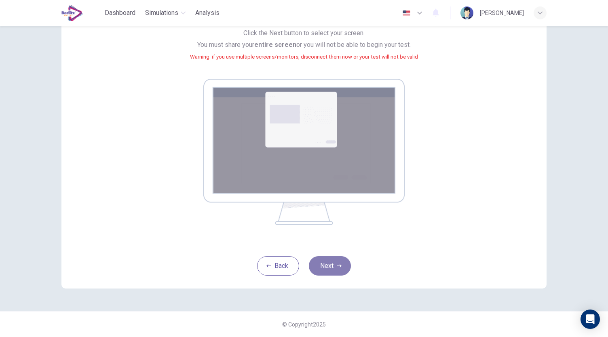
click at [337, 264] on icon "button" at bounding box center [339, 266] width 5 height 5
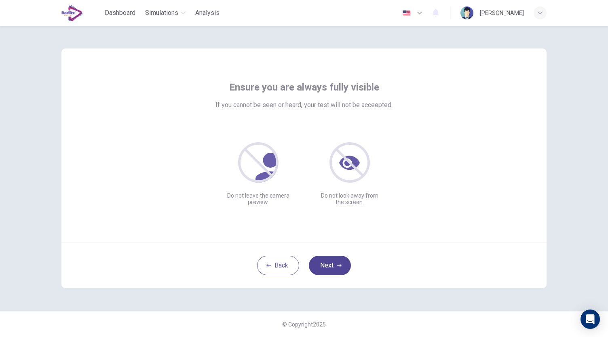
click at [339, 271] on button "Next" at bounding box center [330, 265] width 42 height 19
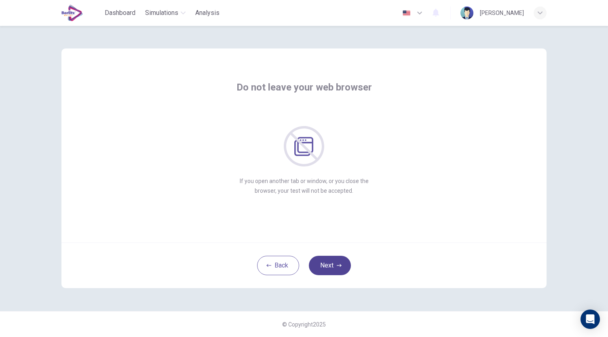
click at [343, 270] on button "Next" at bounding box center [330, 265] width 42 height 19
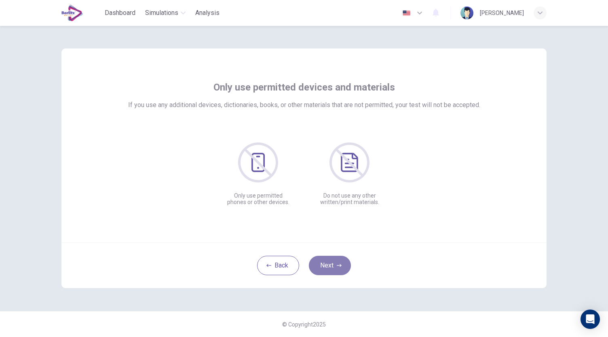
click at [337, 263] on icon "button" at bounding box center [339, 265] width 5 height 5
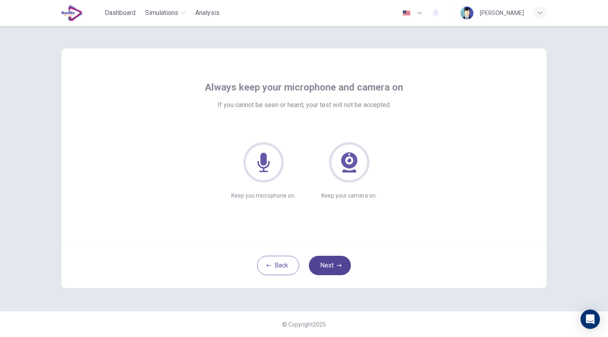
click at [334, 269] on button "Next" at bounding box center [330, 265] width 42 height 19
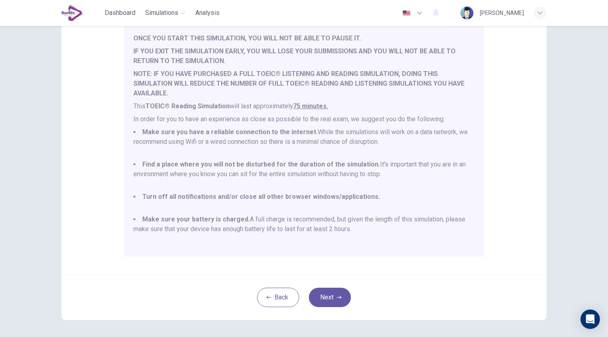
scroll to position [112, 0]
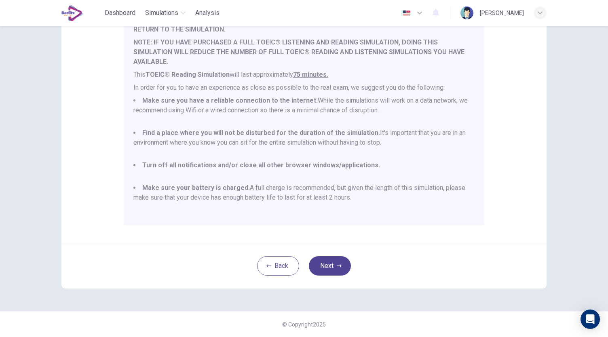
click at [336, 260] on button "Next" at bounding box center [330, 265] width 42 height 19
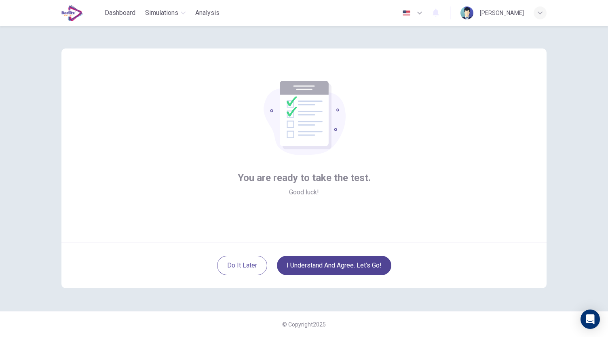
scroll to position [0, 0]
click at [347, 267] on button "I understand and agree. Let’s go!" at bounding box center [334, 265] width 114 height 19
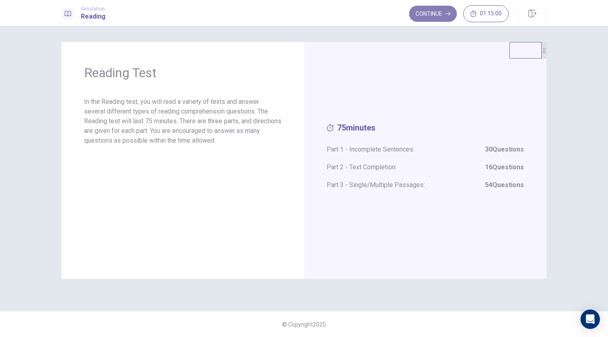
click at [443, 13] on button "Continue" at bounding box center [433, 14] width 48 height 16
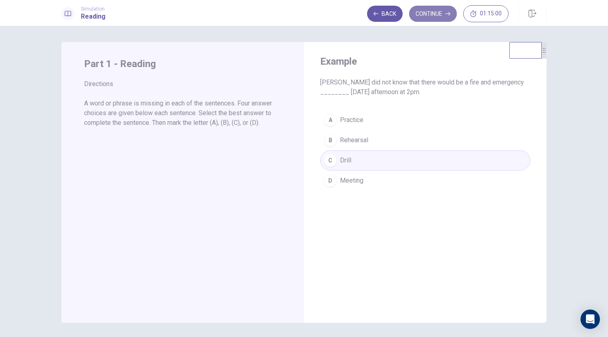
click at [429, 15] on button "Continue" at bounding box center [433, 14] width 48 height 16
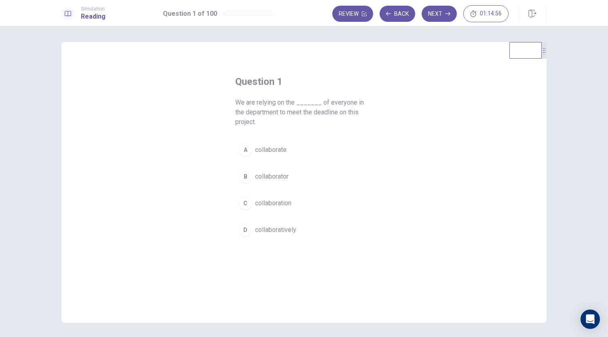
click at [242, 202] on div "C" at bounding box center [245, 203] width 13 height 13
click at [435, 15] on button "Next" at bounding box center [439, 14] width 35 height 16
click at [241, 224] on div "D" at bounding box center [245, 230] width 13 height 13
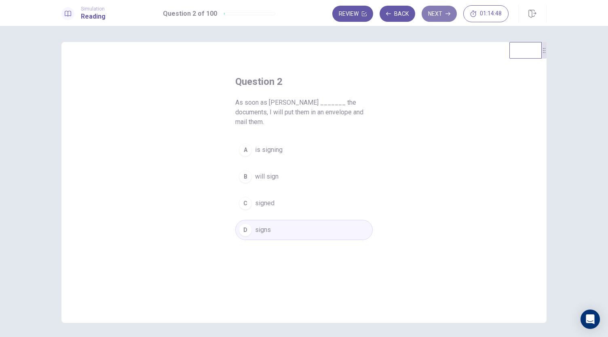
click at [436, 16] on button "Next" at bounding box center [439, 14] width 35 height 16
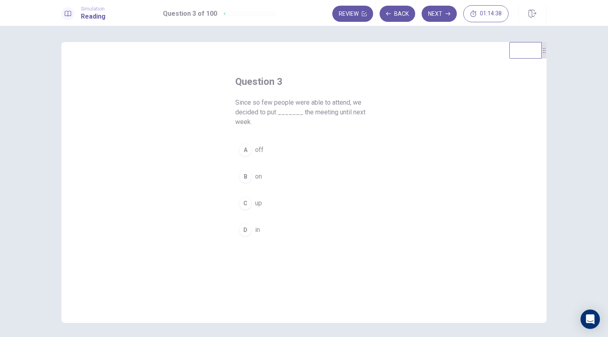
click at [248, 174] on div "B" at bounding box center [245, 176] width 13 height 13
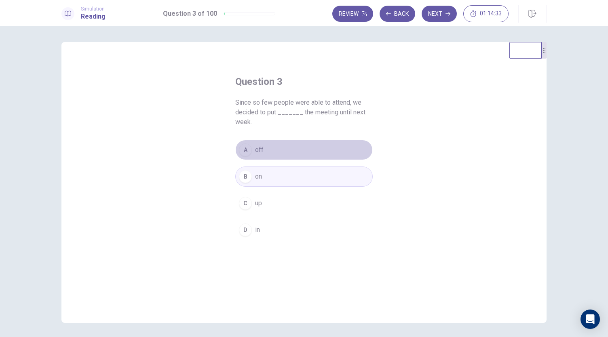
click at [272, 148] on button "A off" at bounding box center [304, 150] width 138 height 20
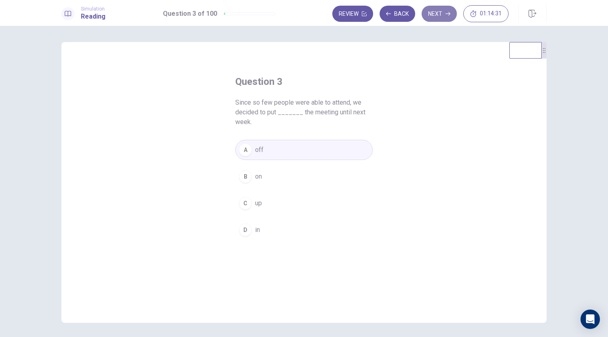
click at [439, 15] on button "Next" at bounding box center [439, 14] width 35 height 16
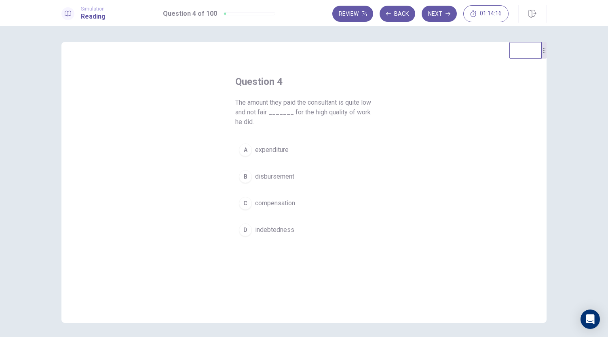
click at [271, 202] on span "compensation" at bounding box center [275, 204] width 40 height 10
click at [432, 17] on button "Next" at bounding box center [439, 14] width 35 height 16
click at [248, 231] on div "D" at bounding box center [245, 230] width 13 height 13
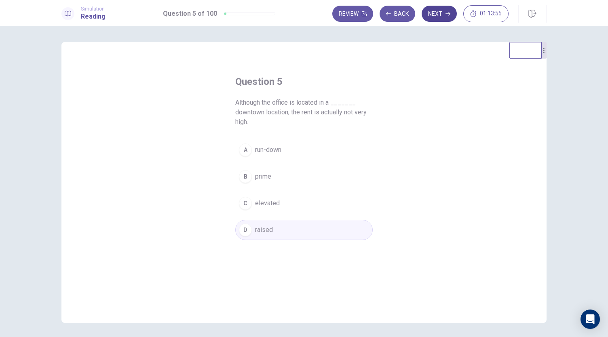
click at [436, 18] on button "Next" at bounding box center [439, 14] width 35 height 16
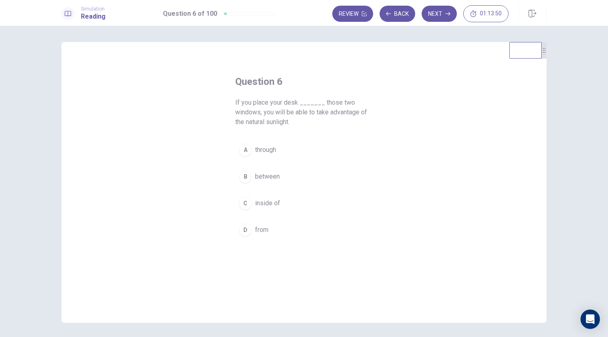
click at [260, 181] on span "between" at bounding box center [267, 177] width 25 height 10
click at [441, 17] on button "Next" at bounding box center [439, 14] width 35 height 16
click at [269, 145] on button "A auditorium" at bounding box center [304, 150] width 138 height 20
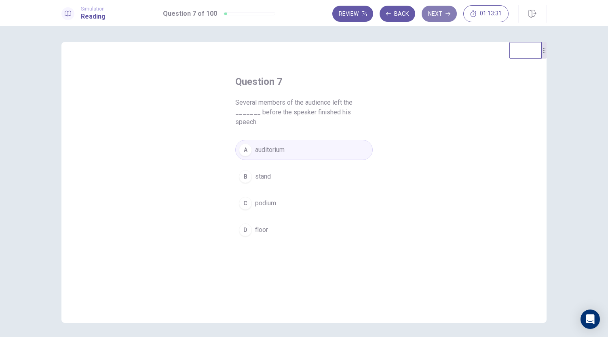
click at [442, 16] on button "Next" at bounding box center [439, 14] width 35 height 16
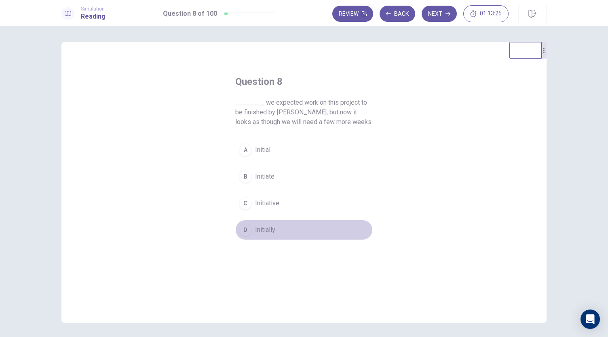
click at [259, 228] on span "Initially" at bounding box center [265, 230] width 20 height 10
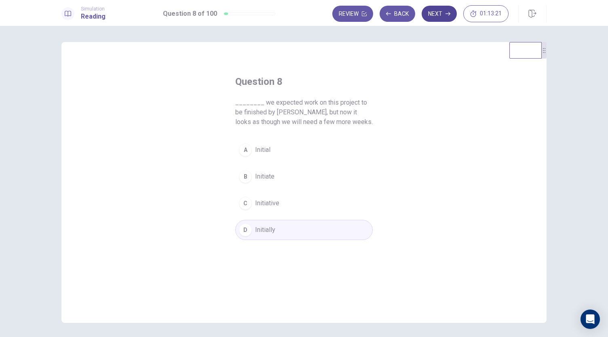
click at [440, 16] on button "Next" at bounding box center [439, 14] width 35 height 16
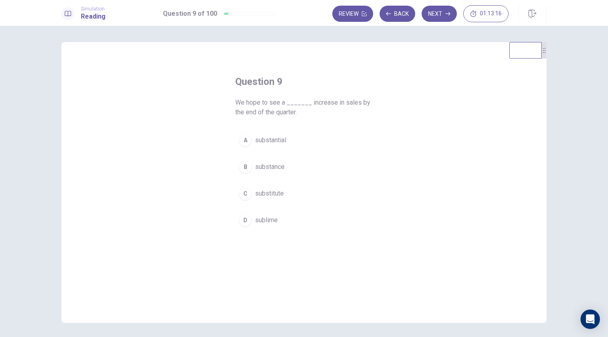
click at [274, 141] on span "substantial" at bounding box center [270, 140] width 31 height 10
click at [440, 17] on button "Next" at bounding box center [439, 14] width 35 height 16
click at [267, 192] on span "to meet" at bounding box center [266, 194] width 22 height 10
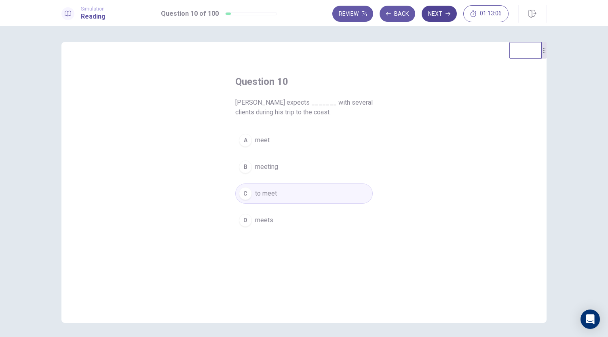
click at [440, 16] on button "Next" at bounding box center [439, 14] width 35 height 16
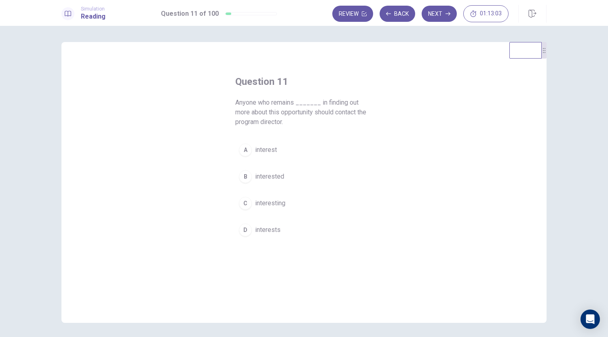
click at [273, 175] on span "interested" at bounding box center [269, 177] width 29 height 10
click at [438, 12] on button "Next" at bounding box center [439, 14] width 35 height 16
click at [255, 189] on span "until" at bounding box center [261, 194] width 12 height 10
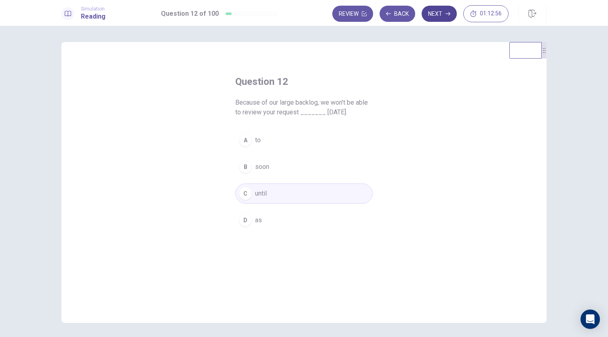
click at [439, 16] on button "Next" at bounding box center [439, 14] width 35 height 16
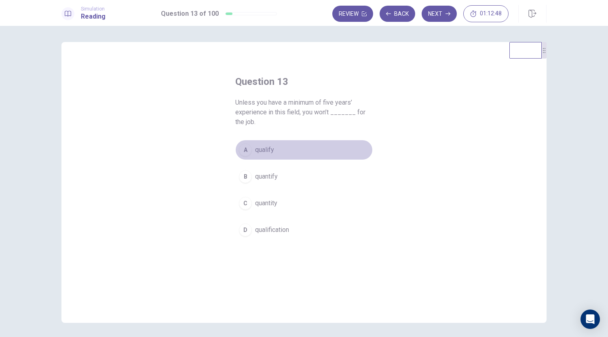
click at [266, 150] on span "qualify" at bounding box center [264, 150] width 19 height 10
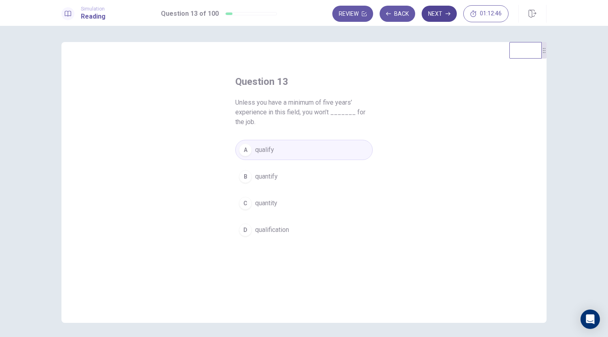
click at [439, 19] on button "Next" at bounding box center [439, 14] width 35 height 16
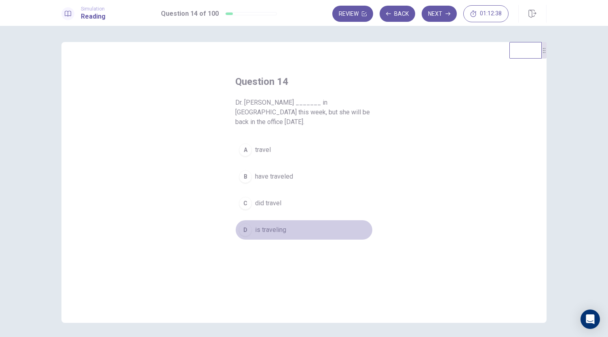
click at [270, 225] on span "is traveling" at bounding box center [270, 230] width 31 height 10
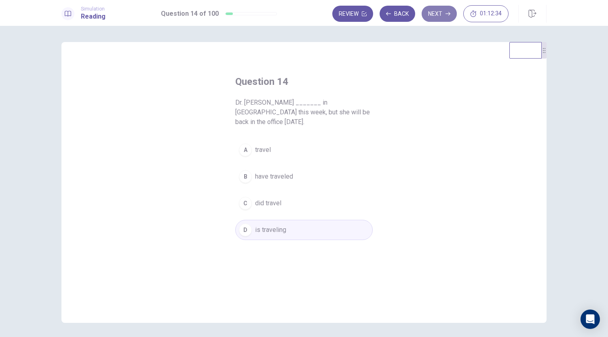
click at [438, 9] on button "Next" at bounding box center [439, 14] width 35 height 16
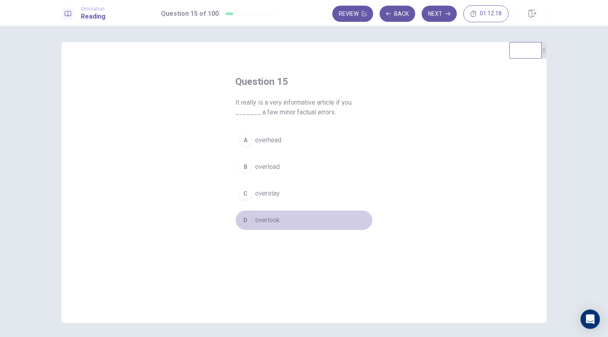
click at [273, 221] on span "overlook" at bounding box center [267, 221] width 25 height 10
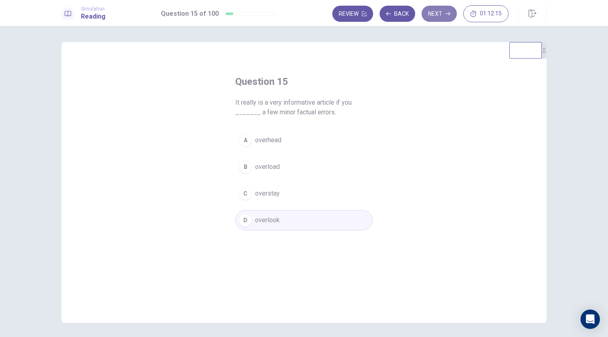
click at [438, 13] on button "Next" at bounding box center [439, 14] width 35 height 16
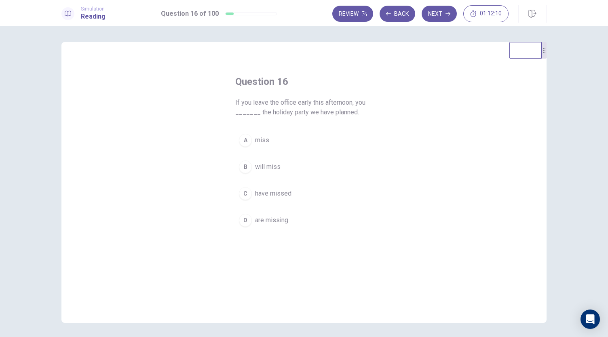
click at [273, 166] on span "will miss" at bounding box center [267, 167] width 25 height 10
click at [436, 13] on button "Next" at bounding box center [439, 14] width 35 height 16
click at [269, 145] on button "A Speak" at bounding box center [304, 140] width 138 height 20
drag, startPoint x: 270, startPoint y: 191, endPoint x: 274, endPoint y: 188, distance: 4.9
click at [270, 191] on span "Speaking" at bounding box center [268, 194] width 26 height 10
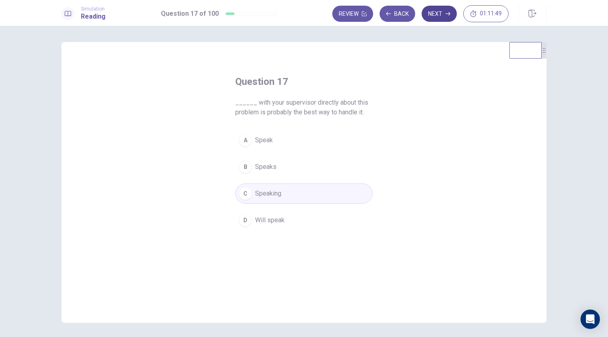
click at [437, 17] on button "Next" at bounding box center [439, 14] width 35 height 16
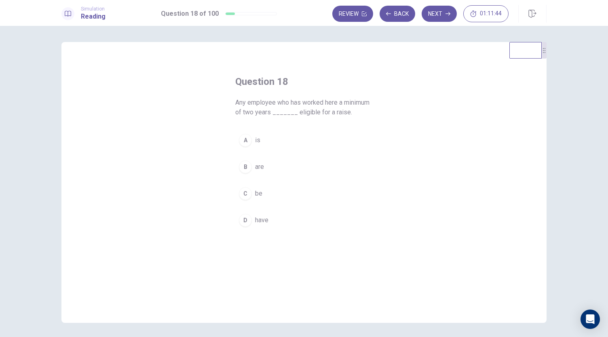
click at [243, 139] on div "A" at bounding box center [245, 140] width 13 height 13
click at [434, 15] on button "Next" at bounding box center [439, 14] width 35 height 16
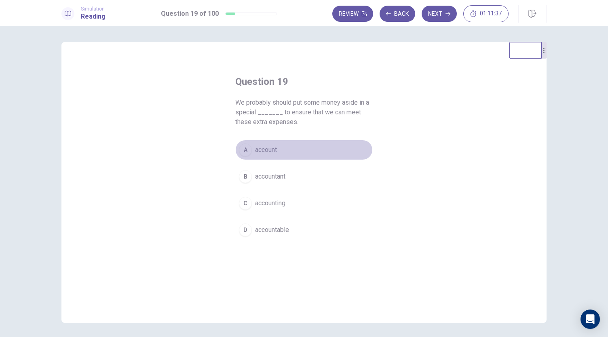
click at [273, 146] on span "account" at bounding box center [266, 150] width 22 height 10
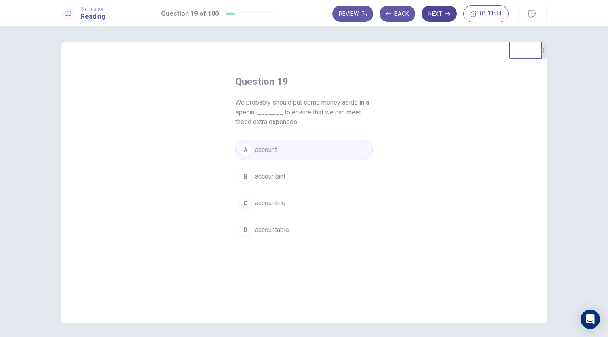
click at [441, 15] on button "Next" at bounding box center [439, 14] width 35 height 16
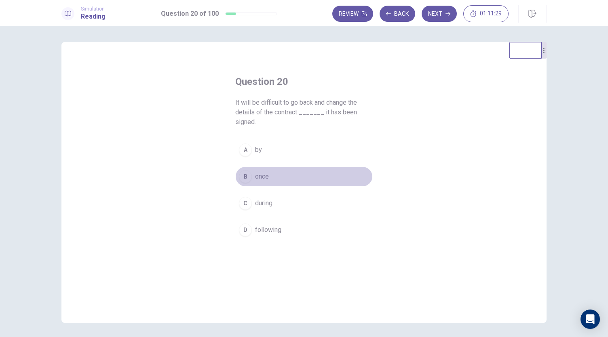
click at [267, 179] on button "B once" at bounding box center [304, 177] width 138 height 20
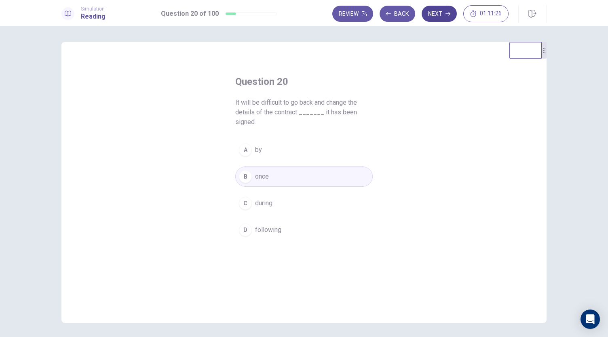
click at [437, 13] on button "Next" at bounding box center [439, 14] width 35 height 16
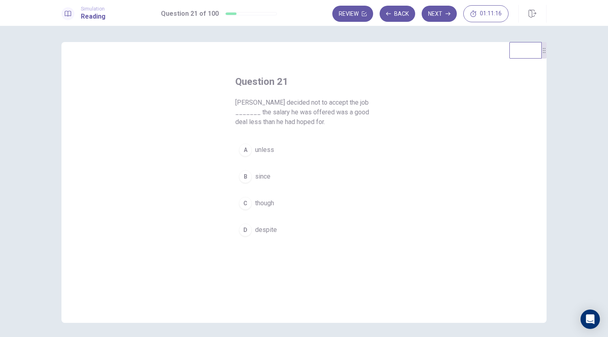
click at [273, 151] on button "A unless" at bounding box center [304, 150] width 138 height 20
click at [271, 178] on button "B since" at bounding box center [304, 177] width 138 height 20
click at [448, 12] on icon "button" at bounding box center [448, 13] width 5 height 5
click at [264, 205] on span "insight" at bounding box center [264, 204] width 19 height 10
click at [446, 13] on button "Next" at bounding box center [439, 14] width 35 height 16
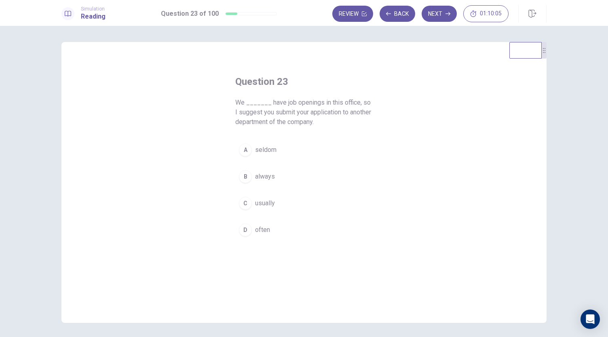
click at [267, 157] on button "A seldom" at bounding box center [304, 150] width 138 height 20
click at [434, 14] on button "Next" at bounding box center [439, 14] width 35 height 16
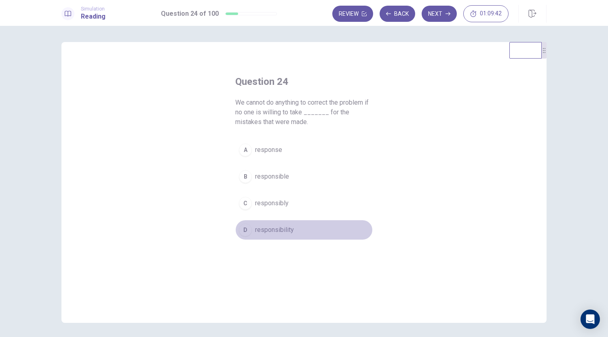
click at [268, 228] on span "responsibility" at bounding box center [274, 230] width 39 height 10
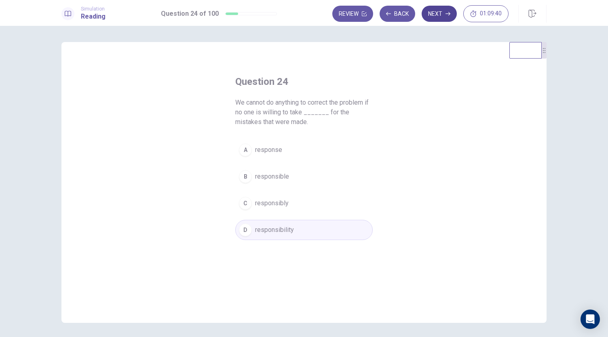
click at [441, 14] on button "Next" at bounding box center [439, 14] width 35 height 16
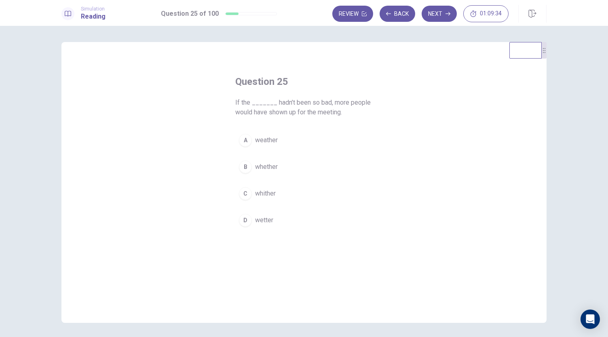
click at [271, 145] on button "A weather" at bounding box center [304, 140] width 138 height 20
click at [434, 17] on button "Next" at bounding box center [439, 14] width 35 height 16
click at [264, 142] on button "A call" at bounding box center [304, 140] width 138 height 20
click at [437, 15] on button "Next" at bounding box center [439, 14] width 35 height 16
click at [269, 167] on span "to apply" at bounding box center [266, 167] width 23 height 10
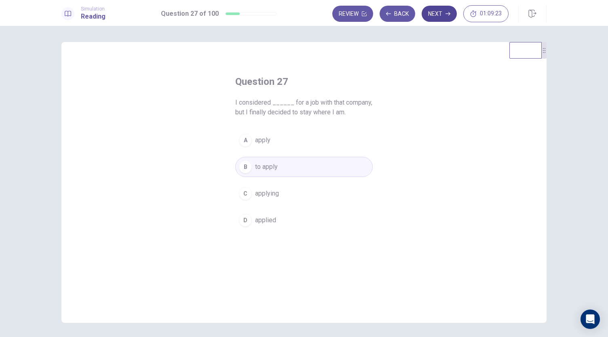
click at [434, 15] on button "Next" at bounding box center [439, 14] width 35 height 16
drag, startPoint x: 268, startPoint y: 167, endPoint x: 277, endPoint y: 165, distance: 9.0
click at [268, 167] on span "minimize" at bounding box center [268, 167] width 26 height 10
click at [436, 11] on button "Next" at bounding box center [439, 14] width 35 height 16
click at [269, 165] on span "agrees" at bounding box center [265, 167] width 20 height 10
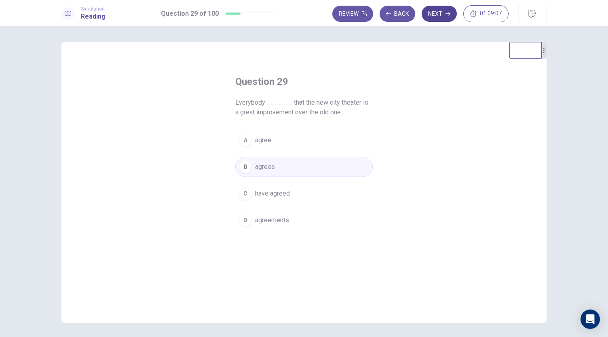
click at [435, 16] on button "Next" at bounding box center [439, 14] width 35 height 16
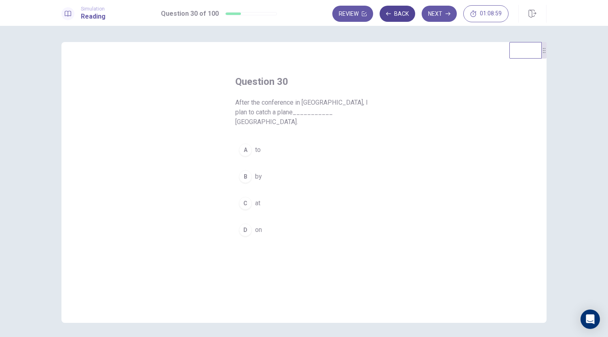
click at [412, 16] on button "Back" at bounding box center [398, 14] width 36 height 16
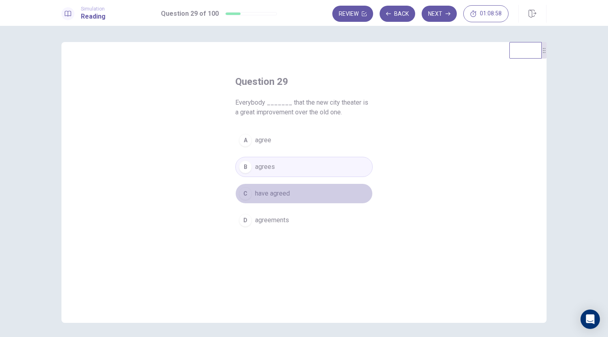
click at [303, 192] on button "C have agreed" at bounding box center [304, 194] width 138 height 20
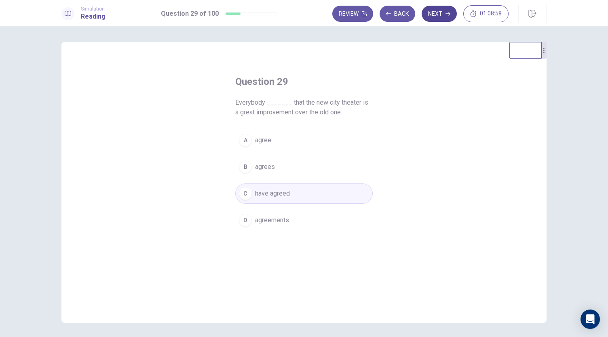
click at [434, 15] on button "Next" at bounding box center [439, 14] width 35 height 16
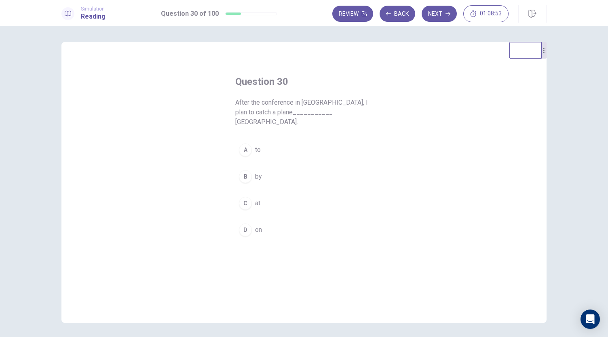
click at [244, 144] on div "A" at bounding box center [245, 150] width 13 height 13
click at [436, 15] on button "Next" at bounding box center [439, 14] width 35 height 16
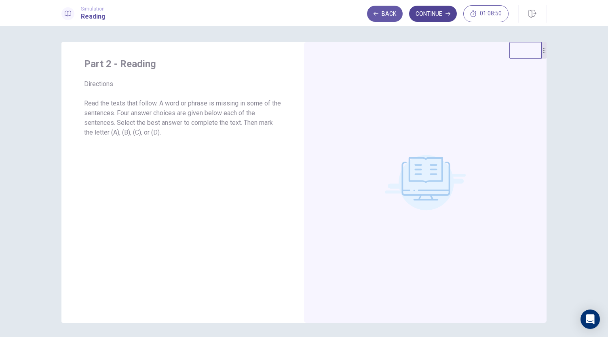
click at [446, 12] on icon "button" at bounding box center [448, 13] width 5 height 5
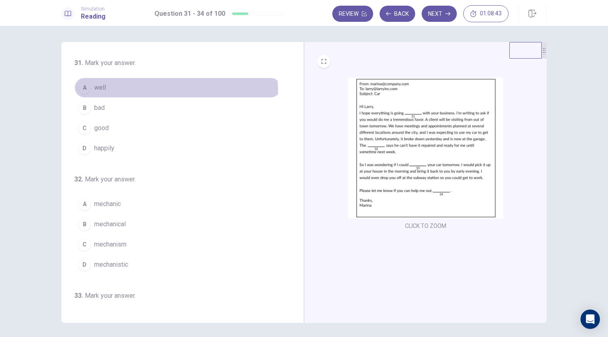
click at [91, 95] on button "A well" at bounding box center [177, 88] width 207 height 20
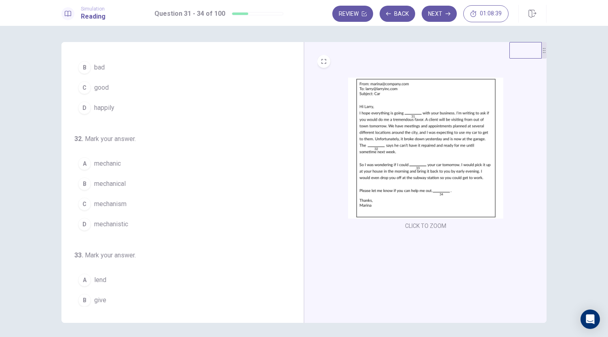
scroll to position [81, 0]
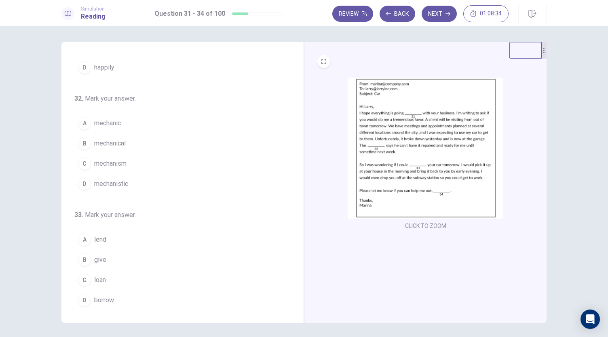
click at [113, 125] on span "mechanic" at bounding box center [107, 123] width 27 height 10
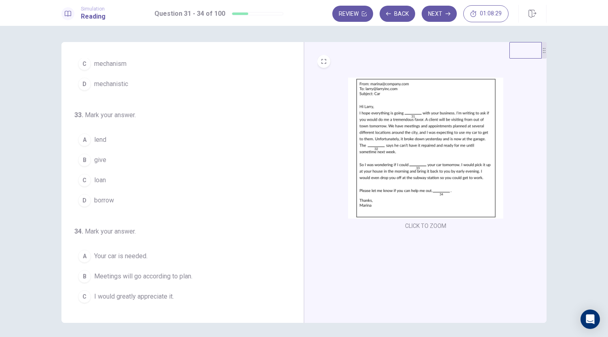
scroll to position [197, 0]
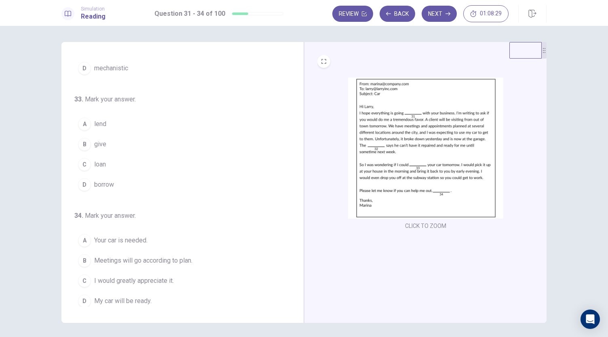
click at [118, 185] on button "D borrow" at bounding box center [177, 185] width 207 height 20
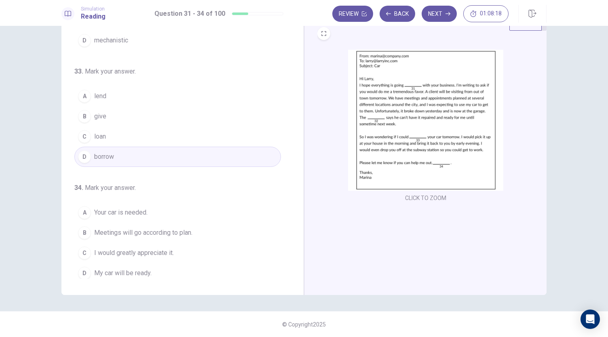
click at [168, 253] on span "I would greatly appreciate it." at bounding box center [134, 253] width 80 height 10
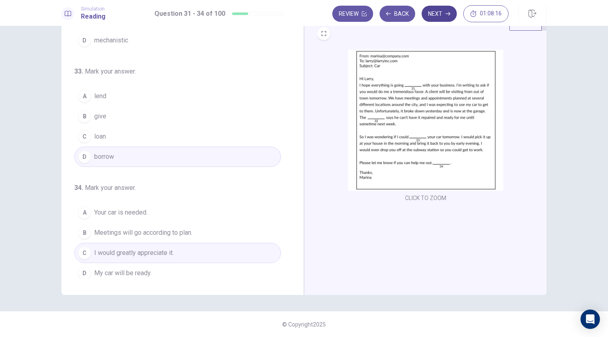
click at [438, 17] on button "Next" at bounding box center [439, 14] width 35 height 16
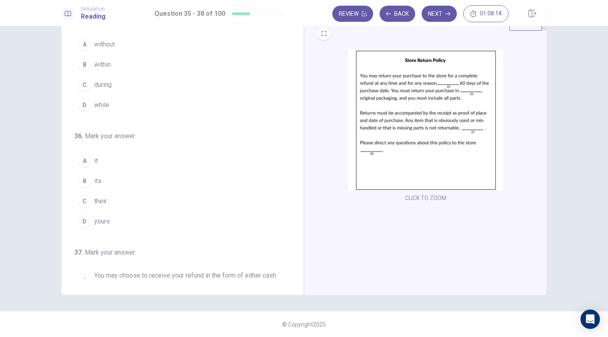
scroll to position [0, 0]
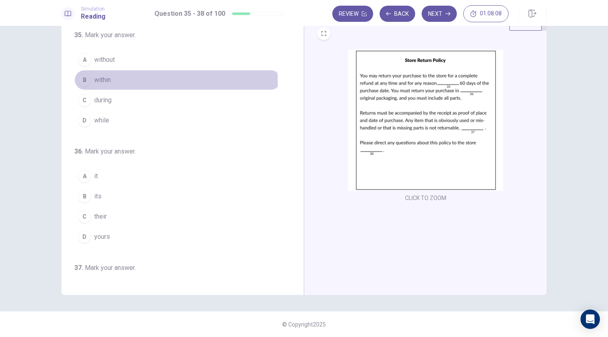
click at [112, 82] on button "B within" at bounding box center [177, 80] width 207 height 20
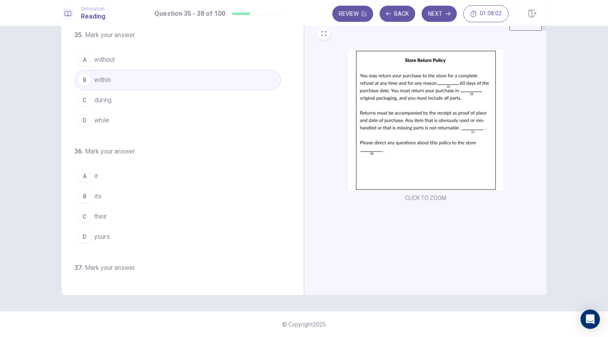
scroll to position [40, 0]
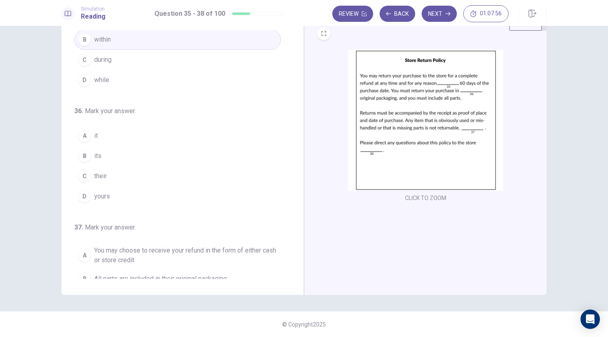
click at [91, 154] on button "B its" at bounding box center [177, 156] width 207 height 20
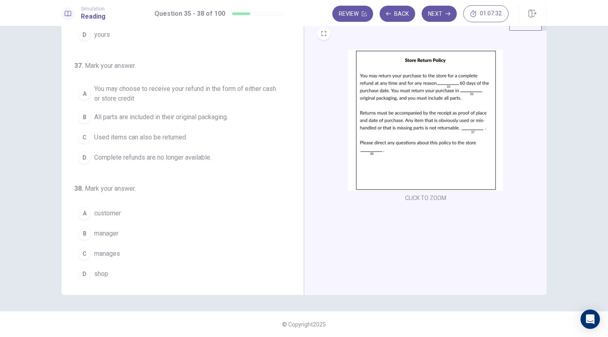
scroll to position [203, 0]
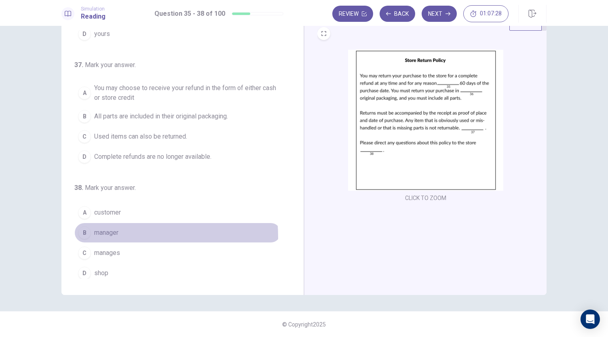
click at [110, 234] on span "manager" at bounding box center [106, 233] width 24 height 10
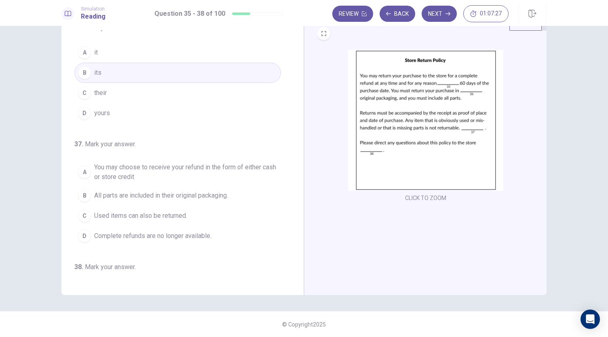
scroll to position [122, 0]
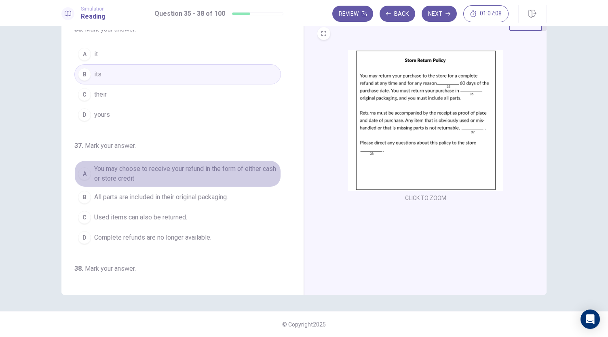
click at [215, 166] on span "You may choose to receive your refund in the form of either cash or store credit" at bounding box center [185, 173] width 183 height 19
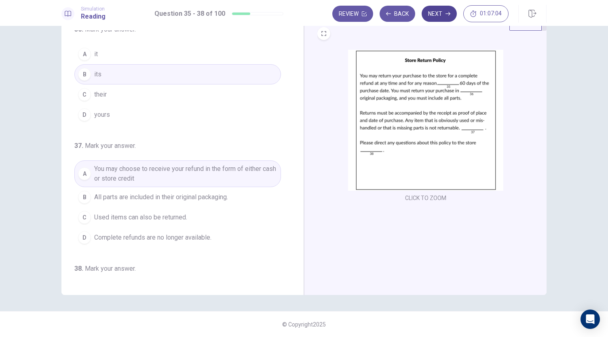
click at [443, 19] on button "Next" at bounding box center [439, 14] width 35 height 16
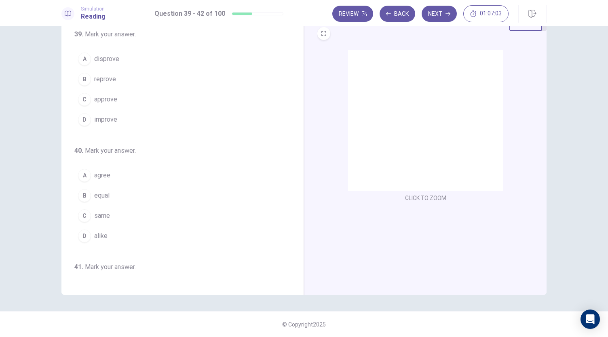
scroll to position [0, 0]
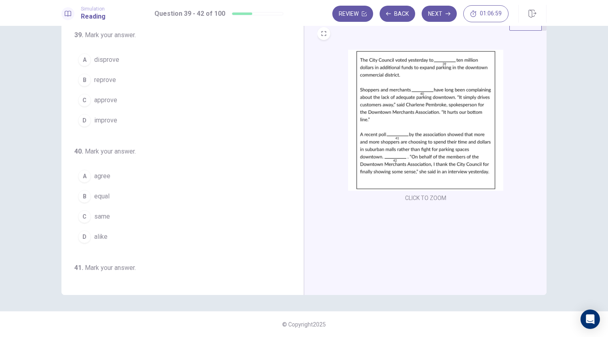
click at [108, 101] on span "approve" at bounding box center [105, 100] width 23 height 10
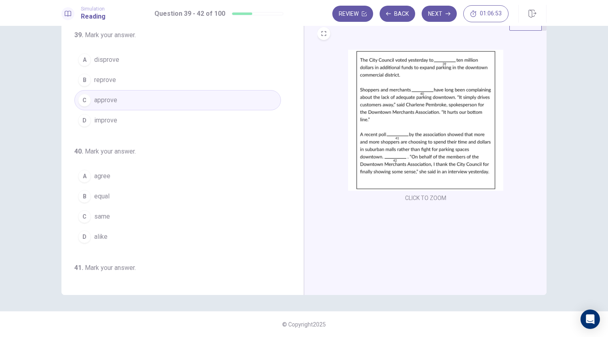
scroll to position [40, 0]
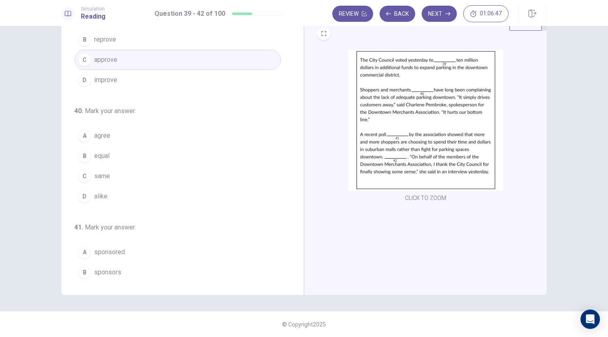
click at [98, 192] on span "alike" at bounding box center [100, 197] width 13 height 10
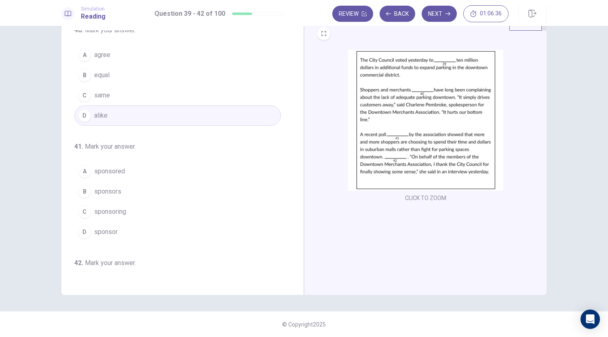
scroll to position [162, 0]
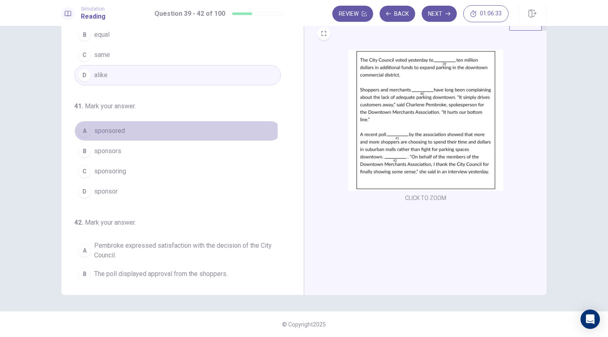
click at [108, 130] on span "sponsored" at bounding box center [109, 131] width 31 height 10
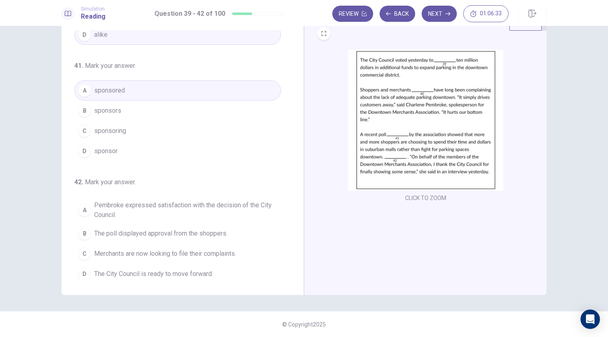
scroll to position [203, 0]
click at [209, 204] on span "Pembroke expressed satisfaction with the decision of the City Council." at bounding box center [185, 209] width 183 height 19
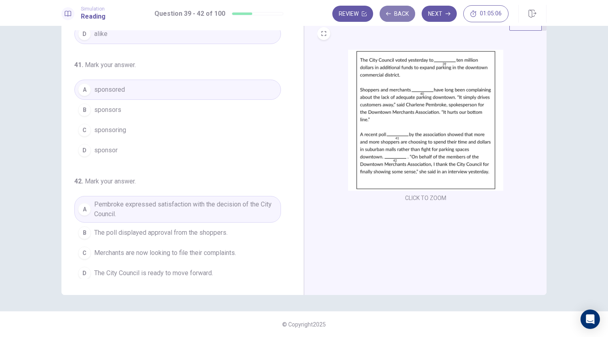
click at [404, 13] on button "Back" at bounding box center [398, 14] width 36 height 16
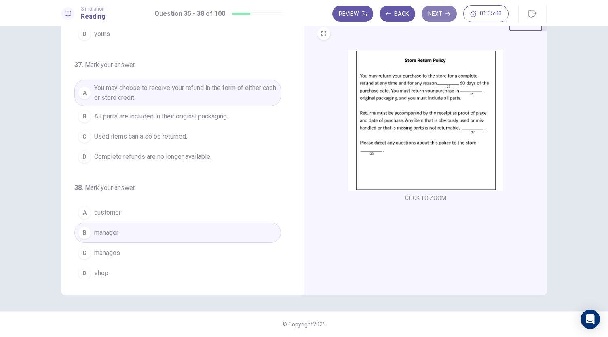
click at [429, 15] on button "Next" at bounding box center [439, 14] width 35 height 16
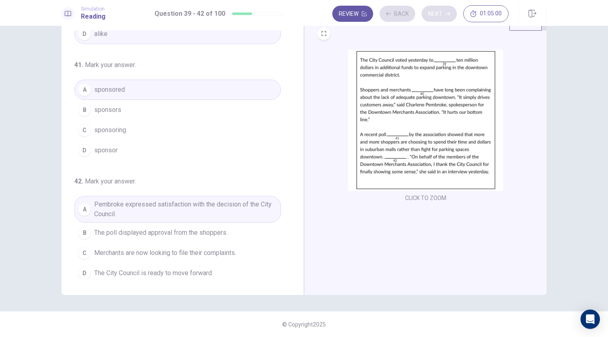
click at [429, 15] on div "Review Back Next 01:05:00" at bounding box center [420, 13] width 176 height 17
click at [431, 15] on button "Next" at bounding box center [439, 14] width 35 height 16
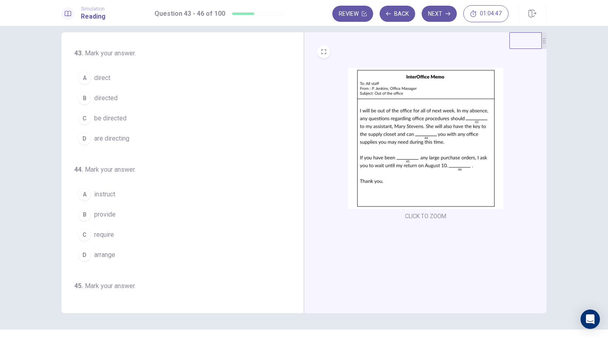
scroll to position [0, 0]
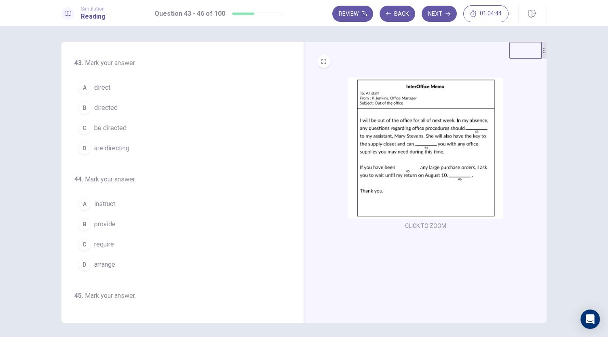
click at [115, 134] on button "C be directed" at bounding box center [177, 128] width 207 height 20
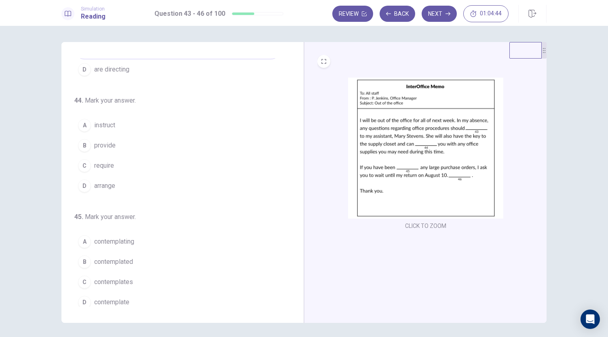
scroll to position [81, 0]
click at [108, 146] on span "provide" at bounding box center [104, 144] width 21 height 10
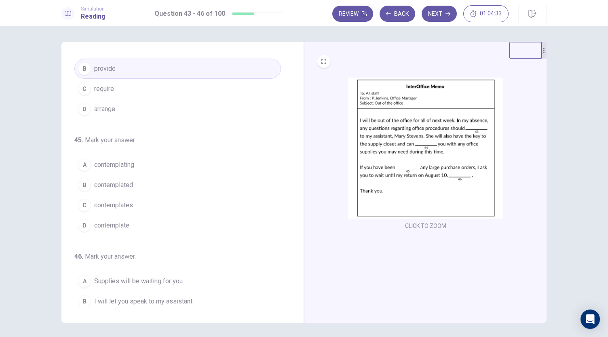
scroll to position [162, 0]
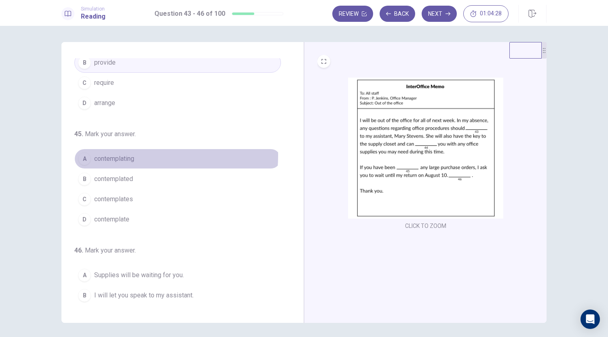
click at [133, 154] on span "contemplating" at bounding box center [114, 159] width 40 height 10
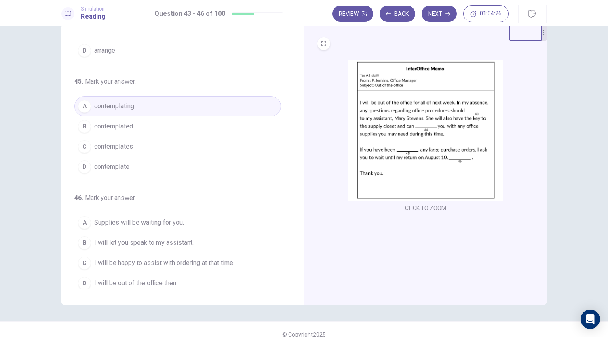
scroll to position [28, 0]
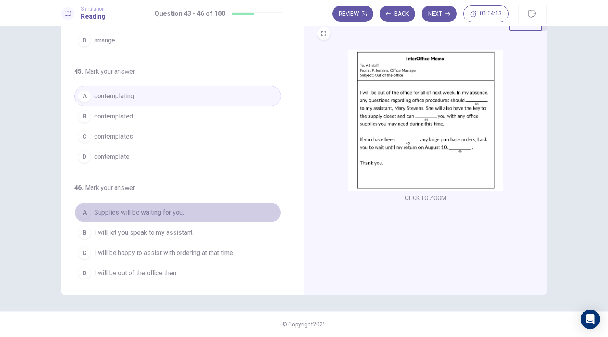
click at [178, 209] on span "Supplies will be waiting for you." at bounding box center [139, 213] width 90 height 10
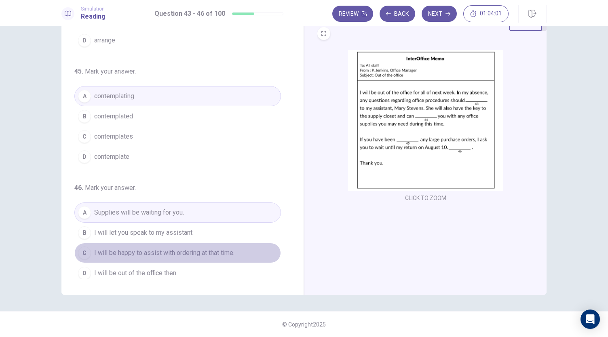
click at [199, 254] on span "I will be happy to assist with ordering at that time." at bounding box center [164, 253] width 140 height 10
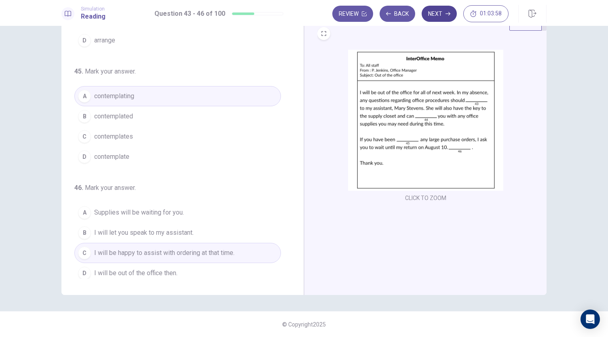
click at [442, 17] on button "Next" at bounding box center [439, 14] width 35 height 16
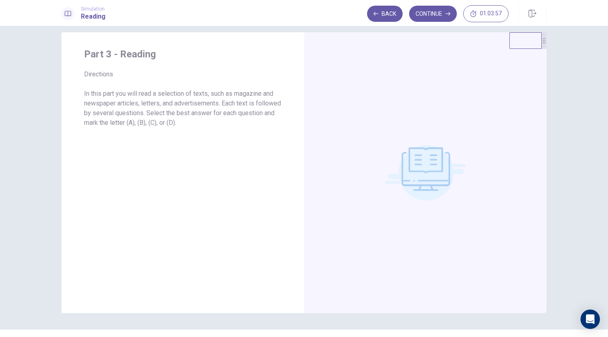
scroll to position [0, 0]
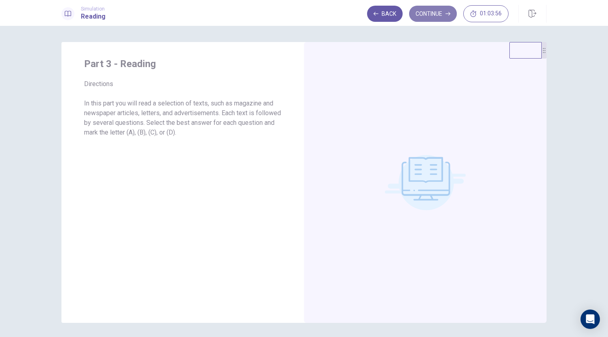
click at [439, 13] on button "Continue" at bounding box center [433, 14] width 48 height 16
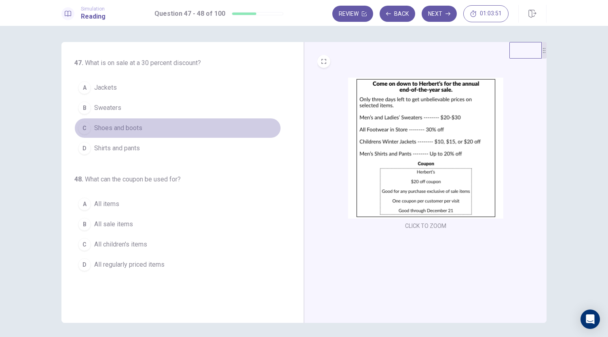
click at [131, 134] on button "C Shoes and boots" at bounding box center [177, 128] width 207 height 20
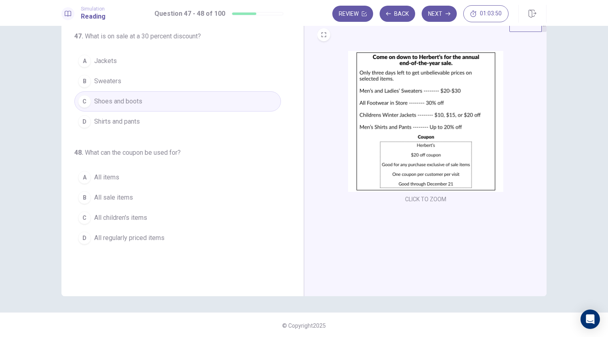
scroll to position [28, 0]
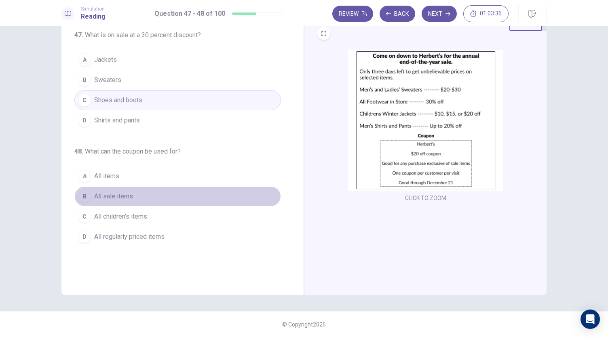
click at [116, 196] on span "All sale items" at bounding box center [113, 197] width 39 height 10
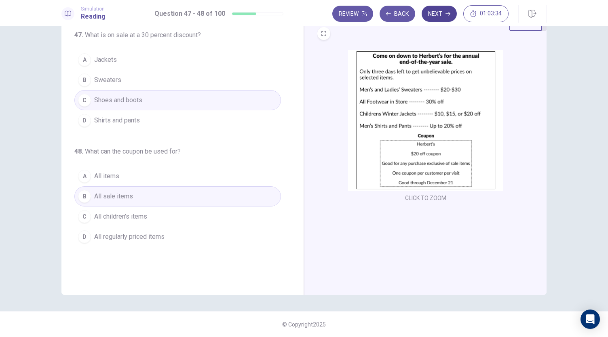
click at [431, 18] on button "Next" at bounding box center [439, 14] width 35 height 16
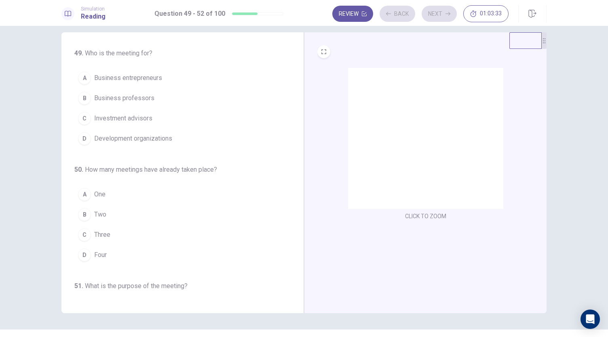
scroll to position [0, 0]
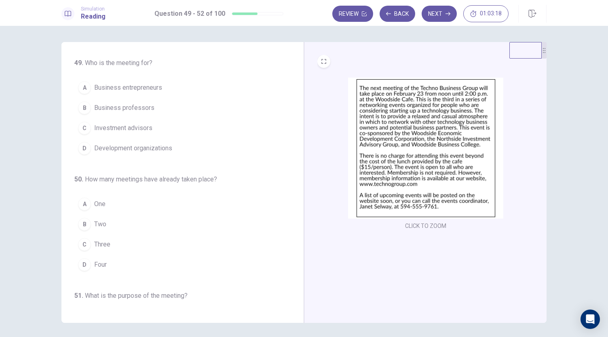
click at [144, 90] on span "Business entrepreneurs" at bounding box center [128, 88] width 68 height 10
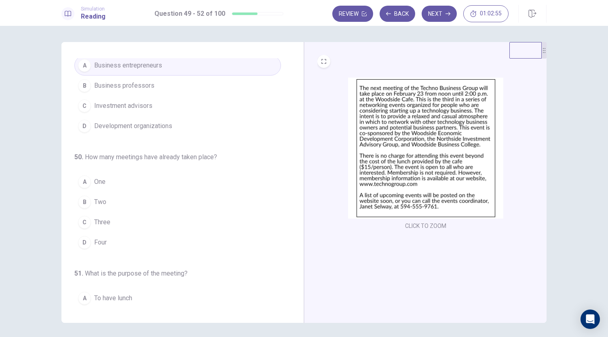
scroll to position [40, 0]
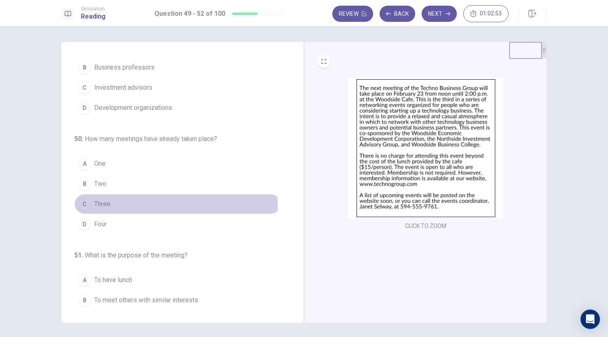
click at [111, 205] on button "C Three" at bounding box center [177, 204] width 207 height 20
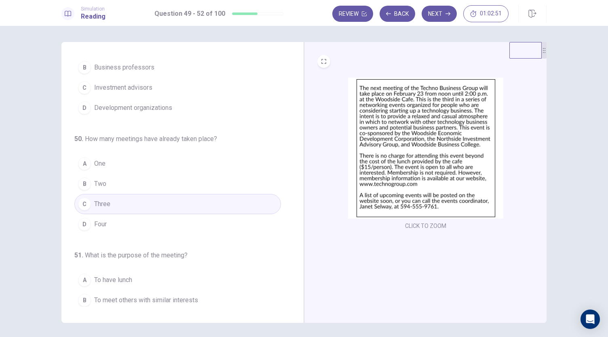
click at [102, 185] on span "Two" at bounding box center [100, 184] width 12 height 10
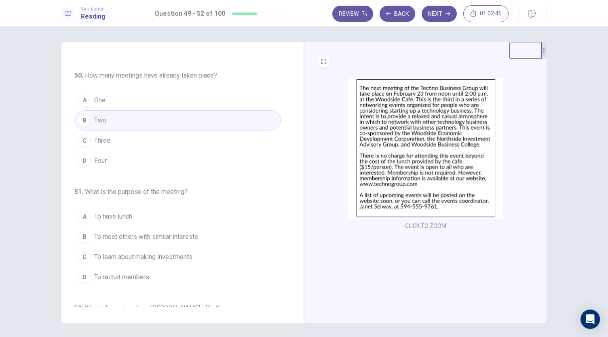
scroll to position [121, 0]
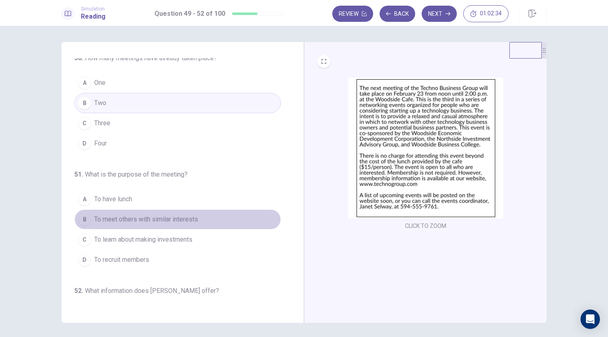
click at [188, 219] on span "To meet others with similar interests" at bounding box center [146, 220] width 104 height 10
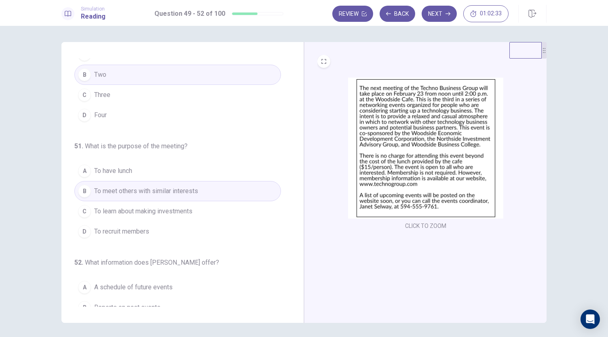
scroll to position [197, 0]
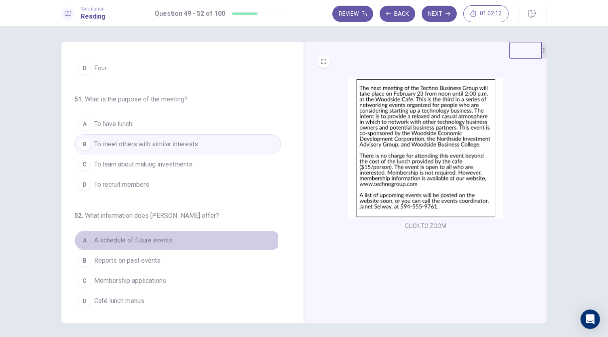
click at [166, 241] on span "A schedule of future events" at bounding box center [133, 241] width 78 height 10
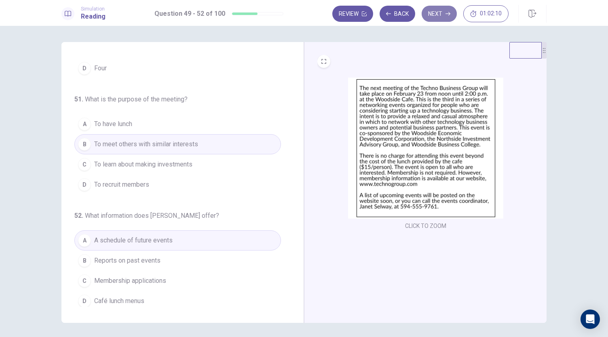
click at [431, 14] on button "Next" at bounding box center [439, 14] width 35 height 16
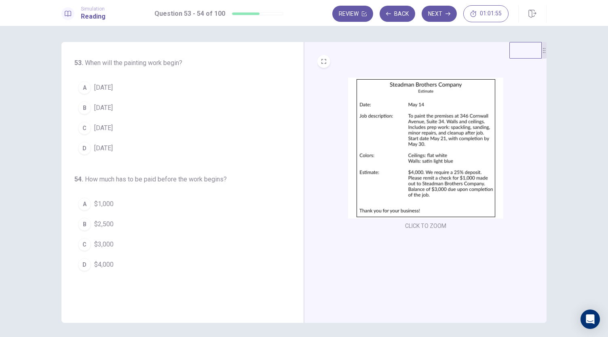
click at [94, 131] on span "May 21" at bounding box center [103, 128] width 19 height 10
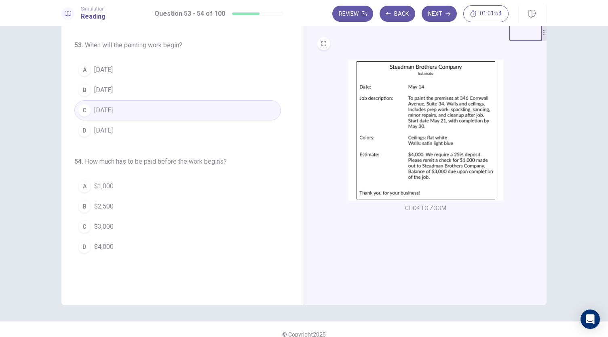
scroll to position [28, 0]
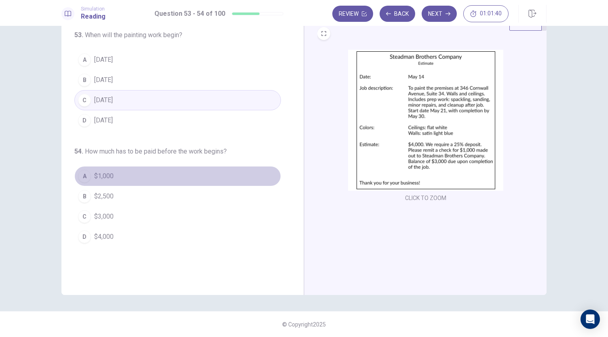
click at [101, 176] on span "$1,000" at bounding box center [103, 176] width 19 height 10
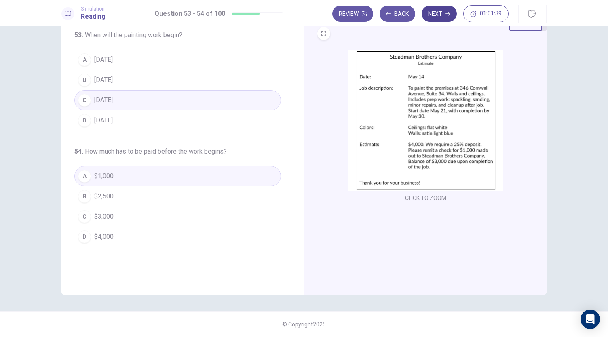
click at [436, 18] on button "Next" at bounding box center [439, 14] width 35 height 16
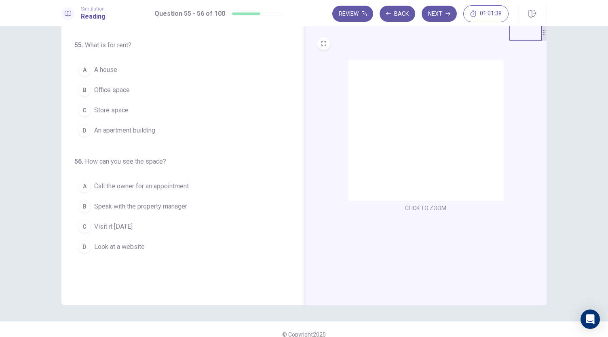
scroll to position [0, 0]
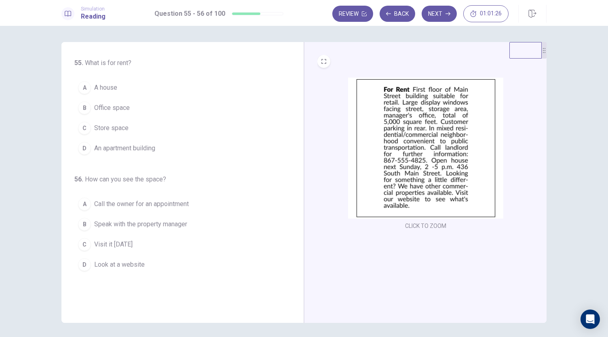
click at [125, 110] on span "Office space" at bounding box center [112, 108] width 36 height 10
click at [185, 200] on span "Call the owner for an appointment" at bounding box center [141, 204] width 95 height 10
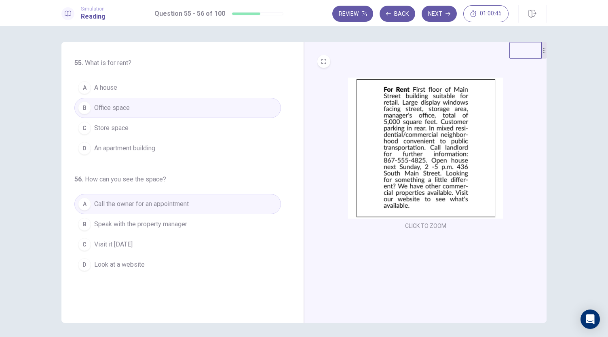
click at [151, 245] on button "C Visit it next Sunday" at bounding box center [177, 245] width 207 height 20
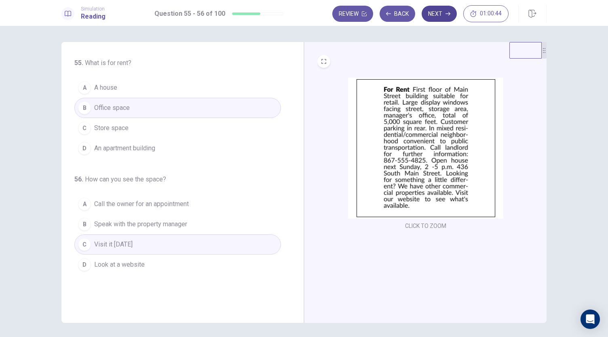
click at [442, 20] on button "Next" at bounding box center [439, 14] width 35 height 16
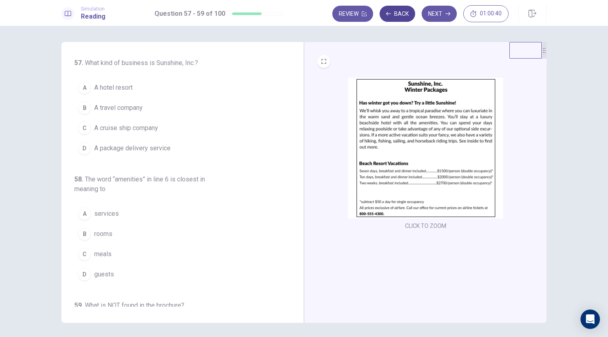
click at [402, 17] on button "Back" at bounding box center [398, 14] width 36 height 16
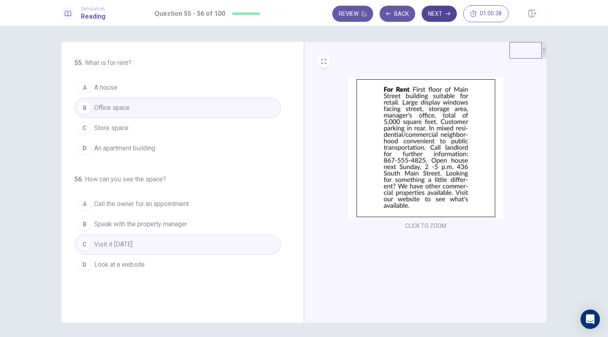
click at [432, 18] on button "Next" at bounding box center [439, 14] width 35 height 16
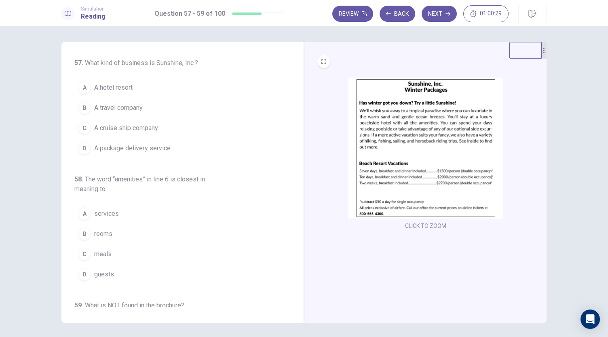
click at [134, 107] on span "A travel company" at bounding box center [118, 108] width 49 height 10
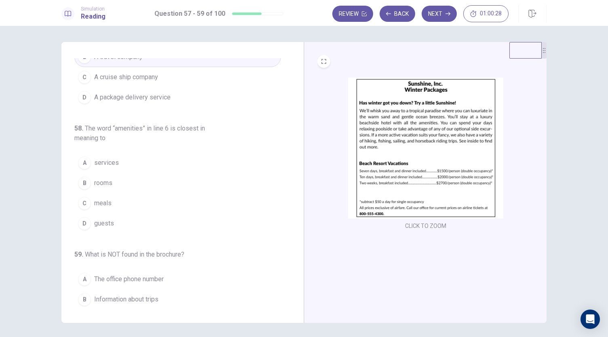
scroll to position [81, 0]
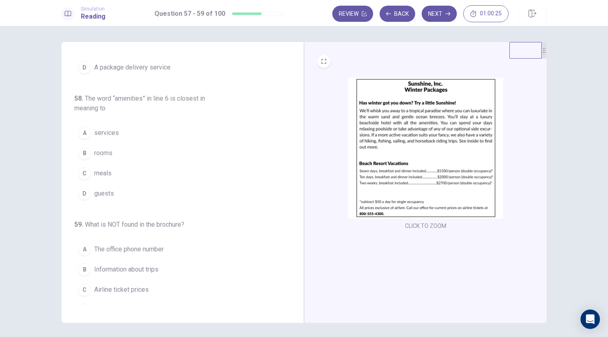
click at [116, 135] on button "A services" at bounding box center [177, 133] width 207 height 20
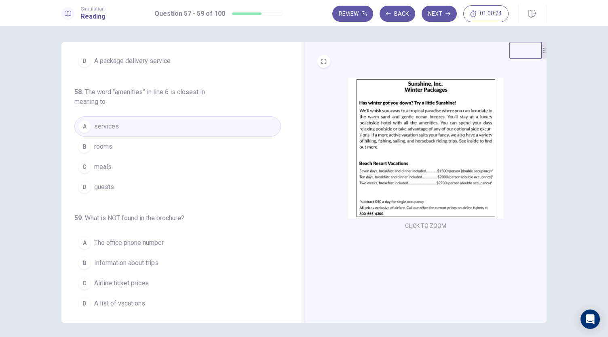
scroll to position [91, 0]
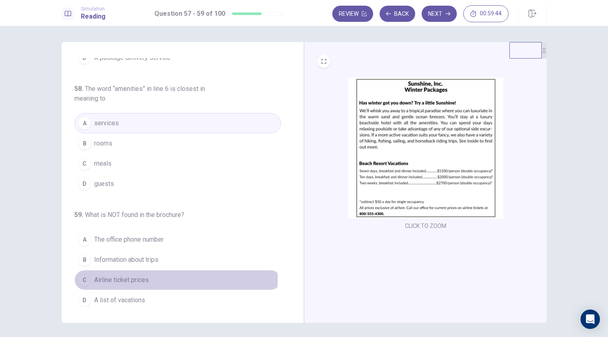
click at [129, 277] on span "Airline ticket prices" at bounding box center [121, 280] width 55 height 10
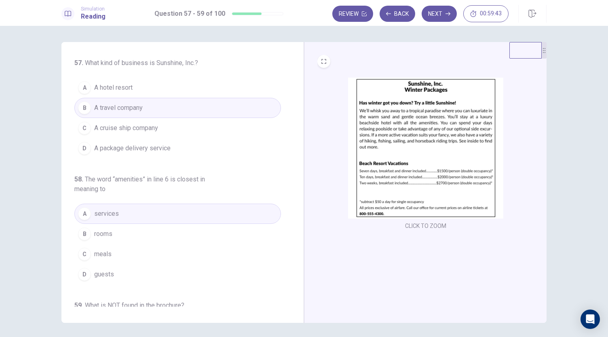
scroll to position [0, 0]
click at [442, 12] on button "Next" at bounding box center [439, 14] width 35 height 16
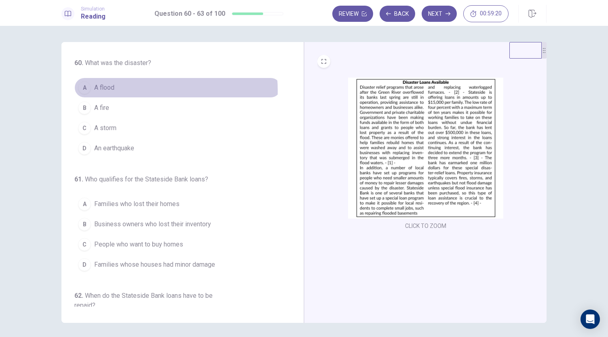
drag, startPoint x: 111, startPoint y: 91, endPoint x: 123, endPoint y: 101, distance: 15.5
click at [110, 91] on span "A flood" at bounding box center [104, 88] width 20 height 10
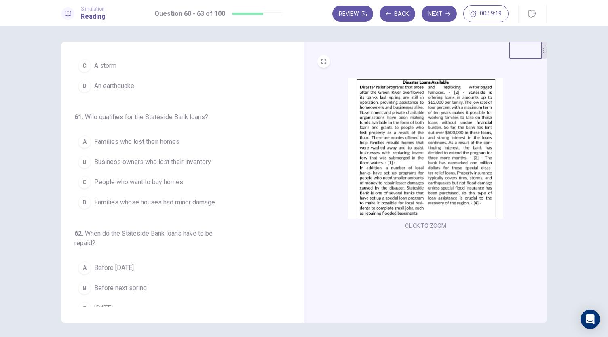
scroll to position [81, 0]
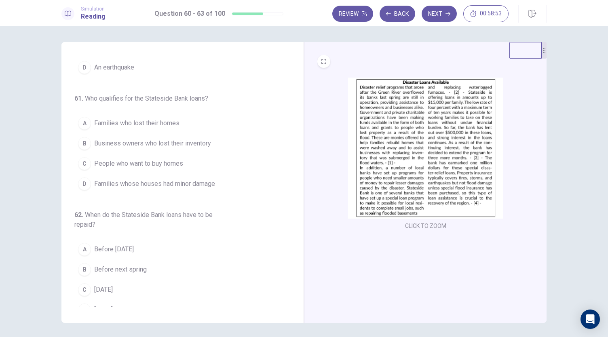
click at [146, 118] on span "Families who lost their homes" at bounding box center [136, 123] width 85 height 10
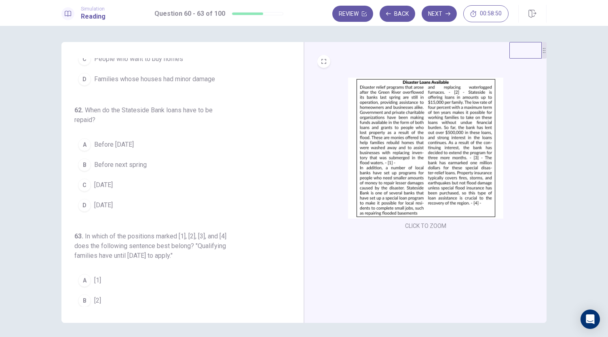
scroll to position [202, 0]
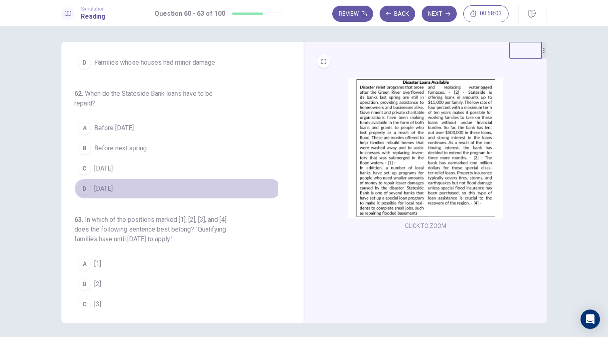
click at [113, 190] on span "Within ten years" at bounding box center [103, 189] width 19 height 10
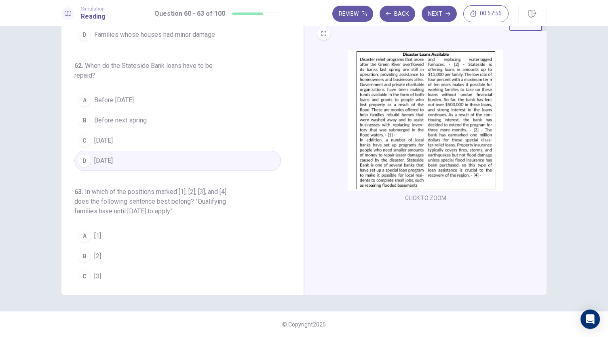
scroll to position [226, 0]
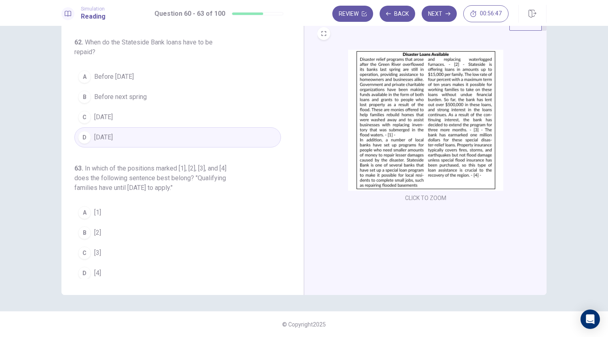
click at [98, 252] on span "[3]" at bounding box center [97, 253] width 7 height 10
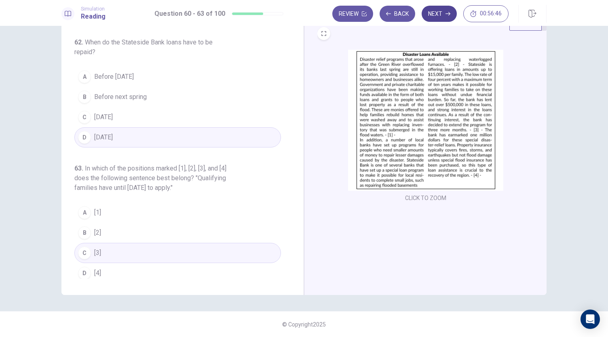
click at [436, 15] on button "Next" at bounding box center [439, 14] width 35 height 16
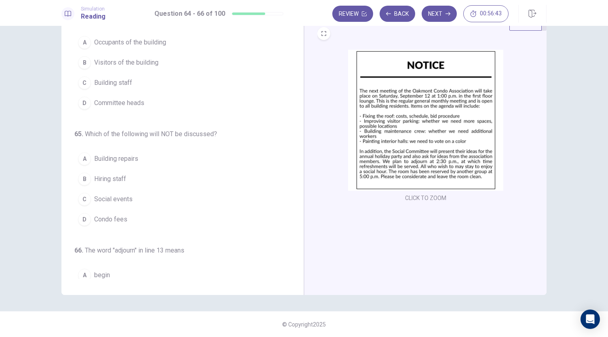
scroll to position [0, 0]
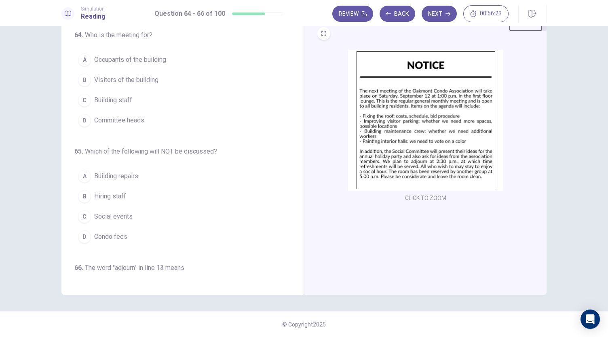
click at [165, 59] on span "Occupants of the building" at bounding box center [130, 60] width 72 height 10
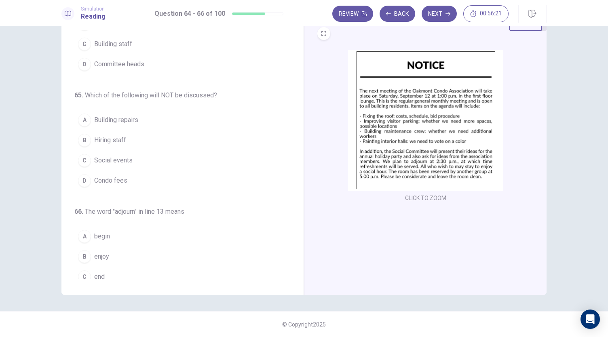
scroll to position [81, 0]
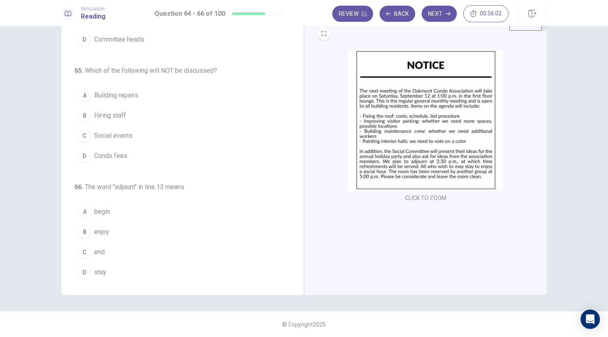
click at [126, 140] on button "C Social events" at bounding box center [177, 136] width 207 height 20
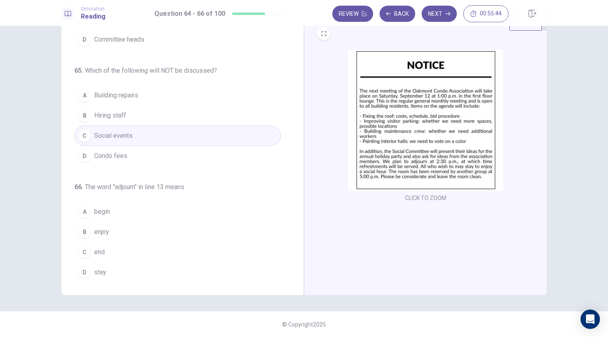
click at [140, 152] on button "D Condo fees" at bounding box center [177, 156] width 207 height 20
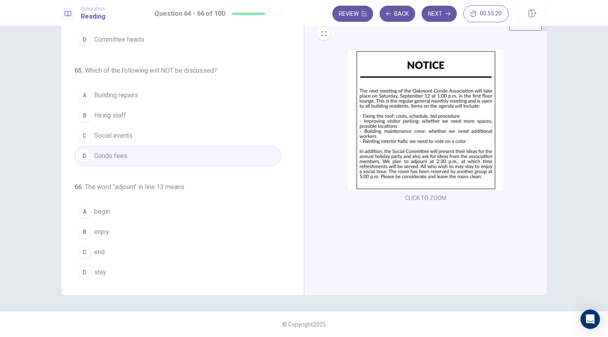
click at [107, 214] on span "begin" at bounding box center [102, 212] width 16 height 10
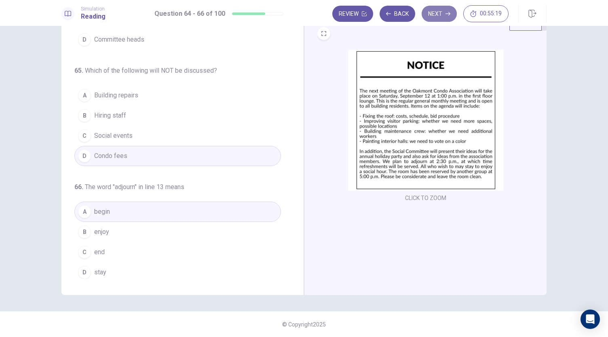
click at [438, 20] on button "Next" at bounding box center [439, 14] width 35 height 16
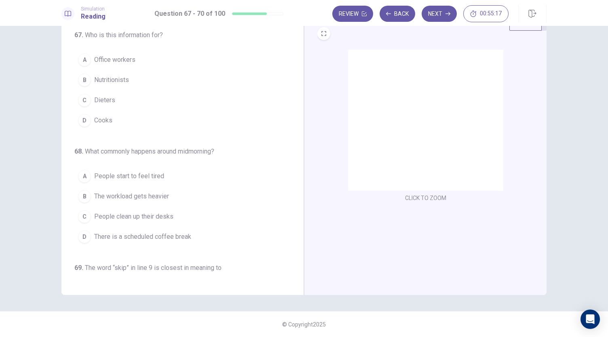
scroll to position [0, 0]
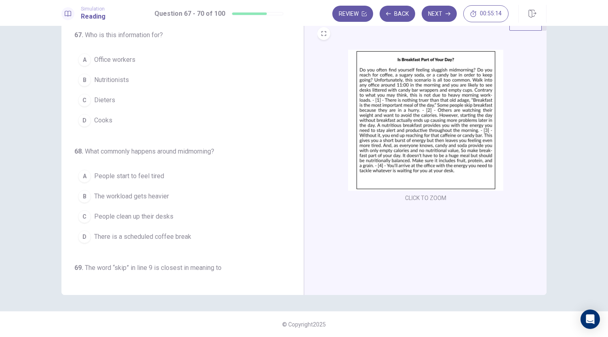
click at [408, 118] on img at bounding box center [425, 120] width 155 height 141
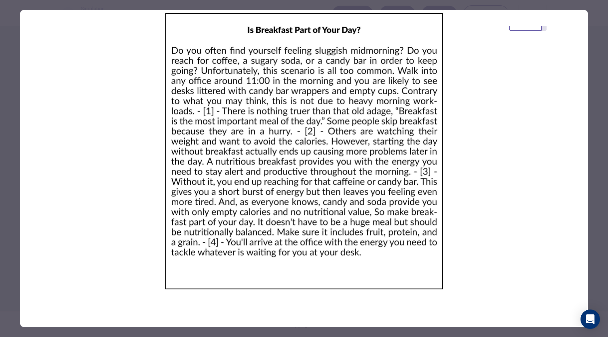
click at [592, 89] on div at bounding box center [304, 168] width 608 height 337
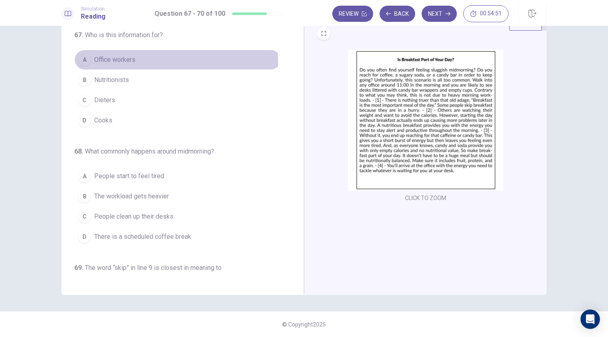
click at [141, 63] on button "A Office workers" at bounding box center [177, 60] width 207 height 20
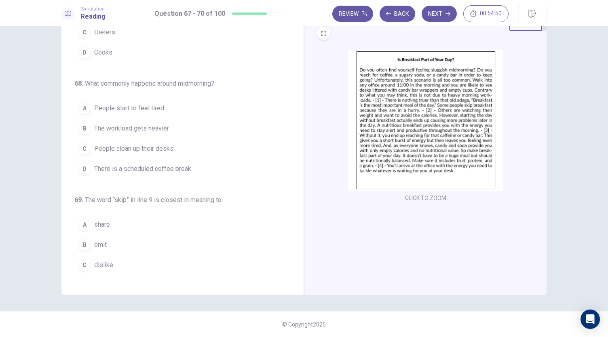
scroll to position [81, 0]
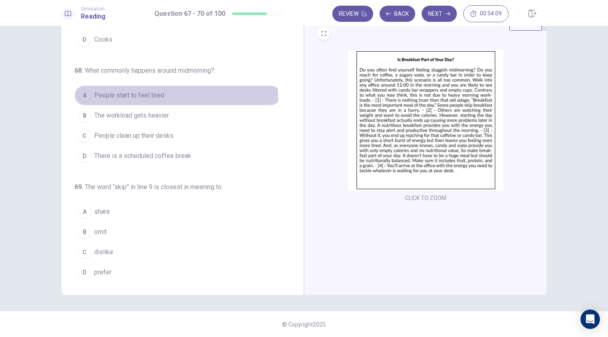
click at [157, 97] on span "People start to feel tired" at bounding box center [129, 96] width 70 height 10
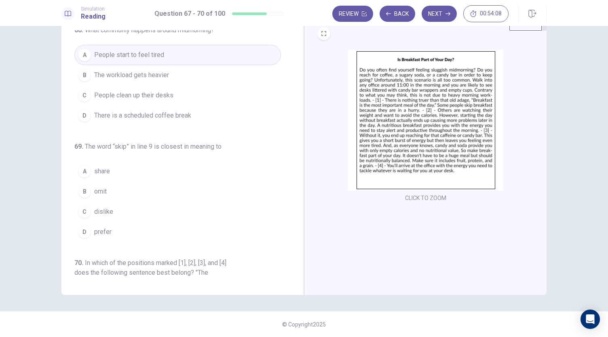
scroll to position [162, 0]
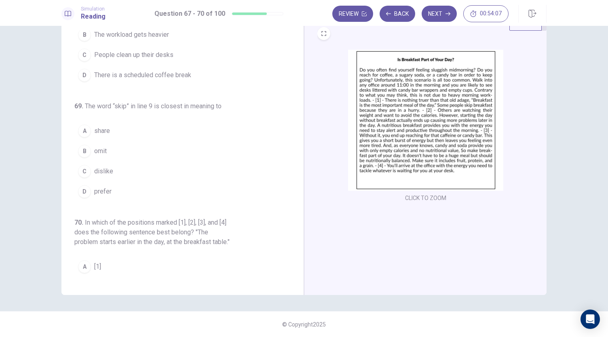
click at [101, 151] on span "omit" at bounding box center [100, 151] width 13 height 10
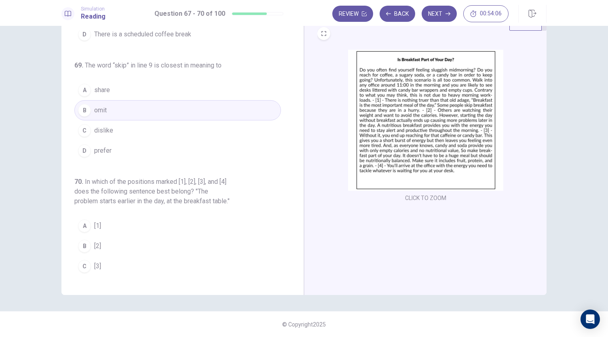
scroll to position [226, 0]
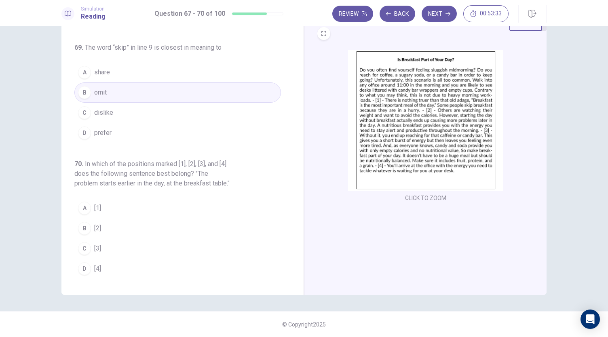
click at [94, 211] on span "[1]" at bounding box center [97, 208] width 7 height 10
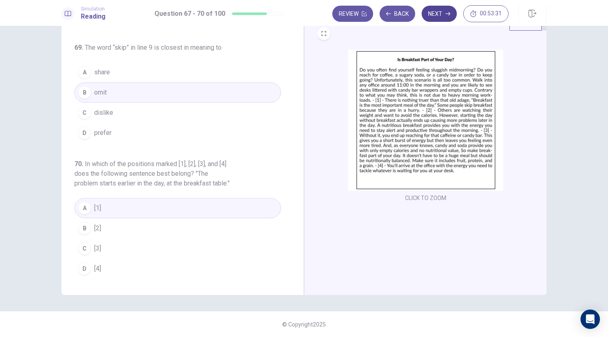
click at [438, 20] on button "Next" at bounding box center [439, 14] width 35 height 16
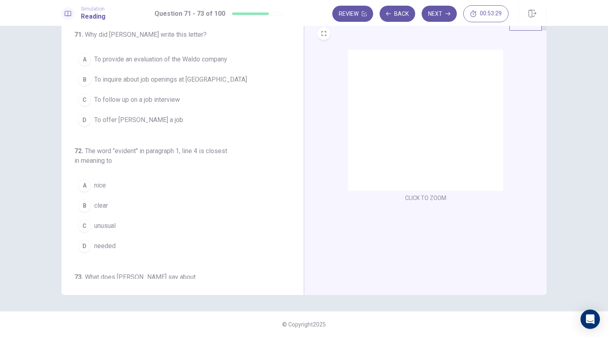
scroll to position [0, 0]
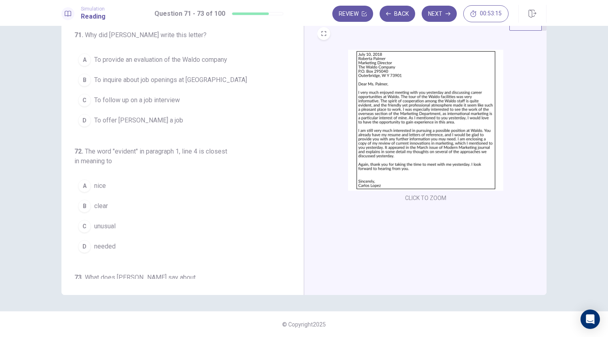
click at [170, 103] on span "To follow up on a job interview" at bounding box center [137, 100] width 86 height 10
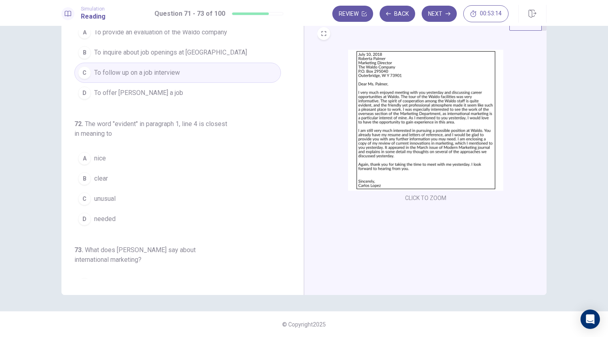
scroll to position [40, 0]
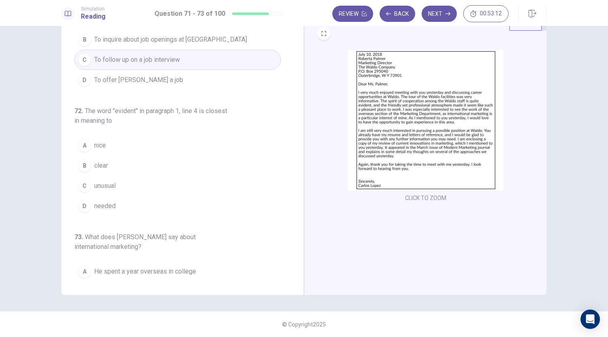
click at [104, 163] on span "clear" at bounding box center [101, 166] width 14 height 10
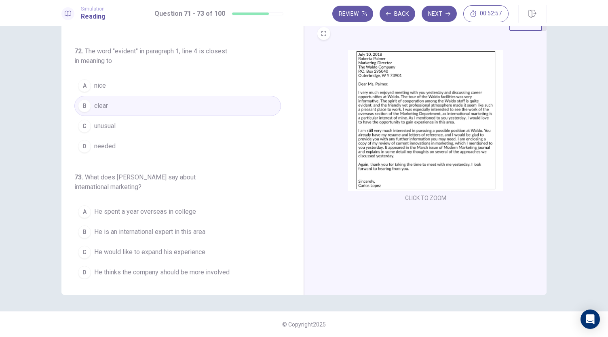
scroll to position [100, 0]
click at [197, 248] on span "He would like to expand his experience" at bounding box center [149, 253] width 111 height 10
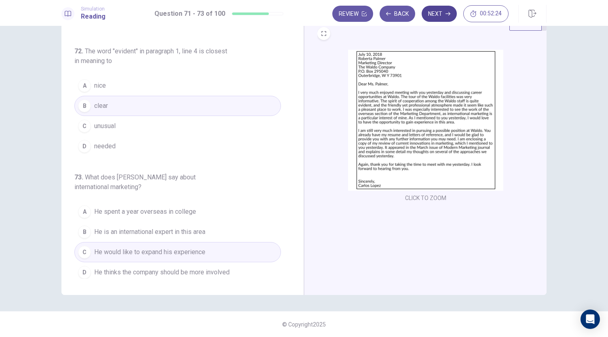
click at [442, 15] on button "Next" at bounding box center [439, 14] width 35 height 16
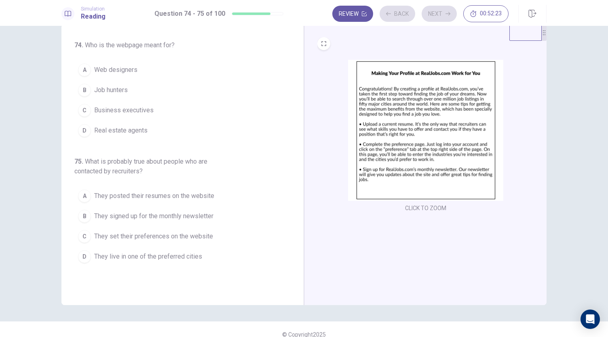
scroll to position [0, 0]
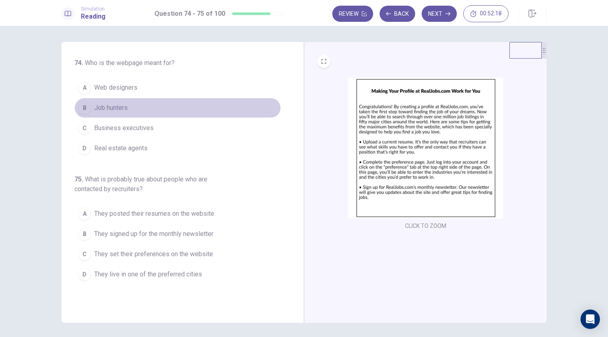
click at [119, 106] on span "Job hunters" at bounding box center [111, 108] width 34 height 10
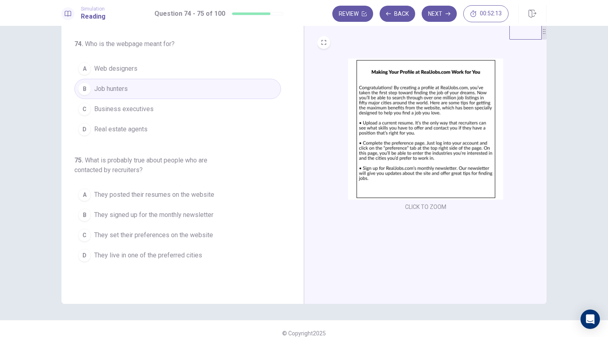
scroll to position [28, 0]
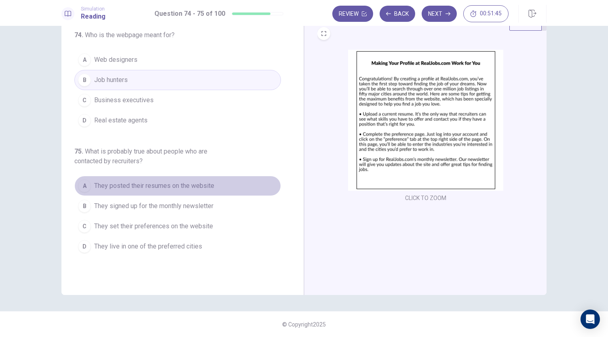
click at [197, 187] on span "They posted their resumes on the website" at bounding box center [154, 186] width 120 height 10
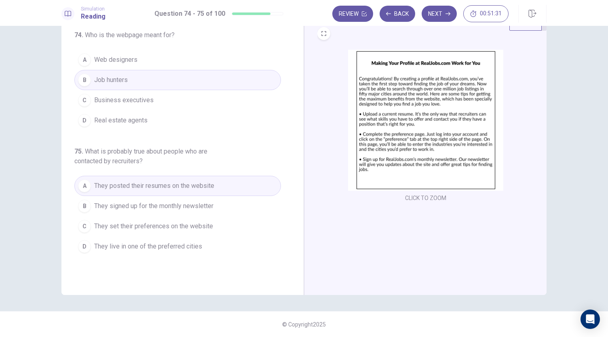
click at [227, 202] on button "B They signed up for the monthly newsletter" at bounding box center [177, 206] width 207 height 20
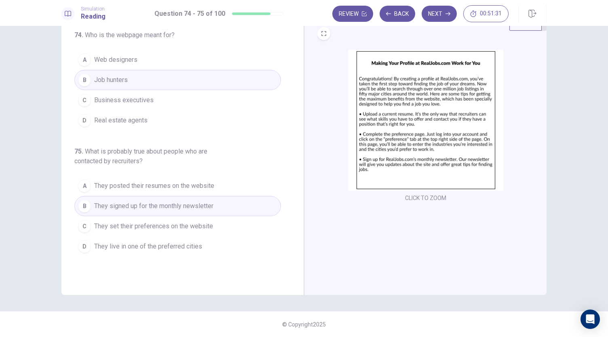
click at [231, 188] on button "A They posted their resumes on the website" at bounding box center [177, 186] width 207 height 20
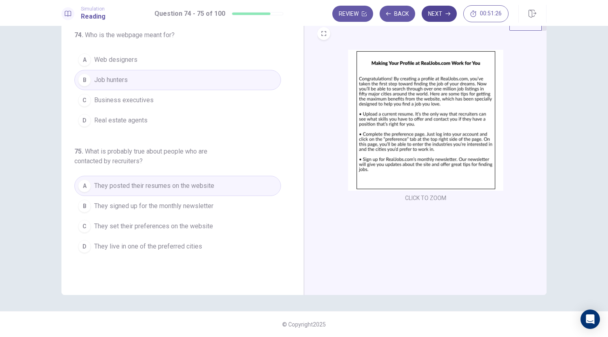
click at [445, 17] on button "Next" at bounding box center [439, 14] width 35 height 16
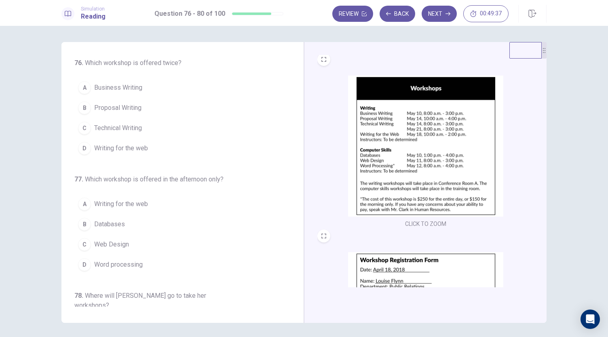
scroll to position [176, 0]
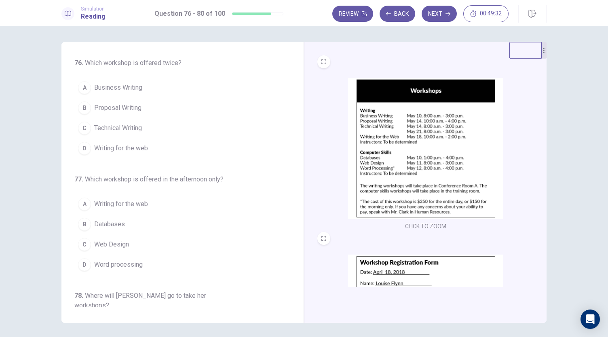
click at [116, 227] on span "Databases" at bounding box center [109, 225] width 31 height 10
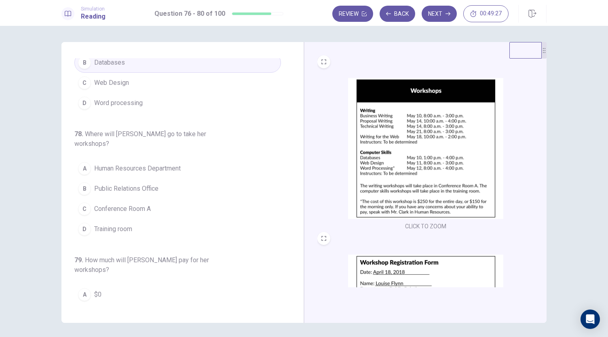
scroll to position [298, 0]
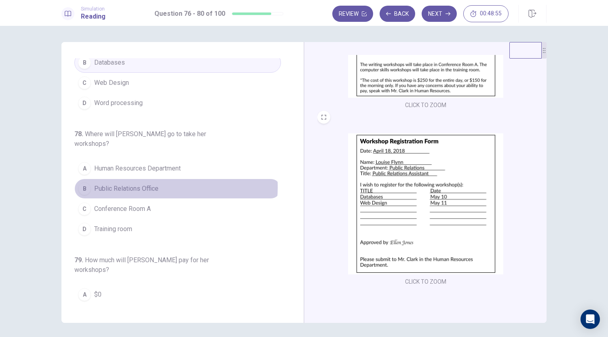
click at [150, 184] on span "Public Relations Office" at bounding box center [126, 189] width 64 height 10
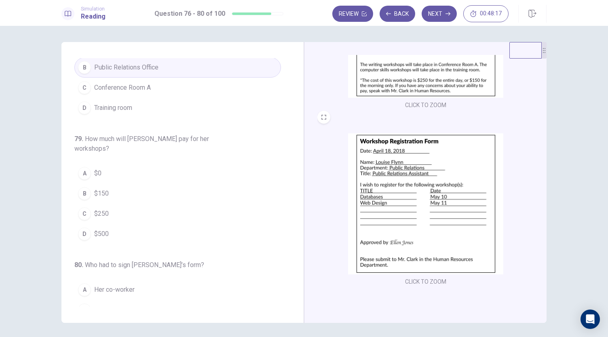
scroll to position [312, 0]
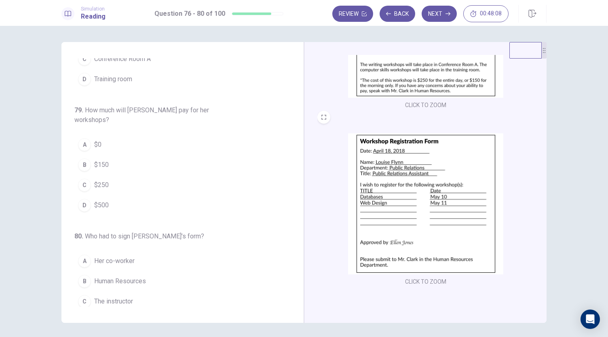
click at [146, 271] on button "B Human Resources" at bounding box center [177, 281] width 207 height 20
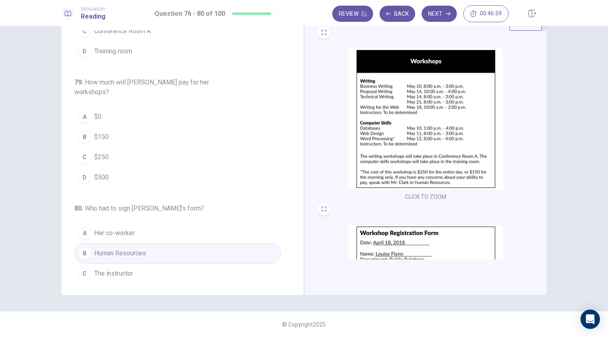
scroll to position [176, 0]
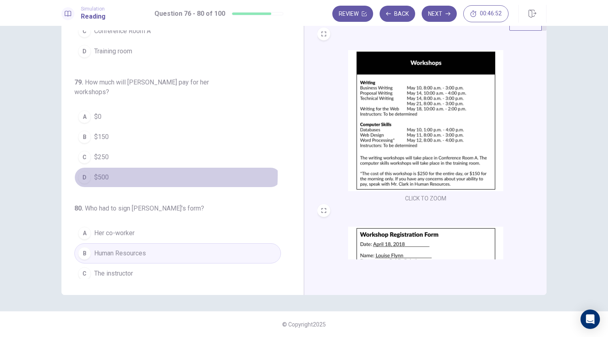
click at [107, 167] on button "D $500" at bounding box center [177, 177] width 207 height 20
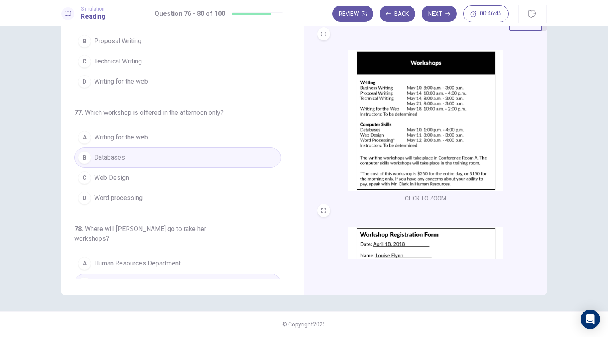
scroll to position [0, 0]
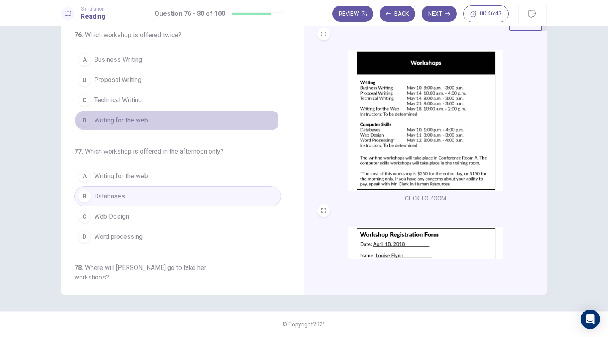
click at [143, 124] on button "D Writing for the web" at bounding box center [177, 120] width 207 height 20
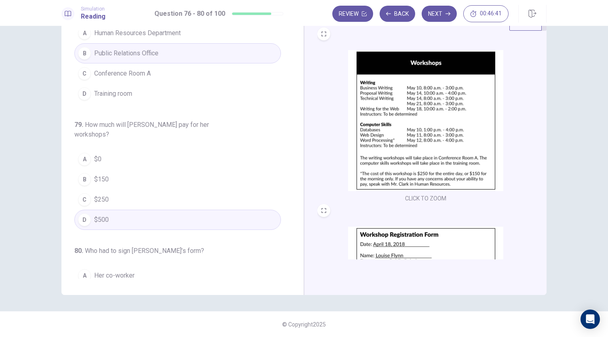
scroll to position [312, 0]
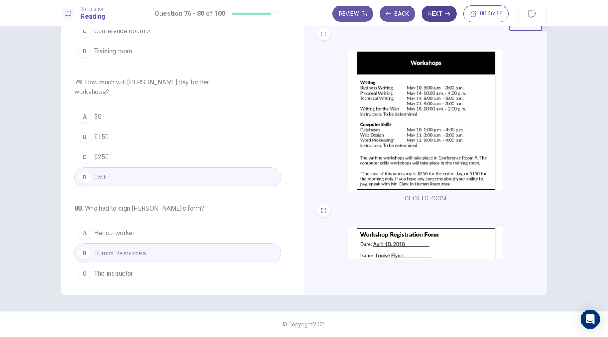
click at [447, 17] on button "Next" at bounding box center [439, 14] width 35 height 16
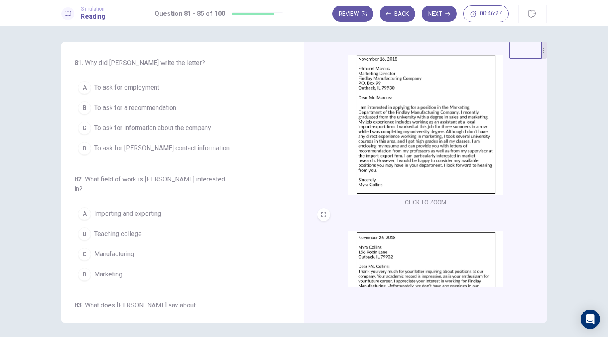
scroll to position [40, 0]
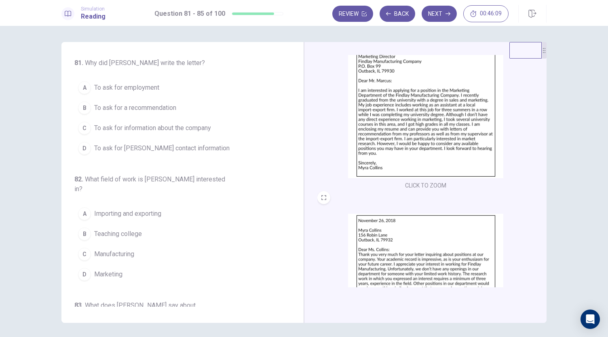
click at [144, 89] on span "To ask for employment" at bounding box center [126, 88] width 65 height 10
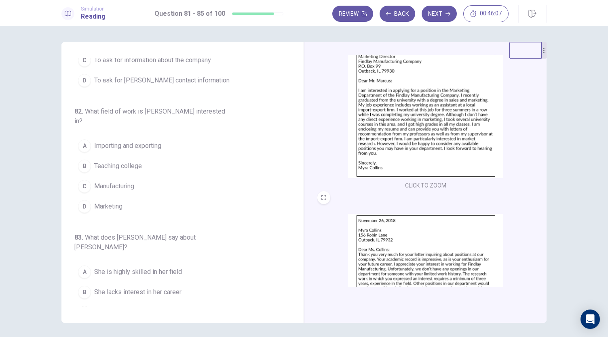
scroll to position [81, 0]
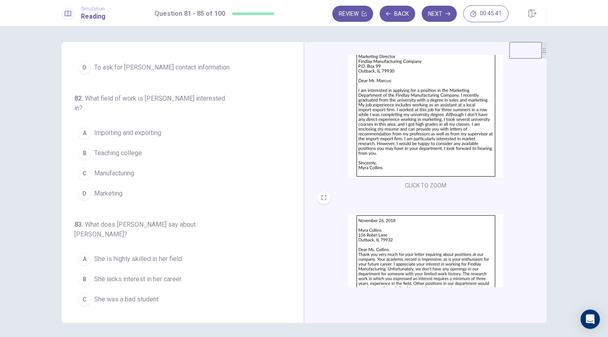
click at [121, 184] on button "D Marketing" at bounding box center [177, 194] width 207 height 20
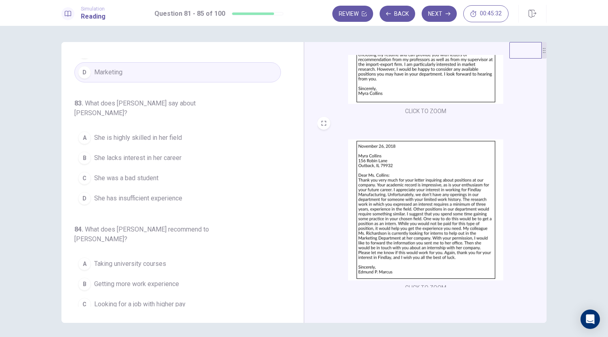
scroll to position [121, 0]
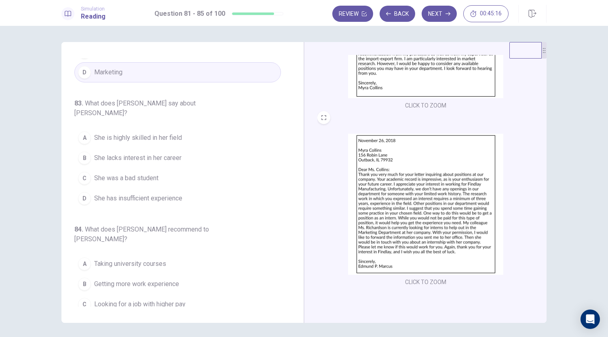
click at [178, 194] on span "She has insufficient experience" at bounding box center [138, 199] width 88 height 10
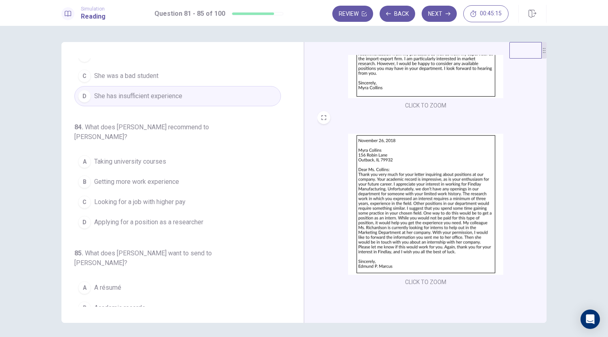
scroll to position [324, 0]
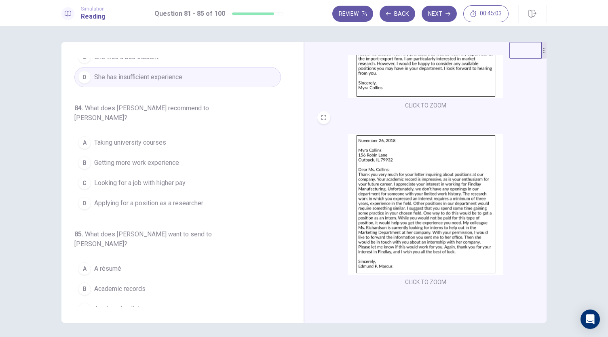
click at [155, 158] on span "Getting more work experience" at bounding box center [136, 163] width 85 height 10
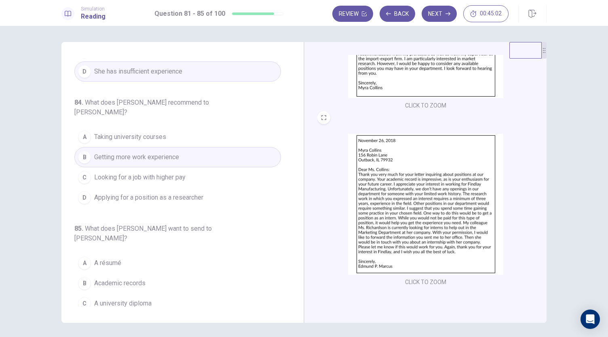
scroll to position [331, 0]
click at [149, 251] on button "A A résumé" at bounding box center [177, 261] width 207 height 20
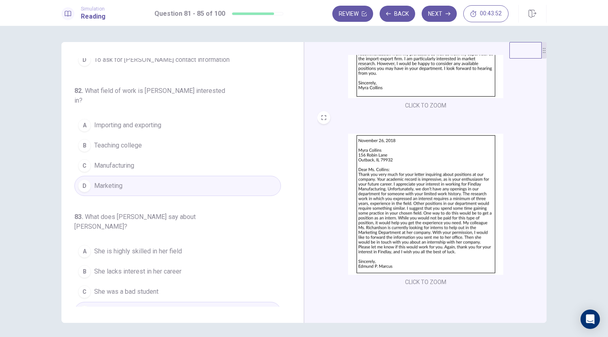
scroll to position [0, 0]
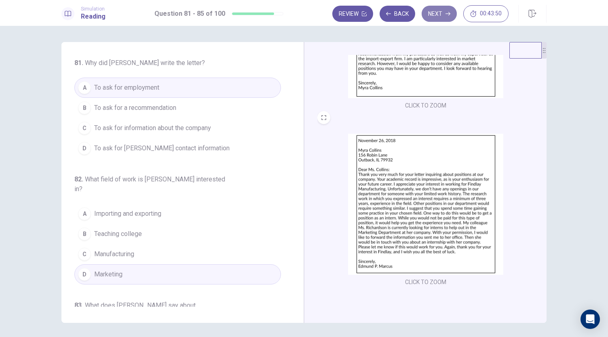
click at [436, 17] on button "Next" at bounding box center [439, 14] width 35 height 16
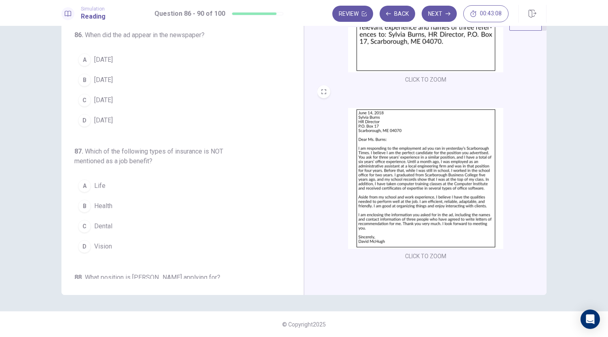
scroll to position [121, 0]
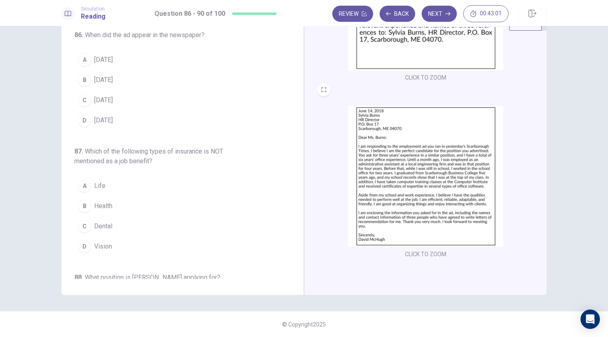
click at [107, 56] on span "June 13" at bounding box center [103, 60] width 19 height 10
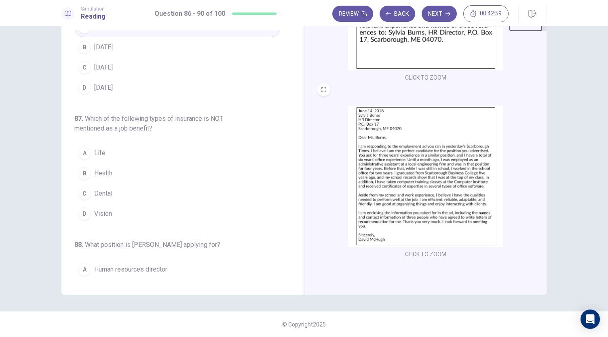
scroll to position [40, 0]
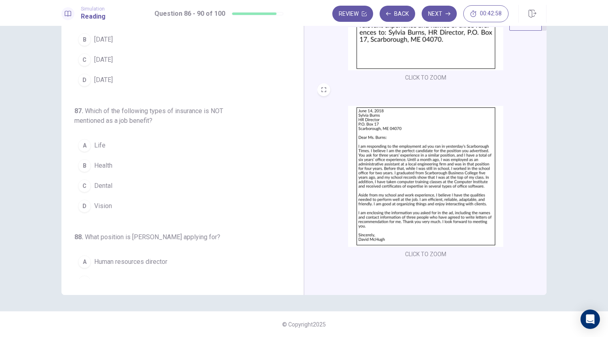
click at [99, 150] on button "A Life" at bounding box center [177, 145] width 207 height 20
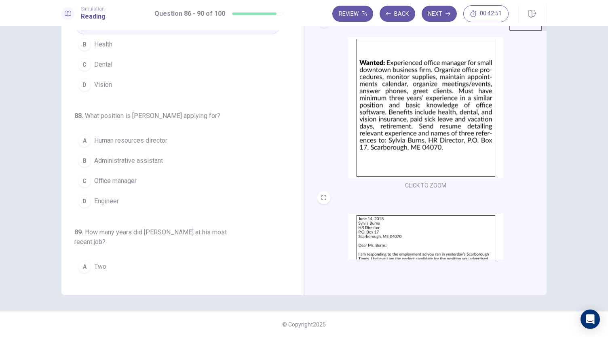
scroll to position [0, 0]
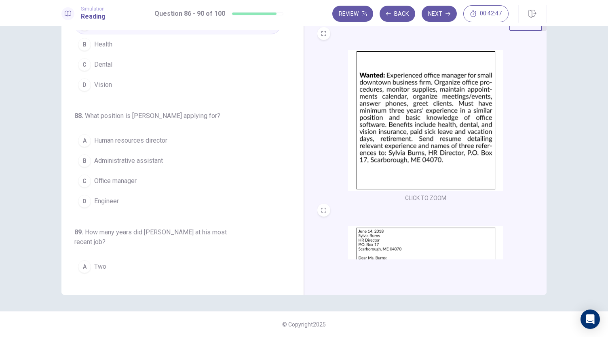
click at [107, 182] on span "Office manager" at bounding box center [115, 181] width 42 height 10
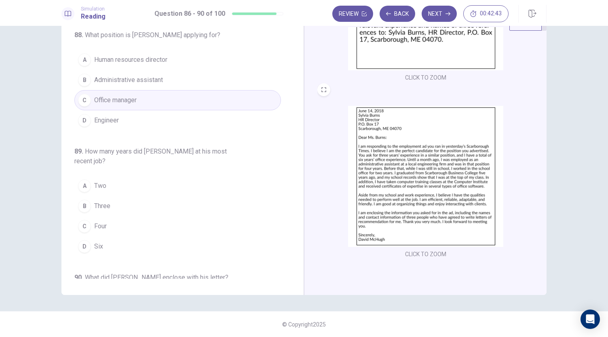
scroll to position [283, 0]
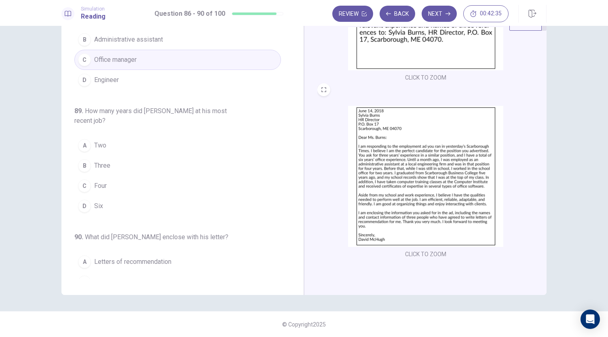
click at [97, 201] on span "Six" at bounding box center [98, 206] width 9 height 10
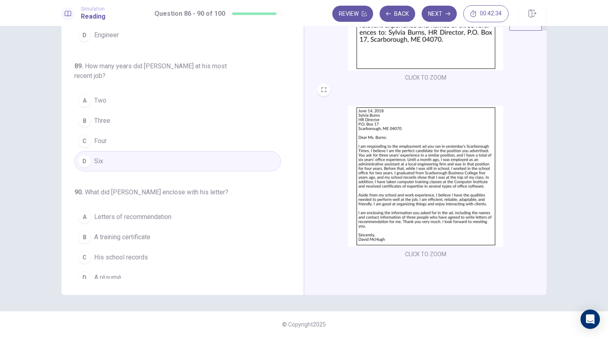
scroll to position [331, 0]
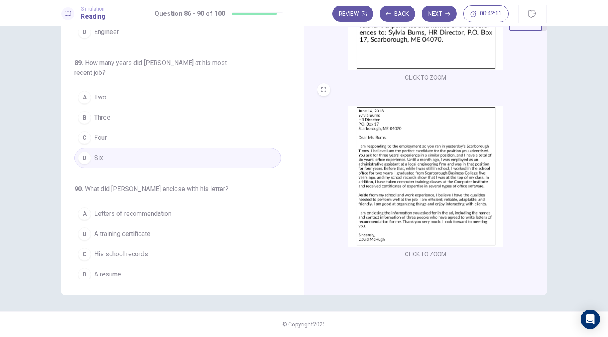
click at [148, 209] on span "Letters of recommendation" at bounding box center [132, 214] width 77 height 10
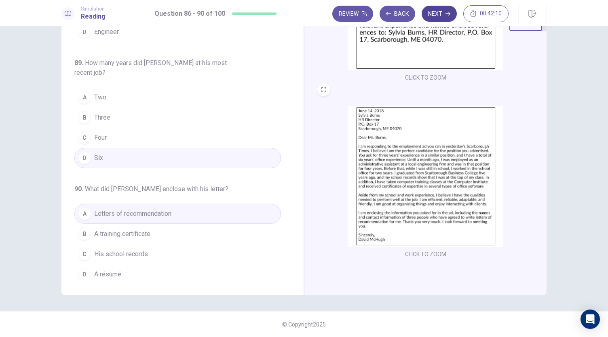
click at [448, 15] on icon "button" at bounding box center [448, 13] width 5 height 5
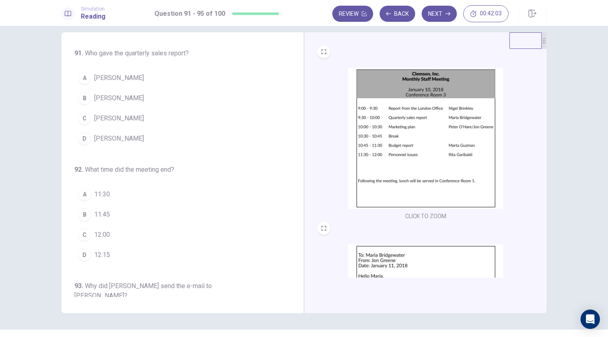
scroll to position [0, 0]
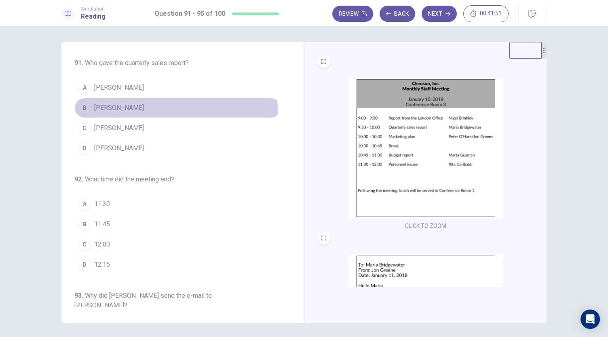
click at [125, 111] on span "Maria Bridgewater" at bounding box center [119, 108] width 50 height 10
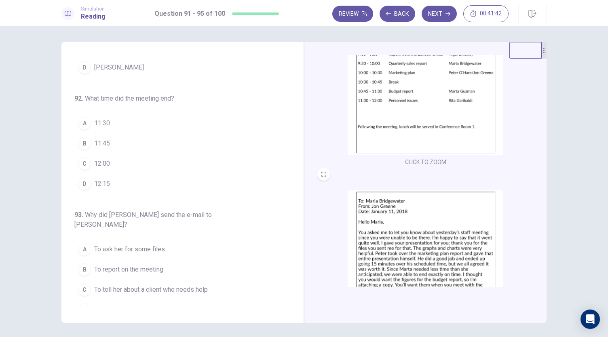
scroll to position [121, 0]
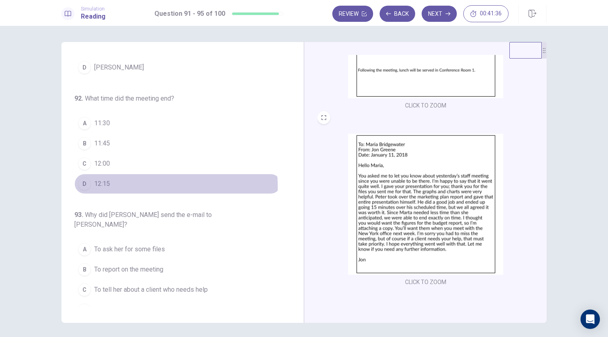
click at [133, 184] on button "D 12:15" at bounding box center [177, 184] width 207 height 20
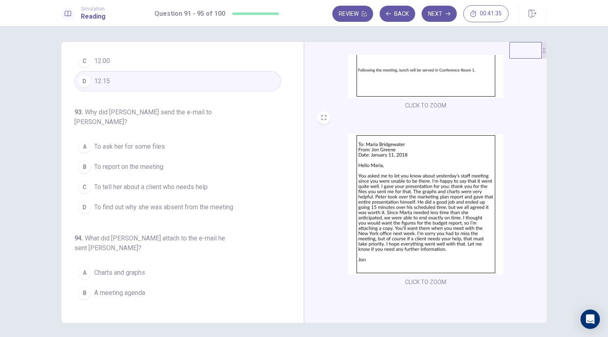
scroll to position [202, 0]
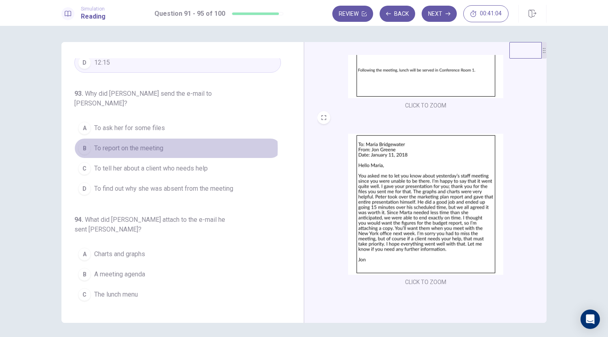
click at [146, 144] on span "To report on the meeting" at bounding box center [128, 149] width 69 height 10
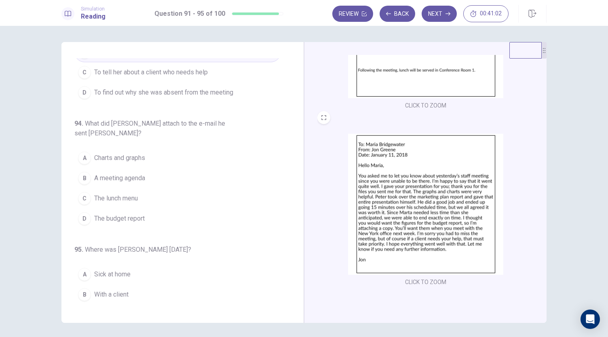
scroll to position [312, 0]
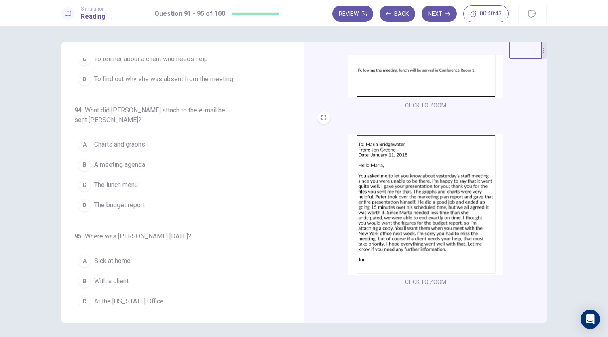
click at [138, 201] on span "The budget report" at bounding box center [119, 206] width 51 height 10
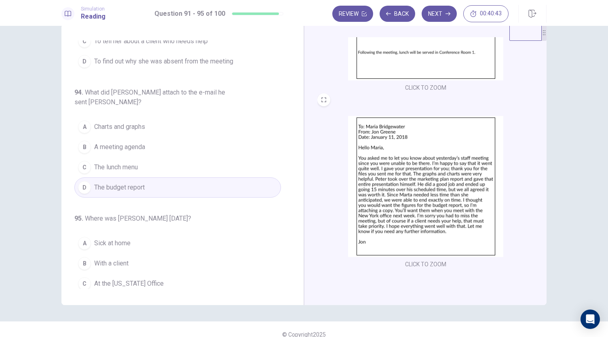
scroll to position [28, 0]
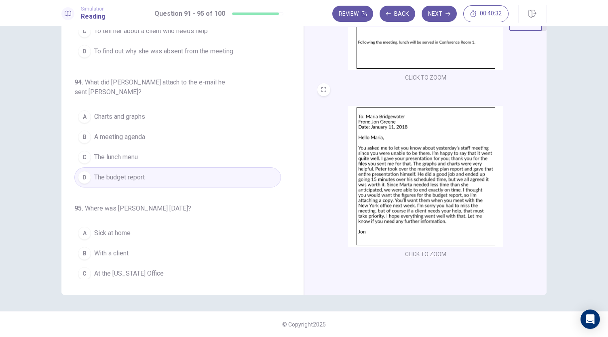
click at [112, 249] on span "With a client" at bounding box center [111, 254] width 34 height 10
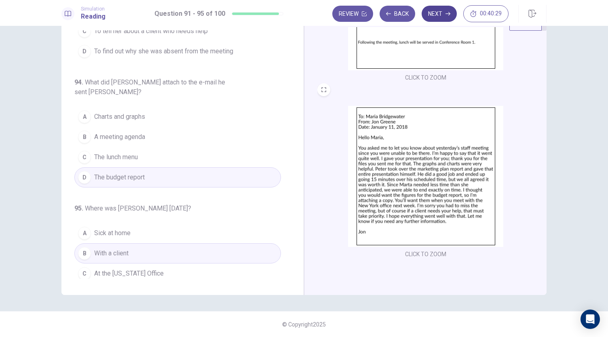
click at [434, 15] on button "Next" at bounding box center [439, 14] width 35 height 16
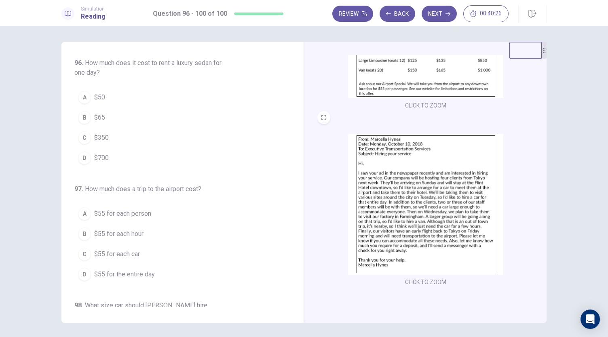
scroll to position [0, 0]
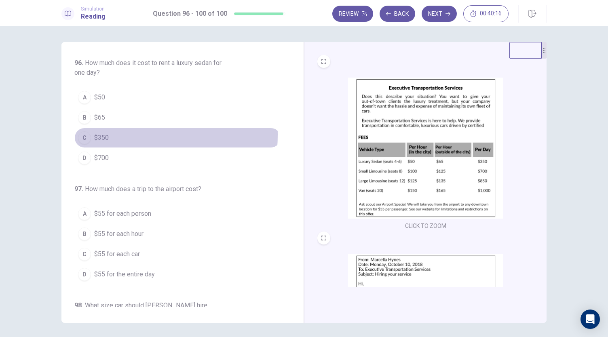
click at [102, 134] on span "$350" at bounding box center [101, 138] width 15 height 10
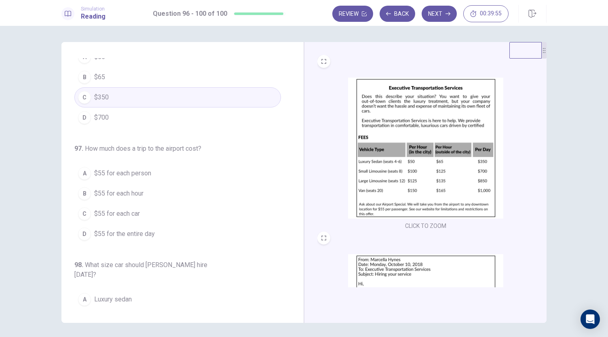
click at [130, 172] on span "$55 for each person" at bounding box center [122, 174] width 57 height 10
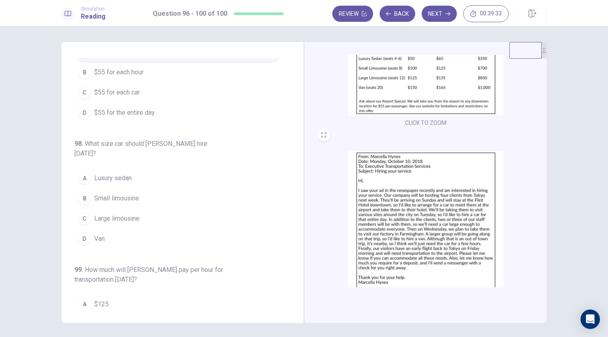
scroll to position [121, 0]
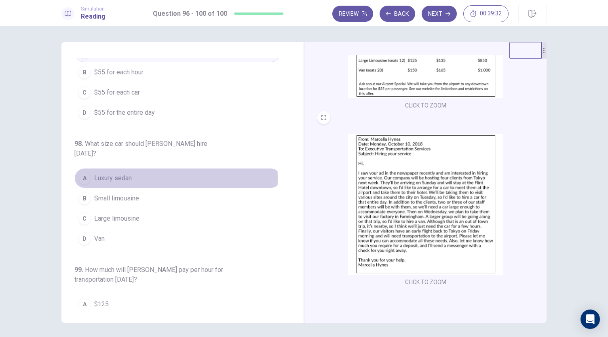
click at [118, 173] on span "Luxury sedan" at bounding box center [113, 178] width 38 height 10
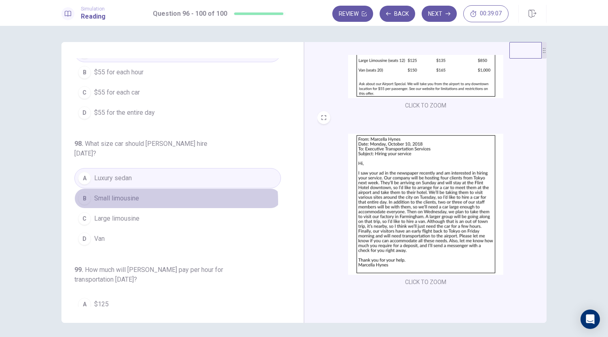
click at [163, 189] on button "B Small limousine" at bounding box center [177, 198] width 207 height 20
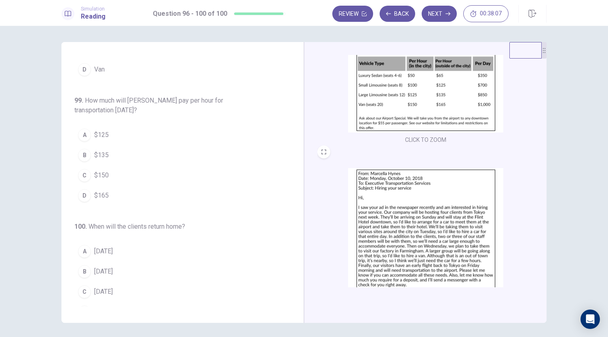
scroll to position [40, 0]
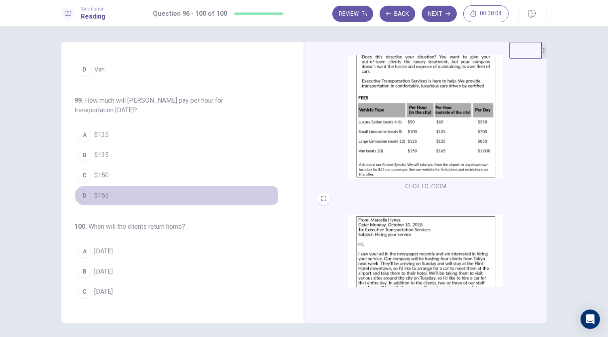
click at [98, 191] on span "$165" at bounding box center [101, 196] width 15 height 10
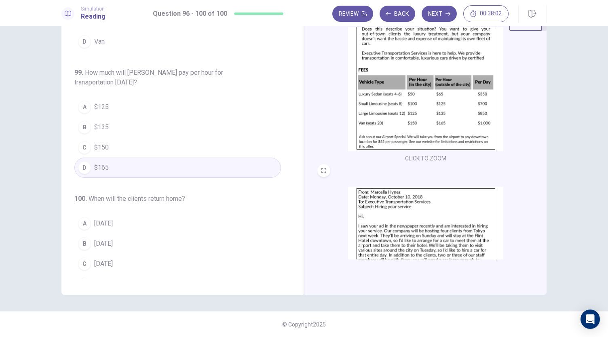
scroll to position [121, 0]
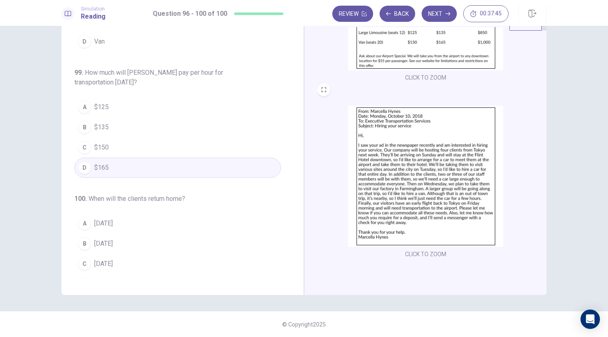
click at [103, 279] on span "Friday" at bounding box center [103, 284] width 19 height 10
click at [436, 15] on button "Next" at bounding box center [439, 14] width 35 height 16
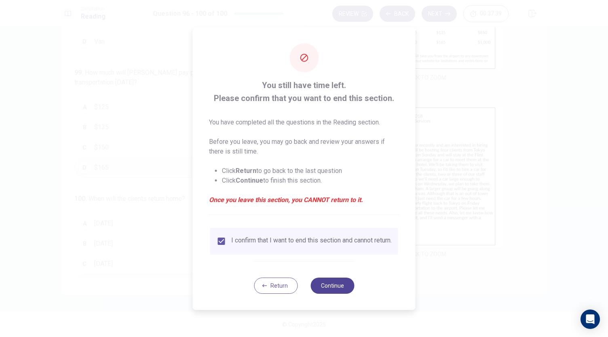
click at [339, 286] on button "Continue" at bounding box center [333, 286] width 44 height 16
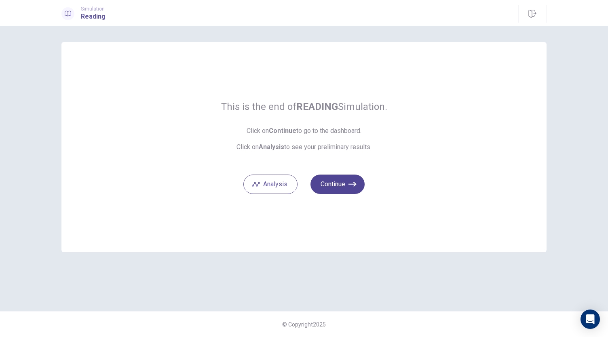
click at [348, 187] on button "Continue" at bounding box center [338, 184] width 54 height 19
